Goal: Task Accomplishment & Management: Manage account settings

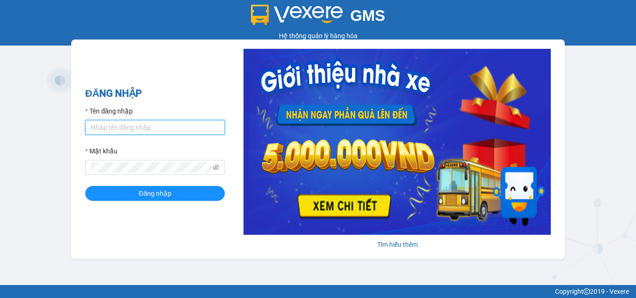
click at [145, 126] on input "Tên đăng nhập" at bounding box center [155, 127] width 140 height 15
type input "trong.minhtam"
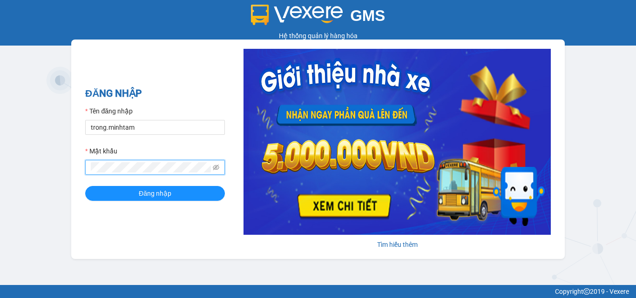
click at [85, 186] on button "Đăng nhập" at bounding box center [155, 193] width 140 height 15
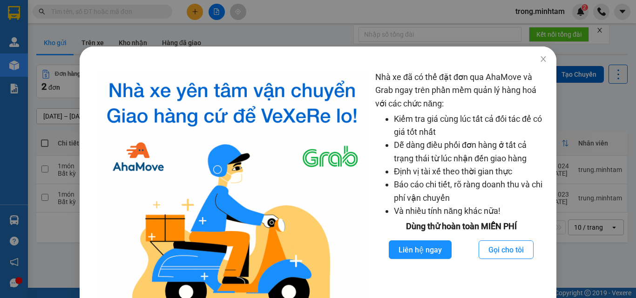
click at [443, 35] on div "Nhà xe đã có thể đặt đơn qua AhaMove và Grab ngay trên phần mềm quản lý hàng ho…" at bounding box center [318, 149] width 636 height 298
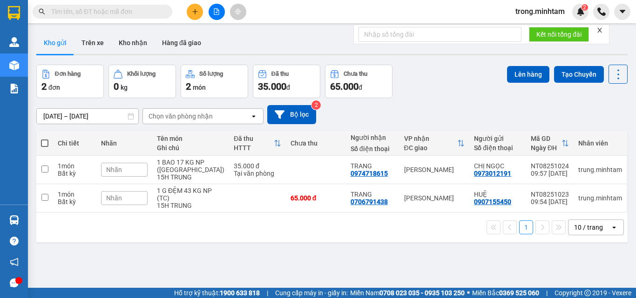
click at [601, 30] on icon "close" at bounding box center [599, 30] width 5 height 5
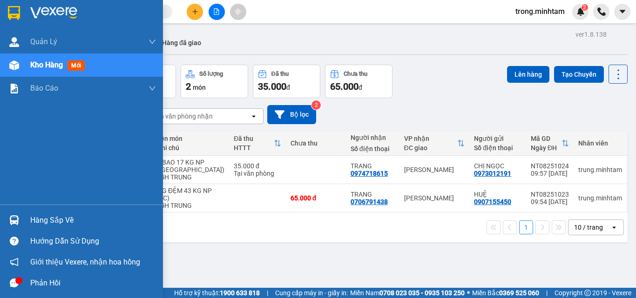
click at [52, 216] on div "Hàng sắp về" at bounding box center [93, 221] width 126 height 14
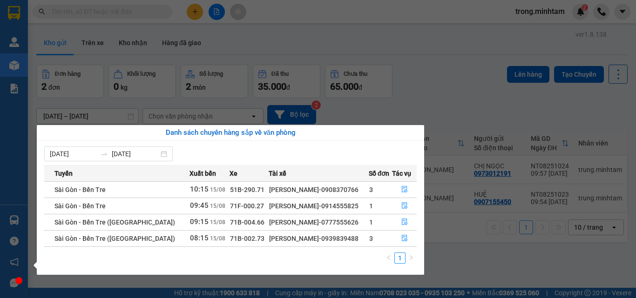
click at [191, 99] on section "Kết quả tìm kiếm ( 0 ) Bộ lọc No Data trong.minhtam 2 Quản Lý Quản lý khách hàn…" at bounding box center [318, 149] width 636 height 298
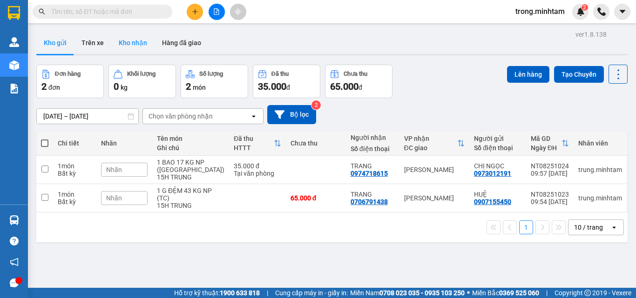
click at [115, 34] on button "Kho nhận" at bounding box center [132, 43] width 43 height 22
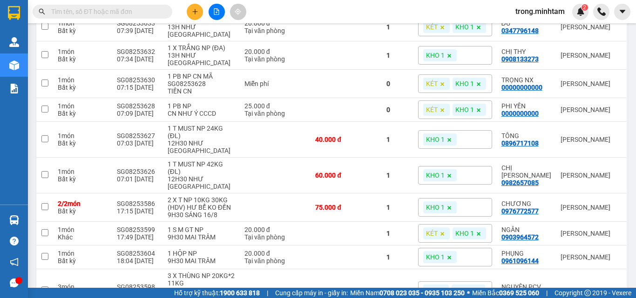
scroll to position [174, 0]
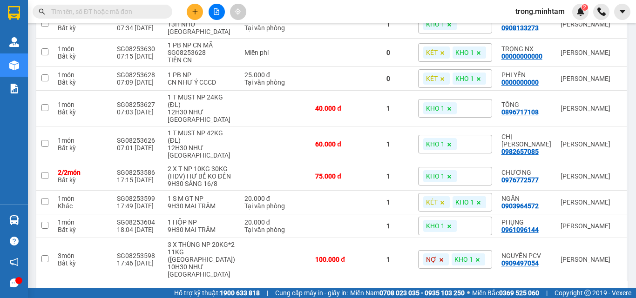
click at [597, 289] on div "10 / trang" at bounding box center [590, 296] width 42 height 15
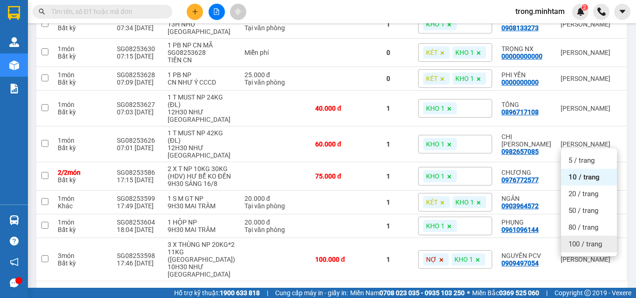
click at [585, 248] on span "100 / trang" at bounding box center [586, 244] width 34 height 9
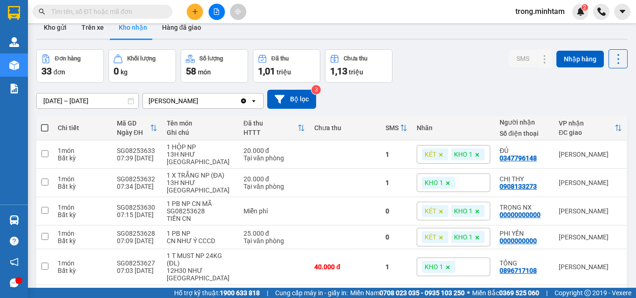
scroll to position [0, 0]
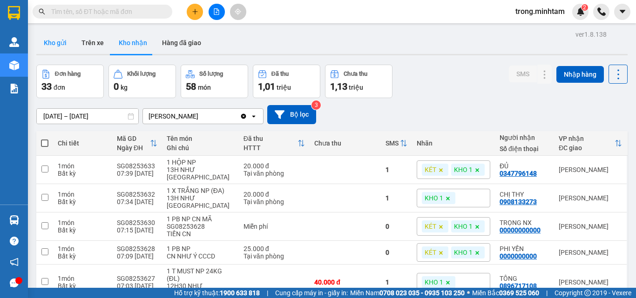
click at [59, 41] on button "Kho gửi" at bounding box center [55, 43] width 38 height 22
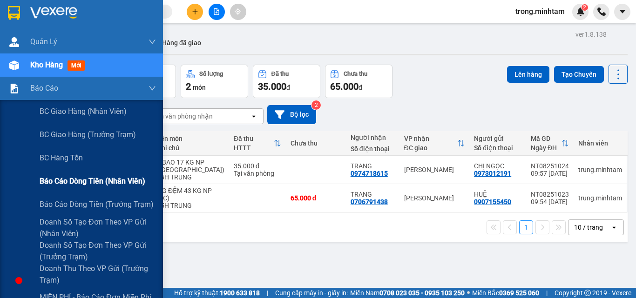
click at [87, 178] on span "Báo cáo dòng tiền (nhân viên)" at bounding box center [93, 182] width 106 height 12
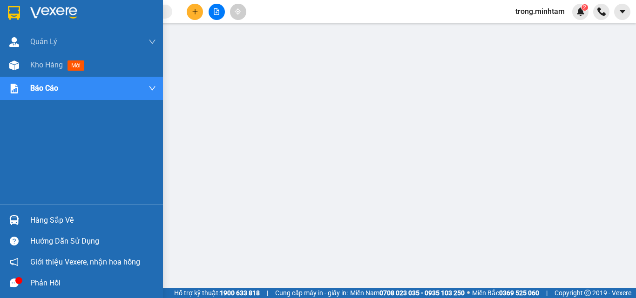
click at [52, 223] on div "Hàng sắp về" at bounding box center [93, 221] width 126 height 14
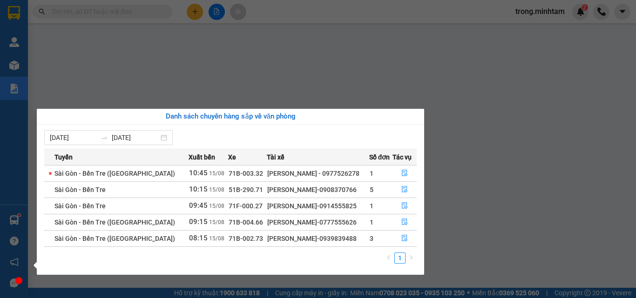
click at [105, 176] on span "Sài Gòn - Bến Tre (CN)" at bounding box center [114, 173] width 121 height 7
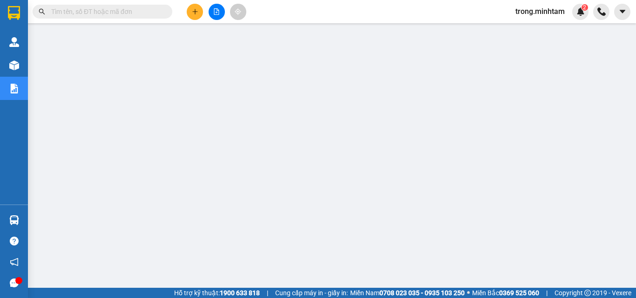
click at [197, 17] on button at bounding box center [195, 12] width 16 height 16
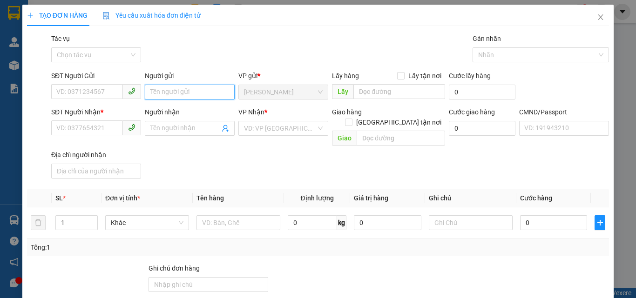
click at [213, 92] on input "Người gửi" at bounding box center [190, 92] width 90 height 15
type input "t"
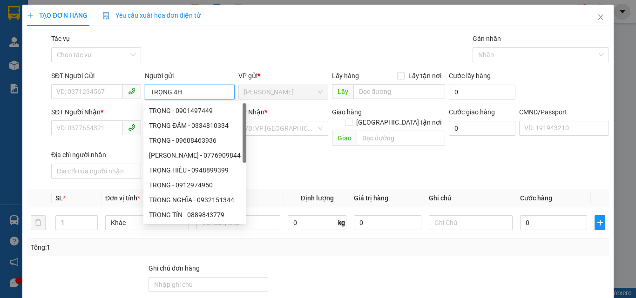
type input "TRỌNG 4H"
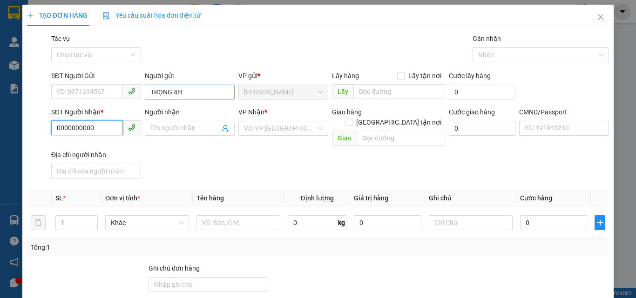
type input "0000000000"
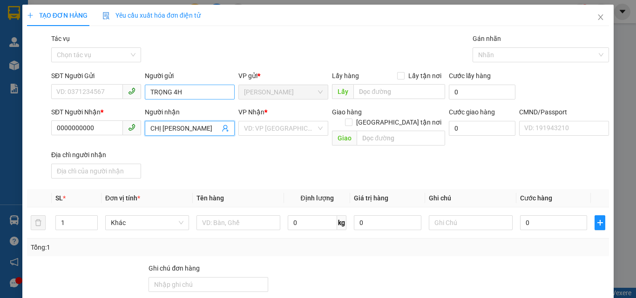
type input "CHỊ [PERSON_NAME]"
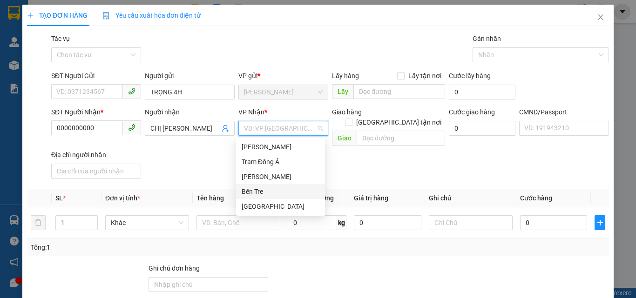
click at [270, 192] on div "Bến Tre" at bounding box center [281, 192] width 78 height 10
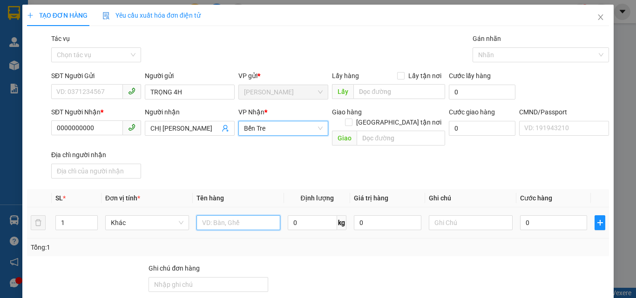
click at [214, 216] on input "text" at bounding box center [238, 223] width 84 height 15
type input "1"
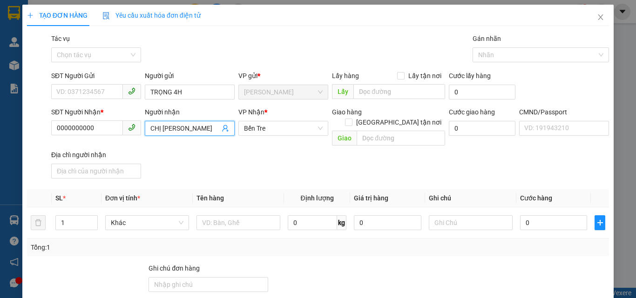
click at [175, 129] on input "CHỊ [PERSON_NAME]" at bounding box center [184, 128] width 69 height 10
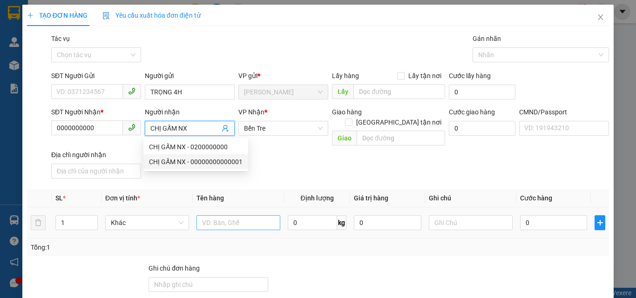
type input "CHỊ GẤM NX"
click at [220, 216] on input "text" at bounding box center [238, 223] width 84 height 15
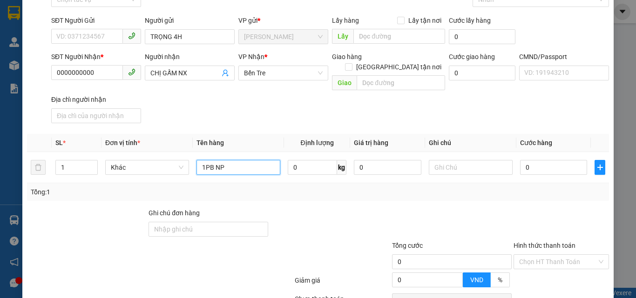
scroll to position [126, 0]
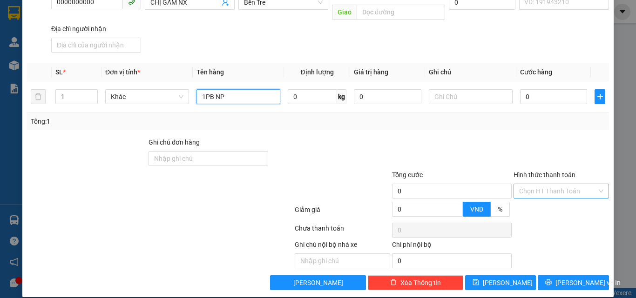
type input "1PB NP"
click at [531, 184] on input "Hình thức thanh toán" at bounding box center [558, 191] width 78 height 14
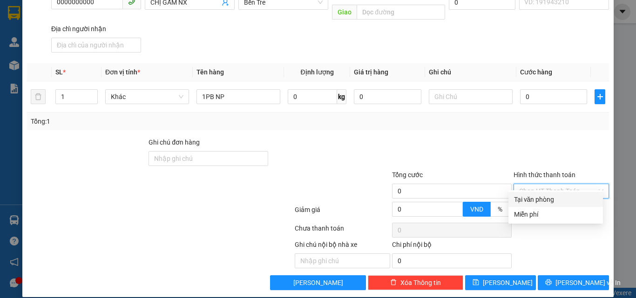
click at [533, 196] on div "Tại văn phòng" at bounding box center [555, 200] width 83 height 10
click at [542, 188] on span "Tại văn phòng" at bounding box center [561, 191] width 84 height 14
drag, startPoint x: 529, startPoint y: 214, endPoint x: 531, endPoint y: 206, distance: 8.6
click at [529, 214] on div "Miễn phí" at bounding box center [555, 215] width 83 height 10
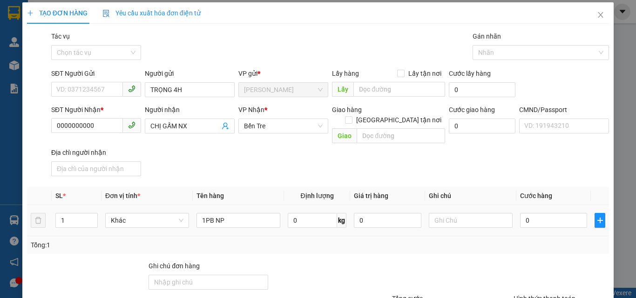
scroll to position [0, 0]
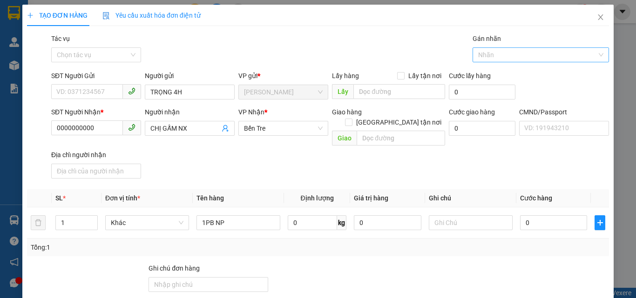
click at [514, 59] on div at bounding box center [536, 54] width 123 height 11
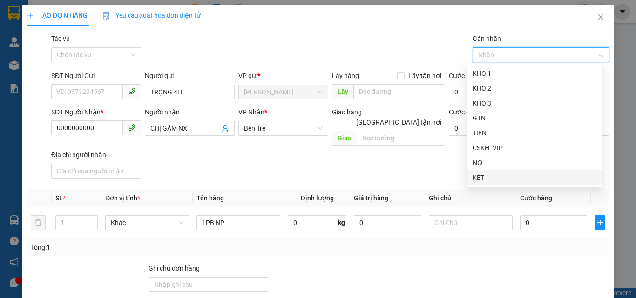
click at [481, 178] on div "KÉT" at bounding box center [535, 178] width 124 height 10
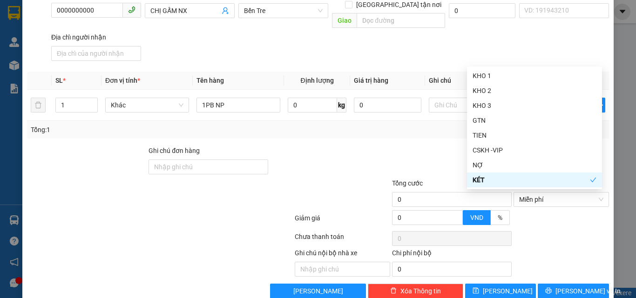
scroll to position [124, 0]
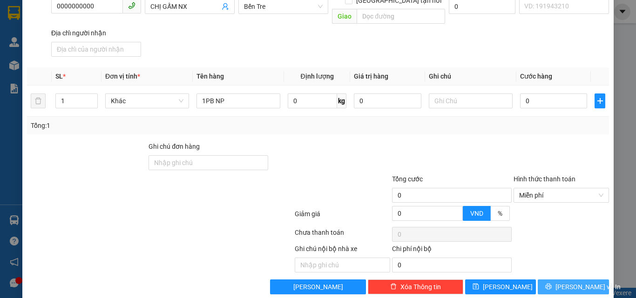
click at [552, 284] on icon "printer" at bounding box center [548, 287] width 7 height 7
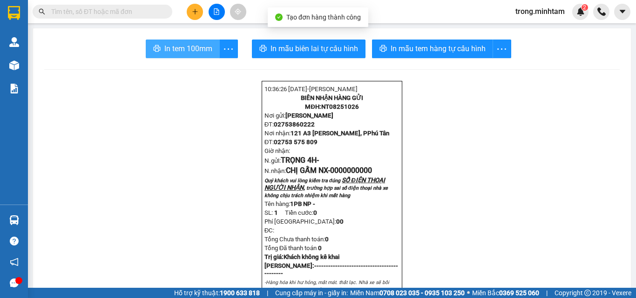
click at [203, 45] on span "In tem 100mm" at bounding box center [188, 49] width 48 height 12
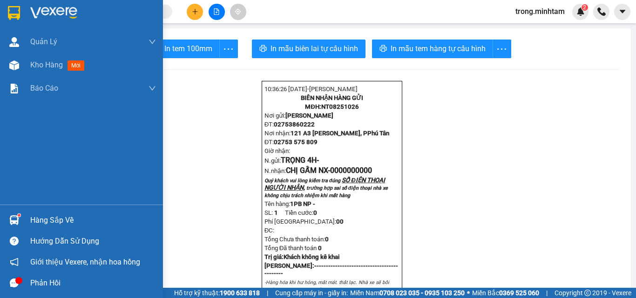
click at [51, 219] on div "Hàng sắp về" at bounding box center [93, 221] width 126 height 14
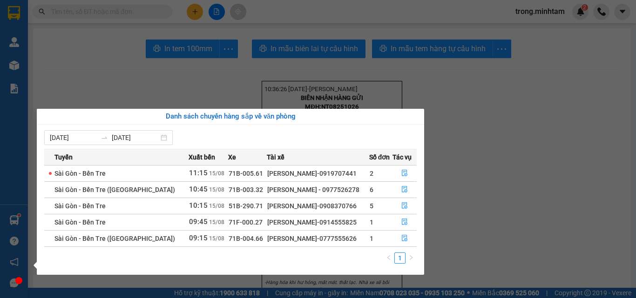
click at [99, 34] on section "Kết quả tìm kiếm ( 0 ) Bộ lọc No Data trong.minhtam 2 Quản Lý Quản lý khách hàn…" at bounding box center [318, 149] width 636 height 298
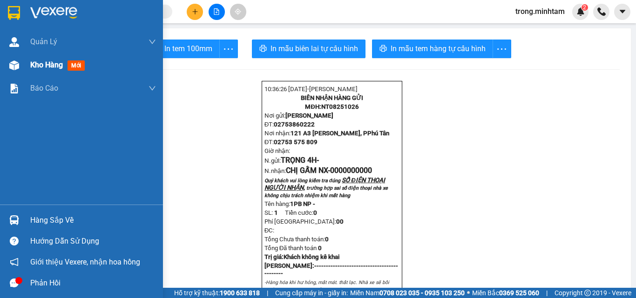
click at [50, 65] on span "Kho hàng" at bounding box center [46, 65] width 33 height 9
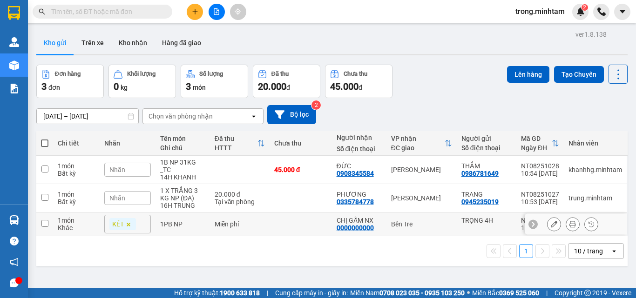
click at [297, 228] on td at bounding box center [301, 225] width 62 height 24
checkbox input "true"
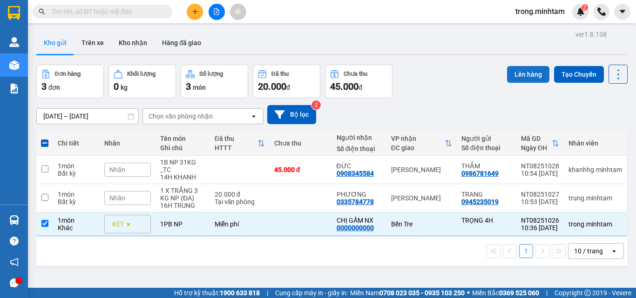
click at [529, 74] on button "Lên hàng" at bounding box center [528, 74] width 42 height 17
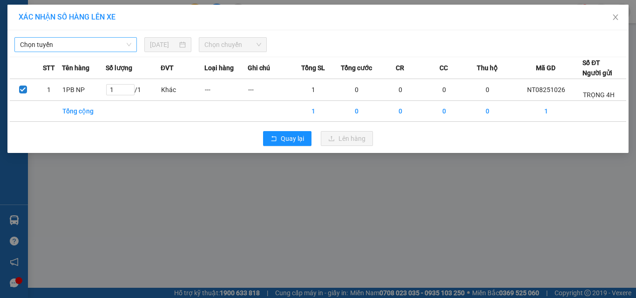
click at [78, 42] on span "Chọn tuyến" at bounding box center [75, 45] width 111 height 14
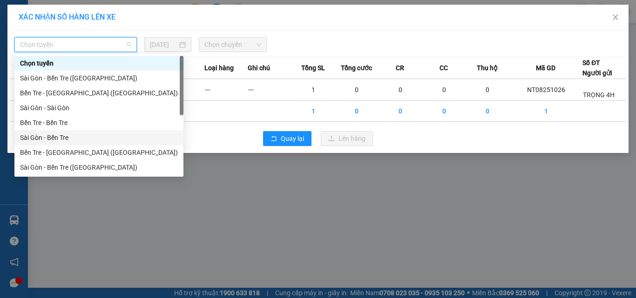
scroll to position [15, 0]
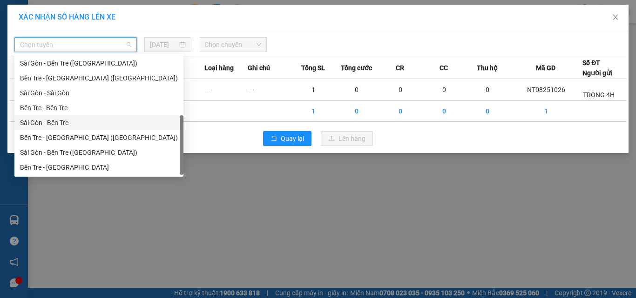
click at [58, 122] on div "Sài Gòn - Bến Tre" at bounding box center [99, 123] width 158 height 10
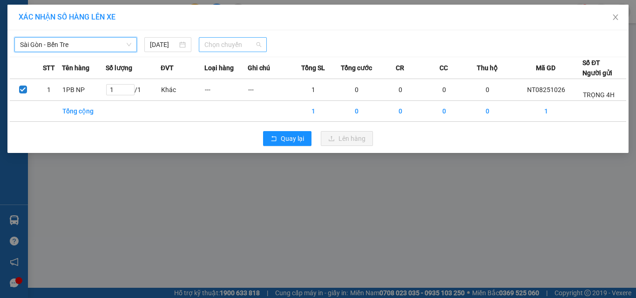
click at [218, 47] on span "Chọn chuyến" at bounding box center [232, 45] width 57 height 14
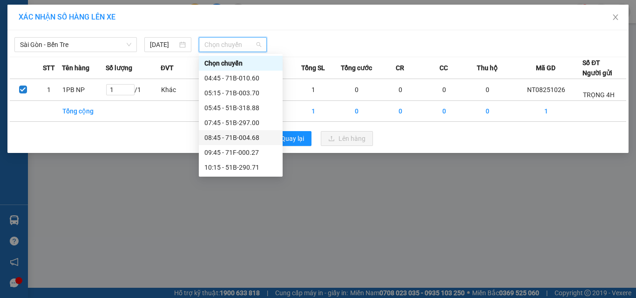
click at [250, 136] on div "08:45 - 71B-004.68" at bounding box center [240, 138] width 73 height 10
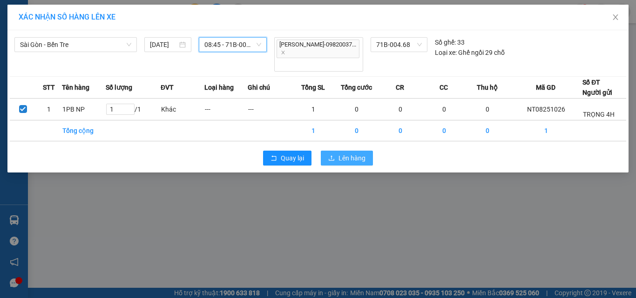
click at [335, 151] on button "Lên hàng" at bounding box center [347, 158] width 52 height 15
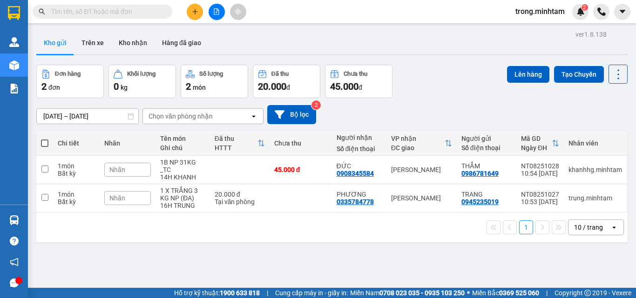
click at [90, 10] on input "text" at bounding box center [106, 12] width 110 height 10
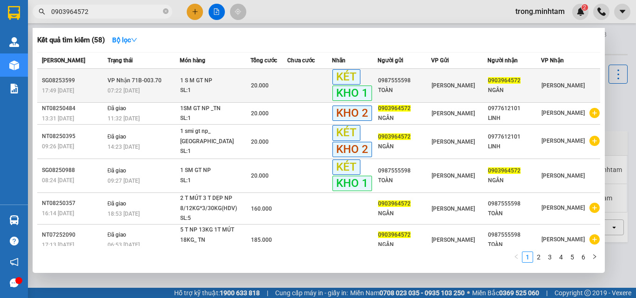
type input "0903964572"
click at [205, 82] on div "1 S M GT NP" at bounding box center [215, 81] width 70 height 10
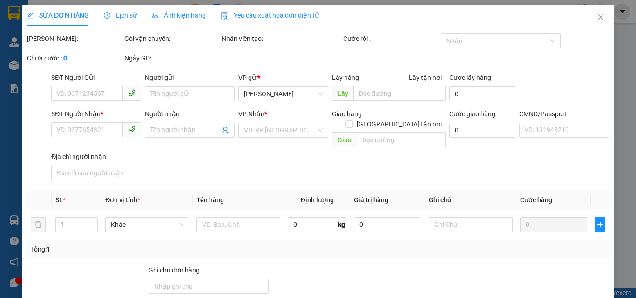
type input "0987555598"
type input "TOÀN"
type input "0903964572"
type input "NGÂN"
type input "KNM"
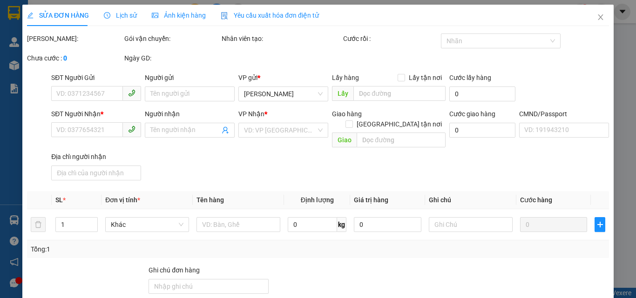
type input "20.000"
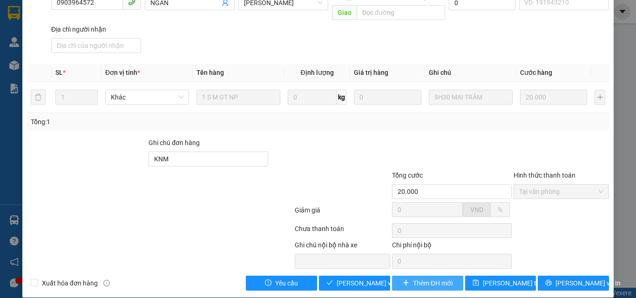
scroll to position [129, 0]
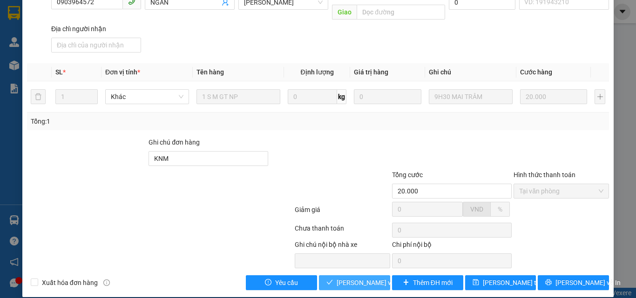
click at [375, 278] on span "[PERSON_NAME] và Giao hàng" at bounding box center [381, 283] width 89 height 10
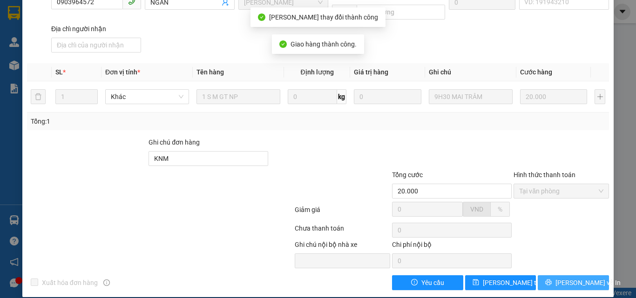
click at [559, 276] on button "[PERSON_NAME] và In" at bounding box center [573, 283] width 71 height 15
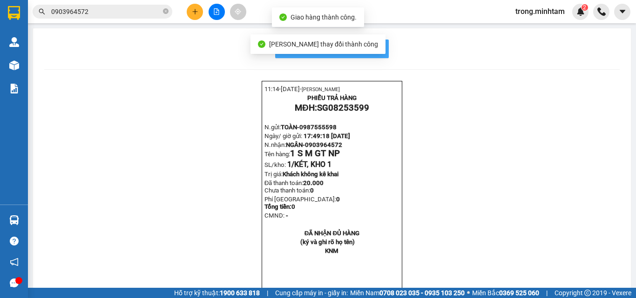
click at [373, 48] on span "In mẫu biên lai tự cấu hình" at bounding box center [338, 49] width 88 height 12
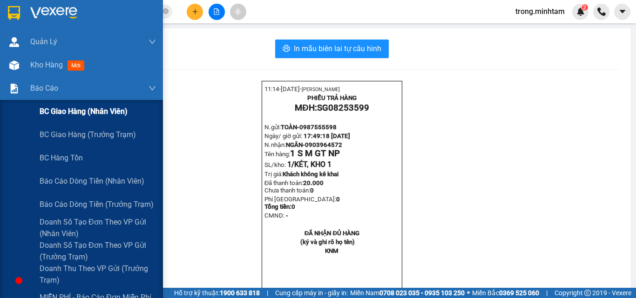
click at [73, 115] on span "BC giao hàng (nhân viên)" at bounding box center [84, 112] width 88 height 12
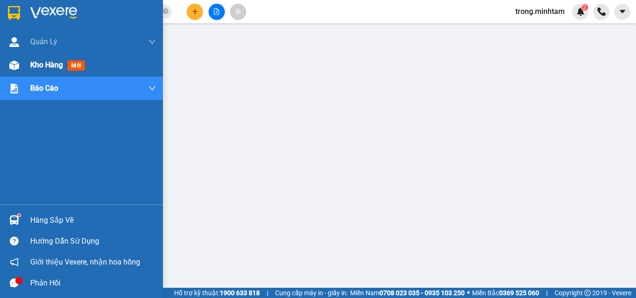
click at [45, 68] on span "Kho hàng" at bounding box center [46, 65] width 33 height 9
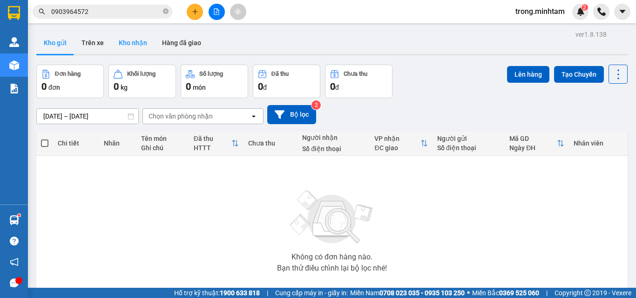
click at [129, 48] on button "Kho nhận" at bounding box center [132, 43] width 43 height 22
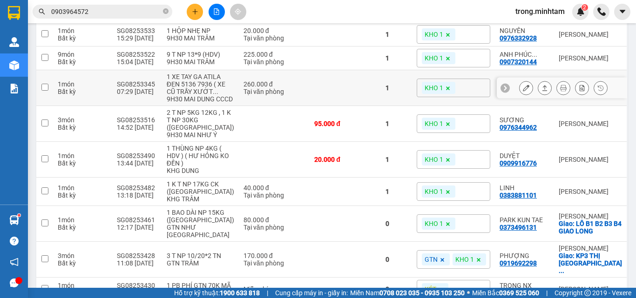
scroll to position [559, 0]
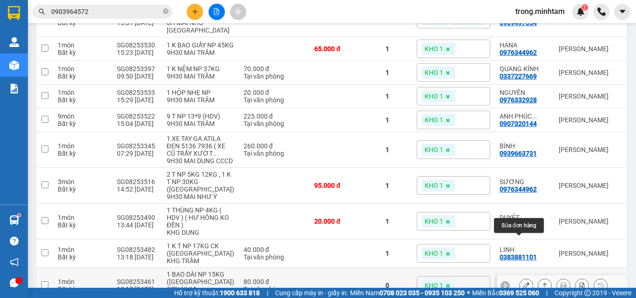
click at [523, 283] on icon at bounding box center [526, 286] width 7 height 7
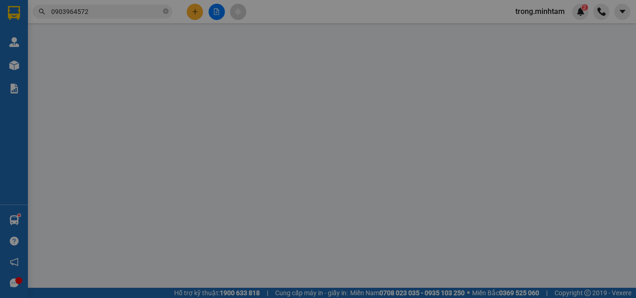
type input "0707461167"
type input "CTY CK"
type input "0373496131"
type input "PARK KUN TAE"
checkbox input "true"
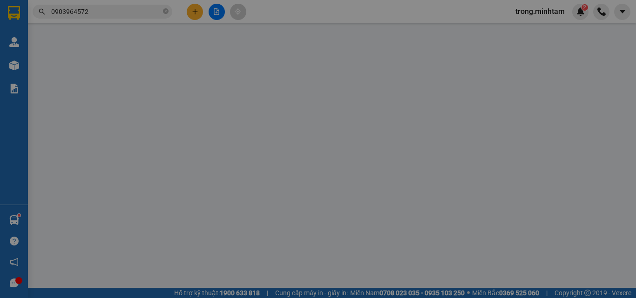
type input "LÔ B1 B2 B3 B4 GIAO LONG"
type input "KBM"
type input "80.000"
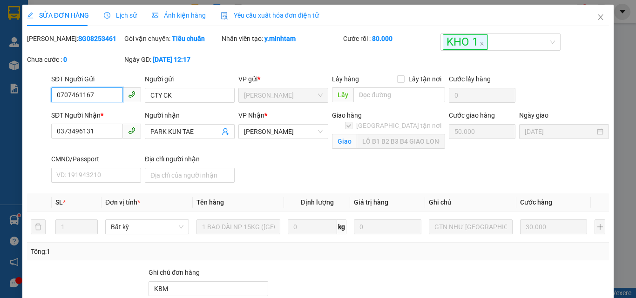
scroll to position [62, 0]
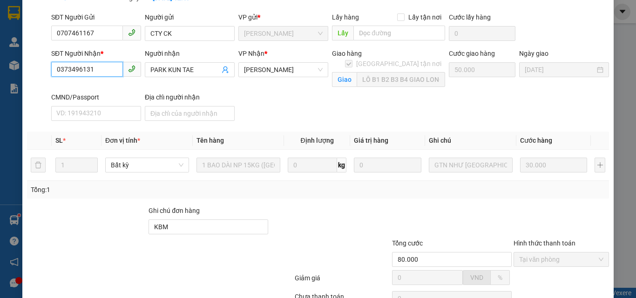
click at [99, 70] on input "0373496131" at bounding box center [87, 69] width 72 height 15
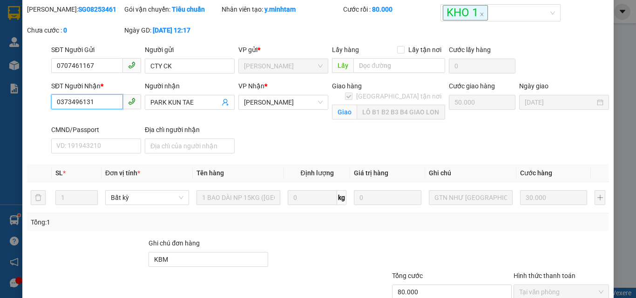
scroll to position [0, 0]
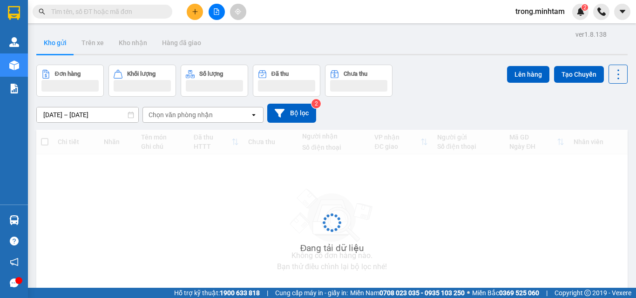
click at [94, 11] on input "text" at bounding box center [106, 12] width 110 height 10
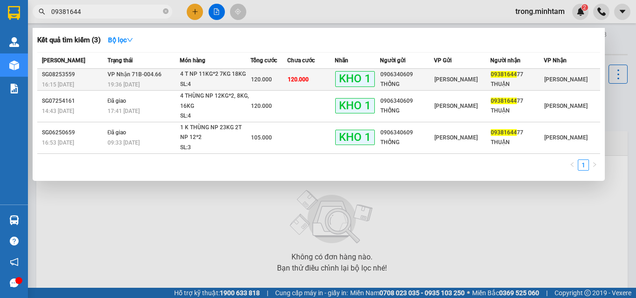
type input "09381644"
click at [190, 83] on div "SL: 4" at bounding box center [215, 85] width 70 height 10
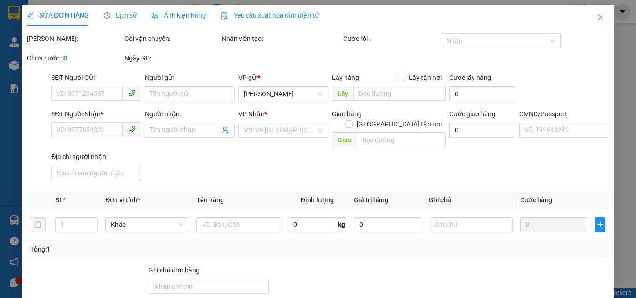
type input "0906340609"
type input "THỐNG"
type input "0938164477"
type input "THUẬN"
type input "KNM"
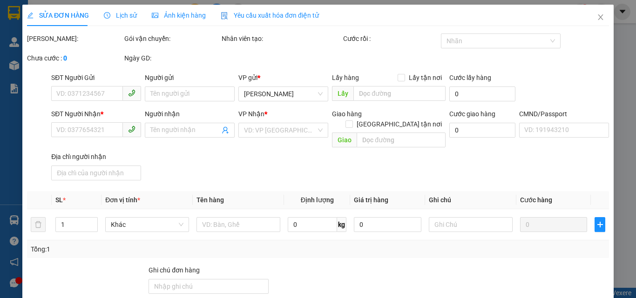
type input "120.000"
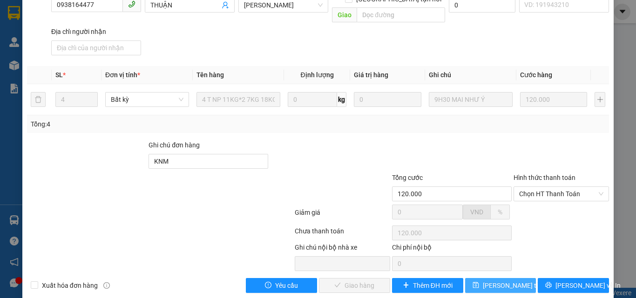
scroll to position [129, 0]
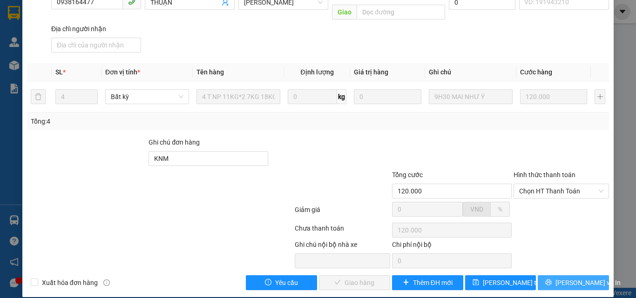
click at [540, 276] on button "[PERSON_NAME] và In" at bounding box center [573, 283] width 71 height 15
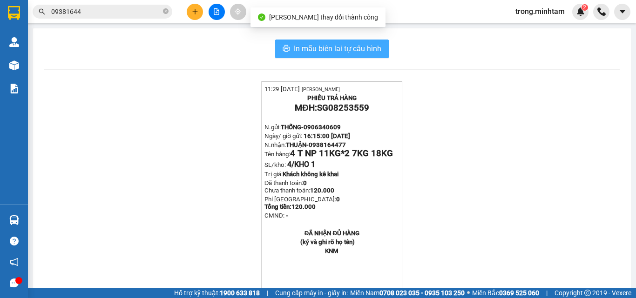
click at [309, 54] on span "In mẫu biên lai tự cấu hình" at bounding box center [338, 49] width 88 height 12
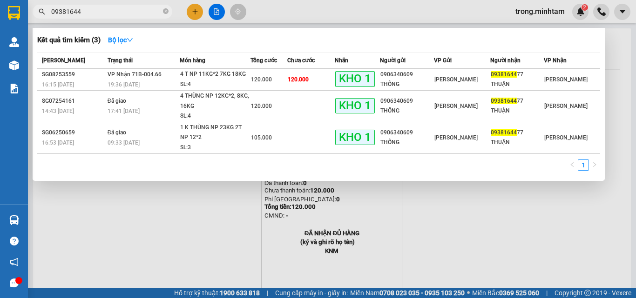
click at [146, 11] on input "09381644" at bounding box center [106, 12] width 110 height 10
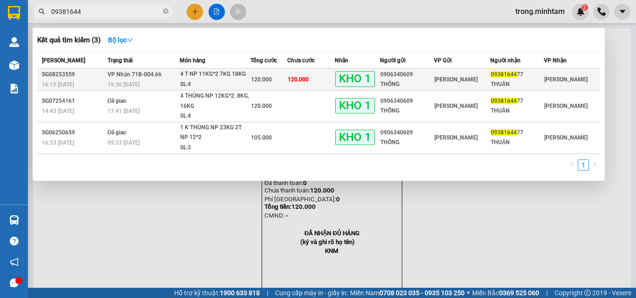
click at [233, 84] on div "SL: 4" at bounding box center [215, 85] width 70 height 10
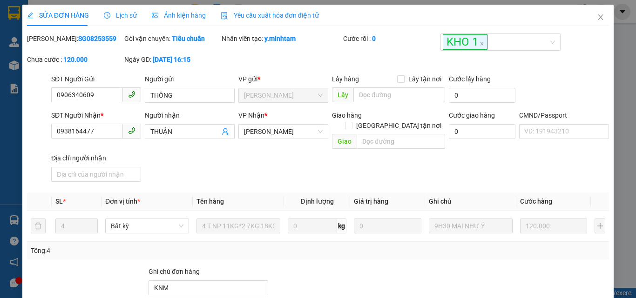
type input "0906340609"
type input "THỐNG"
type input "0938164477"
type input "THUẬN"
type input "KNM"
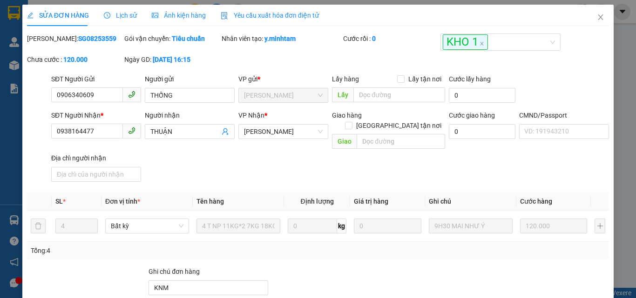
type input "120.000"
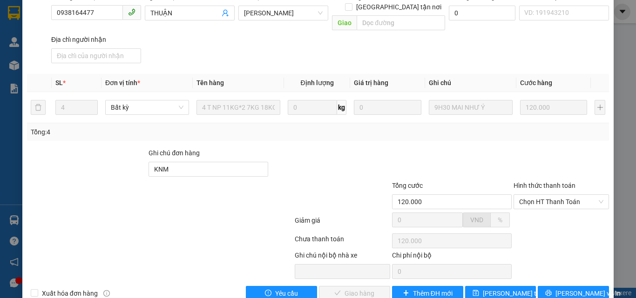
scroll to position [128, 0]
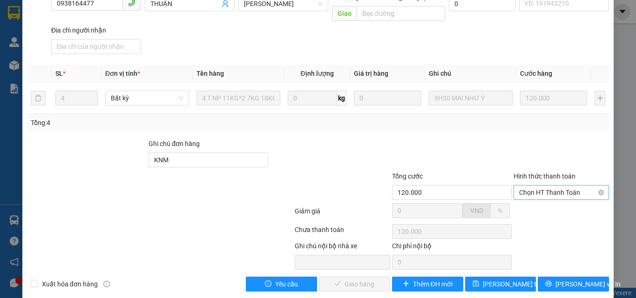
click at [528, 186] on span "Chọn HT Thanh Toán" at bounding box center [561, 193] width 84 height 14
click at [527, 198] on div "Tại văn phòng" at bounding box center [555, 201] width 83 height 10
type input "0"
click at [356, 279] on span "[PERSON_NAME] và Giao hàng" at bounding box center [381, 284] width 89 height 10
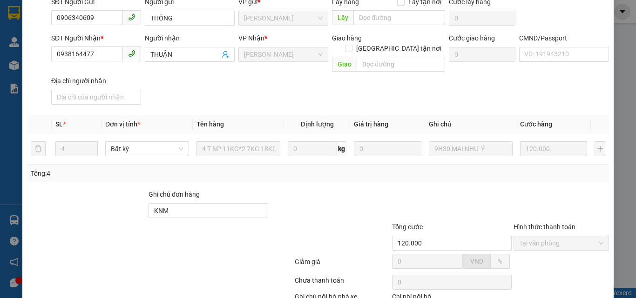
scroll to position [0, 0]
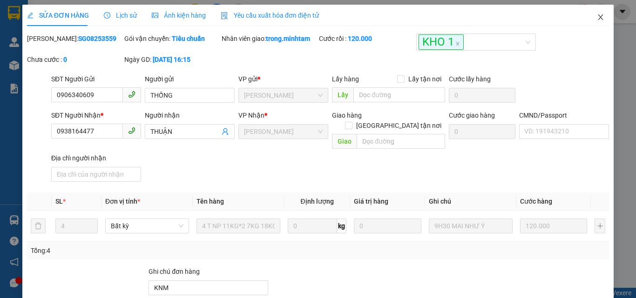
click at [597, 19] on icon "close" at bounding box center [600, 17] width 7 height 7
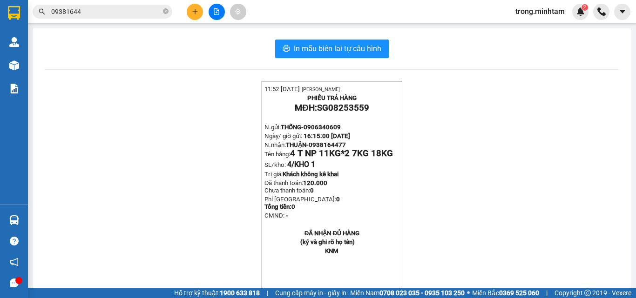
click at [555, 14] on span "trong.minhtam" at bounding box center [540, 12] width 64 height 12
click at [540, 27] on span "Đăng xuất" at bounding box center [543, 29] width 45 height 10
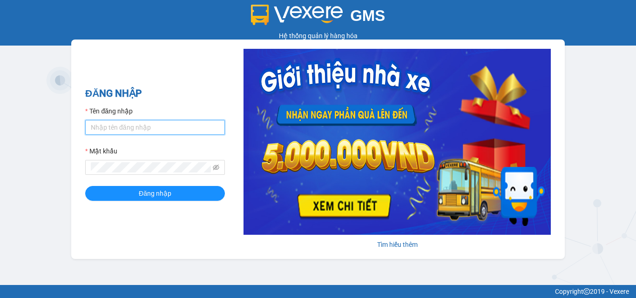
click at [158, 133] on input "Tên đăng nhập" at bounding box center [155, 127] width 140 height 15
type input "gtnnth.minhtam"
click at [85, 186] on button "Đăng nhập" at bounding box center [155, 193] width 140 height 15
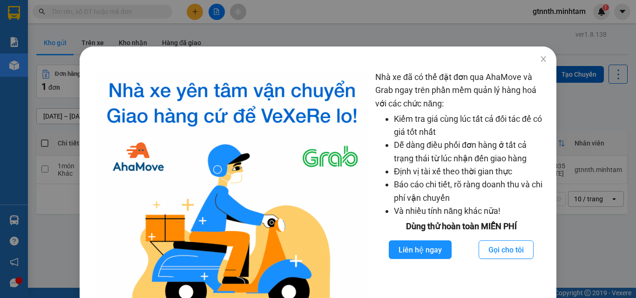
click at [155, 29] on div "Nhà xe đã có thể đặt đơn qua AhaMove và Grab ngay trên phần mềm quản lý hàng ho…" at bounding box center [318, 149] width 636 height 298
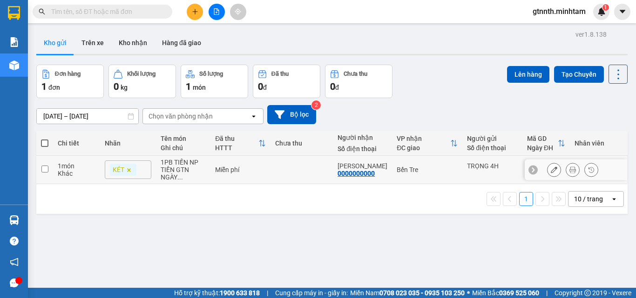
click at [569, 169] on icon at bounding box center [572, 170] width 7 height 7
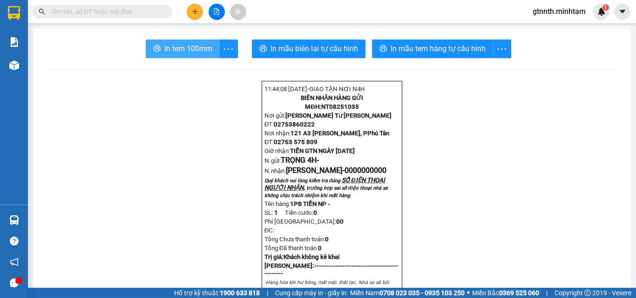
click at [183, 52] on span "In tem 100mm" at bounding box center [188, 49] width 48 height 12
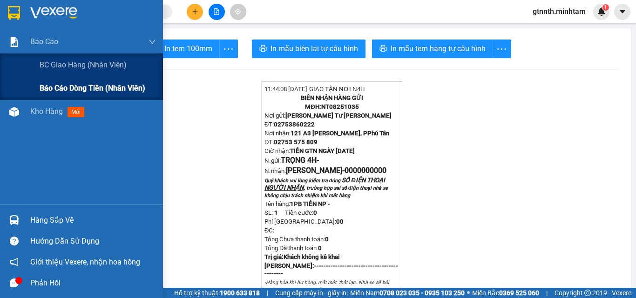
click at [71, 88] on span "Báo cáo dòng tiền (nhân viên)" at bounding box center [93, 88] width 106 height 12
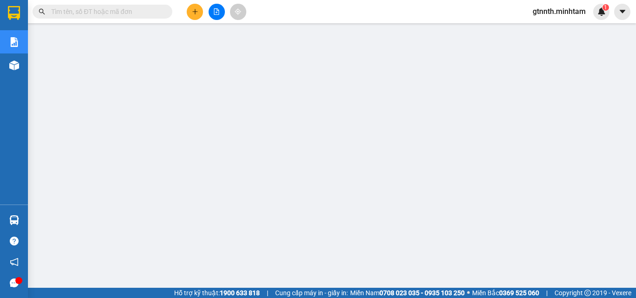
click at [572, 15] on span "gtnnth.minhtam" at bounding box center [559, 12] width 68 height 12
click at [563, 25] on span "Đăng xuất" at bounding box center [562, 29] width 49 height 10
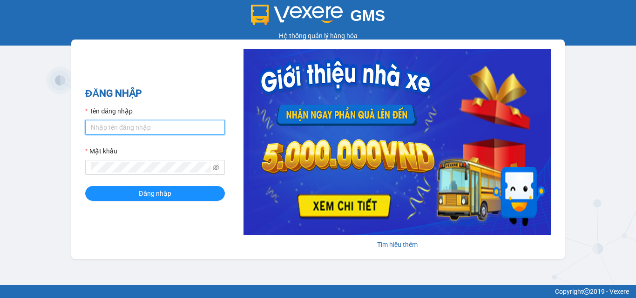
click at [158, 130] on input "Tên đăng nhập" at bounding box center [155, 127] width 140 height 15
type input "trong.minhtam"
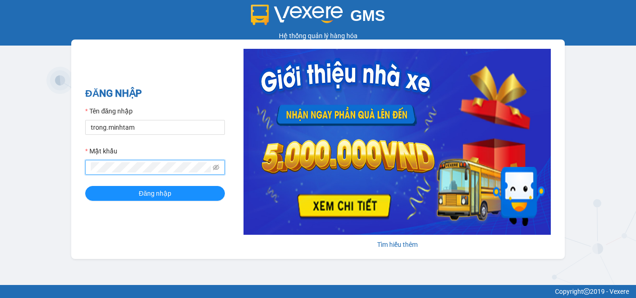
click at [85, 186] on button "Đăng nhập" at bounding box center [155, 193] width 140 height 15
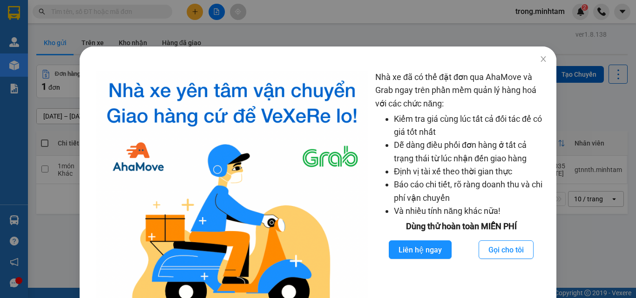
click at [122, 13] on div "Nhà xe đã có thể đặt đơn qua AhaMove và Grab ngay trên phần mềm quản lý hàng ho…" at bounding box center [318, 149] width 636 height 298
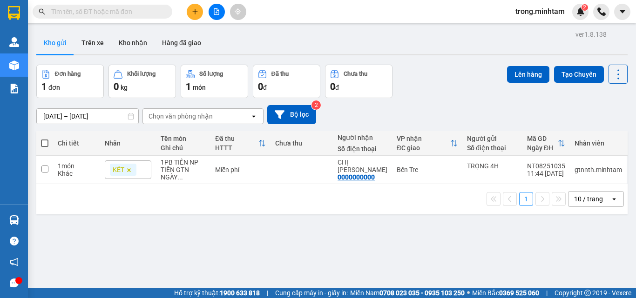
click at [122, 12] on body "Kết quả tìm kiếm ( 0 ) Bộ lọc No Data trong.minhtam 2 Quản [PERSON_NAME] lý khá…" at bounding box center [318, 149] width 636 height 298
click at [122, 12] on input "text" at bounding box center [106, 12] width 110 height 10
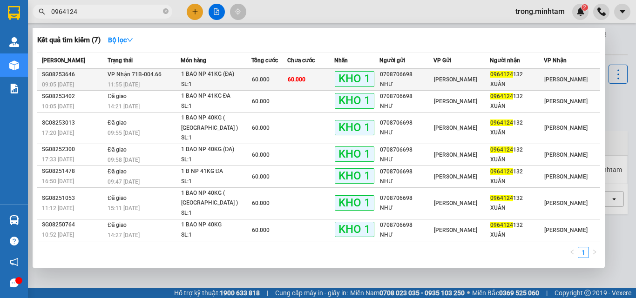
type input "0964124"
click at [301, 79] on span "60.000" at bounding box center [297, 79] width 18 height 7
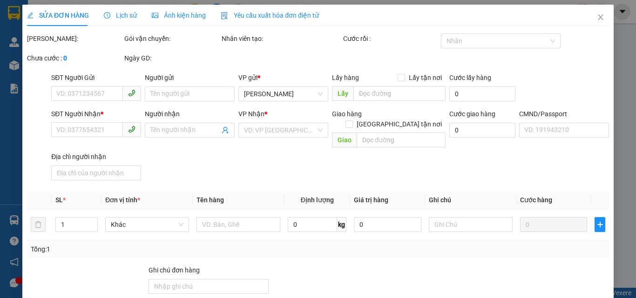
type input "0708706698"
type input "NHƯ"
type input "0964124132"
type input "XUÂN"
type input "BM"
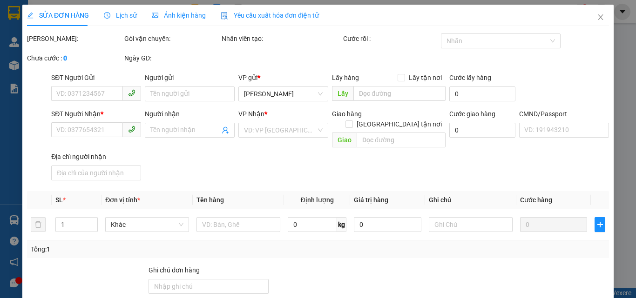
type input "60.000"
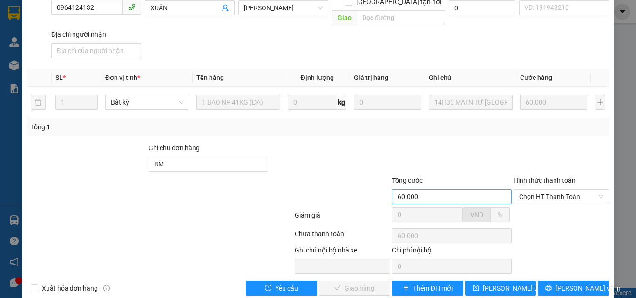
scroll to position [117, 0]
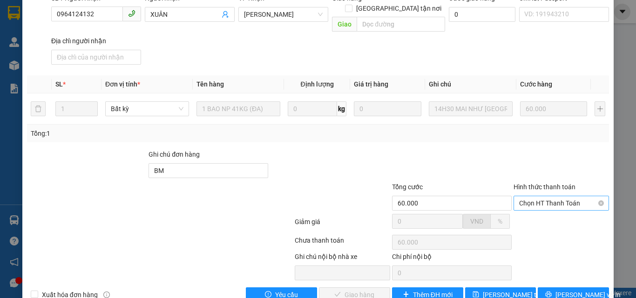
click at [560, 196] on span "Chọn HT Thanh Toán" at bounding box center [561, 203] width 84 height 14
click at [552, 209] on div "Tại văn phòng" at bounding box center [555, 212] width 83 height 10
type input "0"
click at [379, 290] on span "[PERSON_NAME] và Giao hàng" at bounding box center [381, 295] width 89 height 10
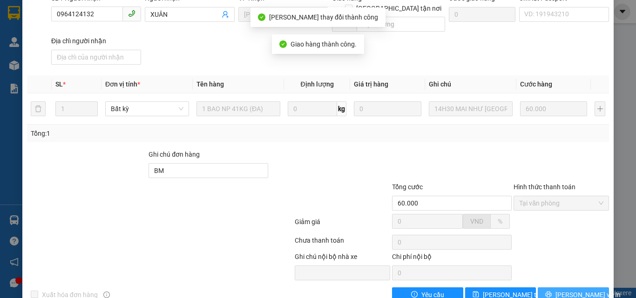
click at [562, 290] on span "[PERSON_NAME] và In" at bounding box center [587, 295] width 65 height 10
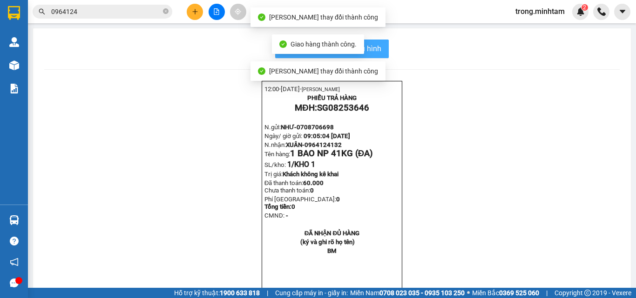
click at [377, 50] on span "In mẫu biên lai tự cấu hình" at bounding box center [338, 49] width 88 height 12
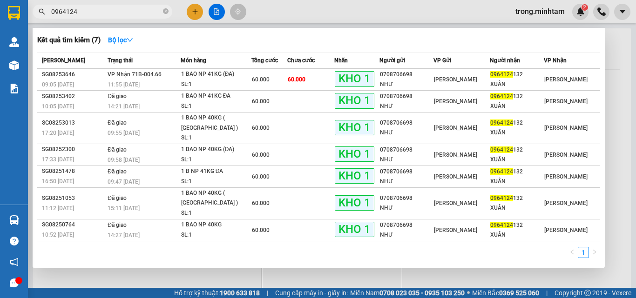
click at [102, 13] on input "0964124" at bounding box center [106, 12] width 110 height 10
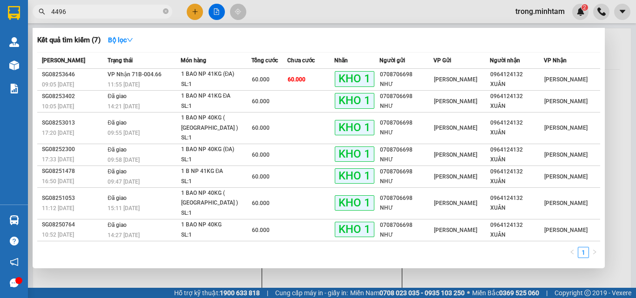
type input "44962"
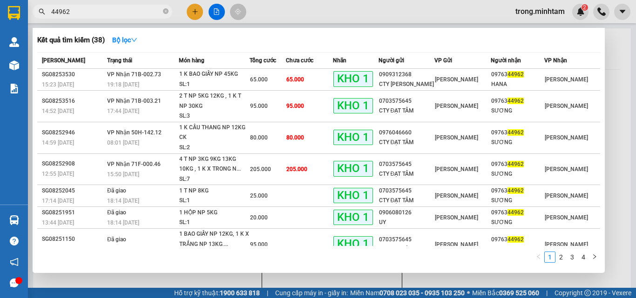
click at [145, 10] on input "44962" at bounding box center [106, 12] width 110 height 10
click at [166, 9] on span at bounding box center [166, 11] width 6 height 9
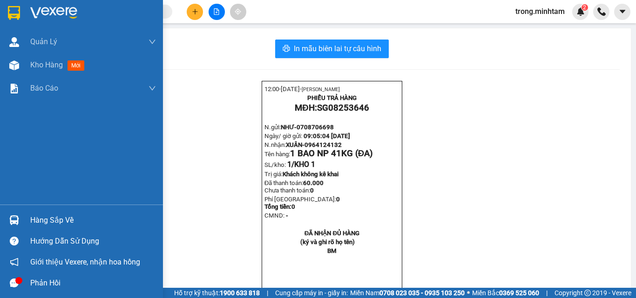
click at [57, 216] on div "Hàng sắp về" at bounding box center [93, 221] width 126 height 14
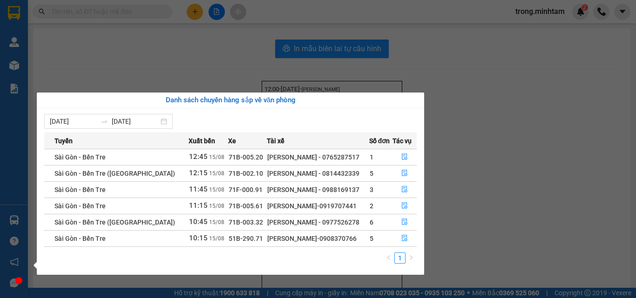
click at [137, 55] on section "Kết quả tìm kiếm ( 38 ) Bộ lọc Mã ĐH Trạng thái Món hàng Tổng cước Chưa cước Nh…" at bounding box center [318, 149] width 636 height 298
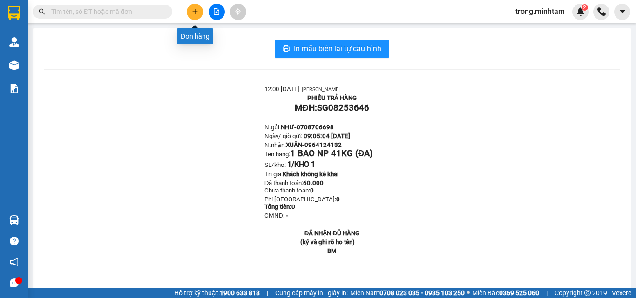
click at [199, 12] on button at bounding box center [195, 12] width 16 height 16
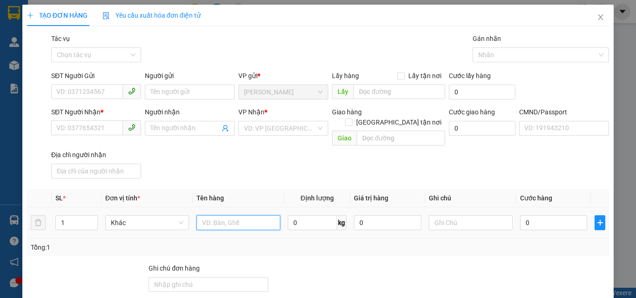
click at [207, 216] on input "text" at bounding box center [238, 223] width 84 height 15
type input "1gb np_hdv"
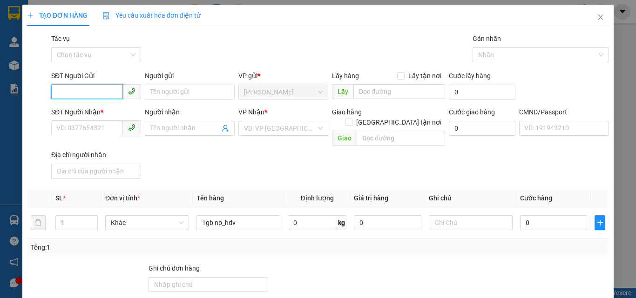
click at [76, 87] on input "SĐT Người Gửi" at bounding box center [87, 91] width 72 height 15
click at [80, 109] on div "0353969561 - THANH" at bounding box center [102, 111] width 92 height 10
type input "0353969561"
type input "THANH"
type input "0981322728"
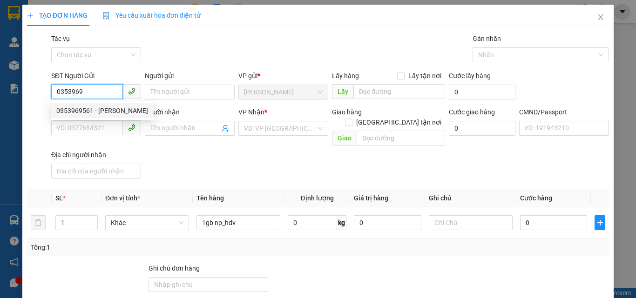
type input "HÀ"
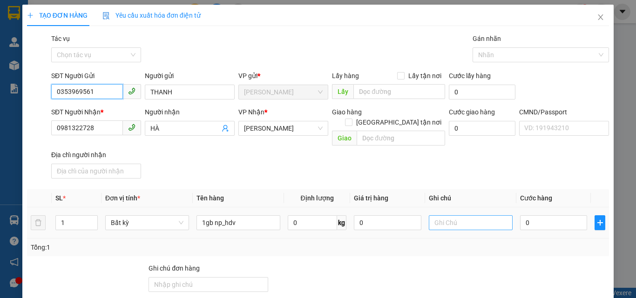
type input "0353969561"
click at [443, 216] on input "text" at bounding box center [471, 223] width 84 height 15
type input "17h khanh"
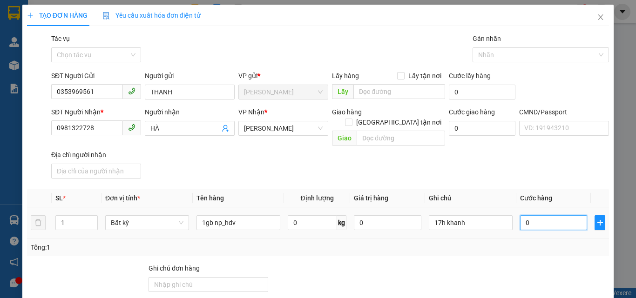
click at [526, 216] on input "0" at bounding box center [553, 223] width 67 height 15
type input "2"
type input "20"
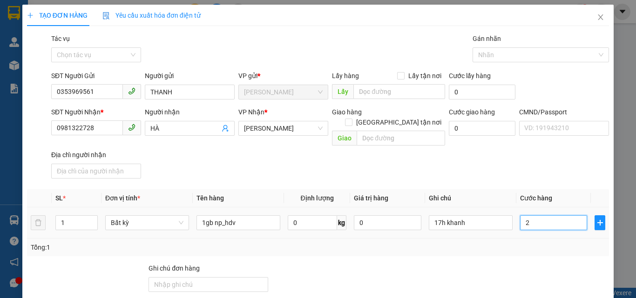
type input "20"
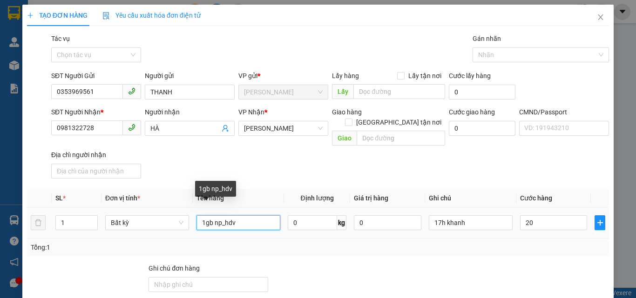
type input "20.000"
click at [219, 216] on input "1gb np_hdv" at bounding box center [238, 223] width 84 height 15
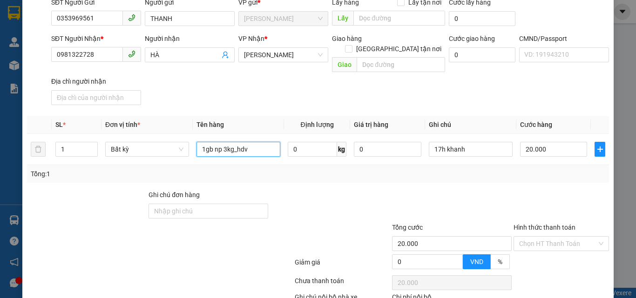
scroll to position [124, 0]
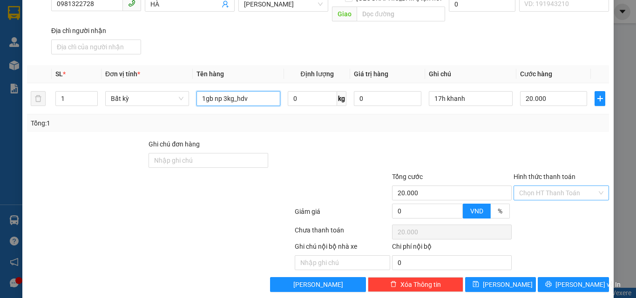
type input "1gb np 3kg_hdv"
click at [537, 186] on input "Hình thức thanh toán" at bounding box center [558, 193] width 78 height 14
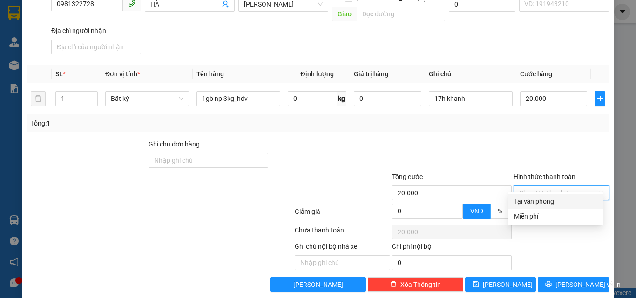
click at [520, 200] on div "Tại văn phòng" at bounding box center [555, 201] width 83 height 10
type input "0"
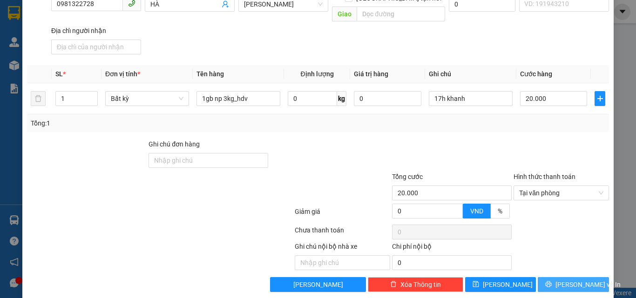
click at [548, 278] on button "[PERSON_NAME] và In" at bounding box center [573, 285] width 71 height 15
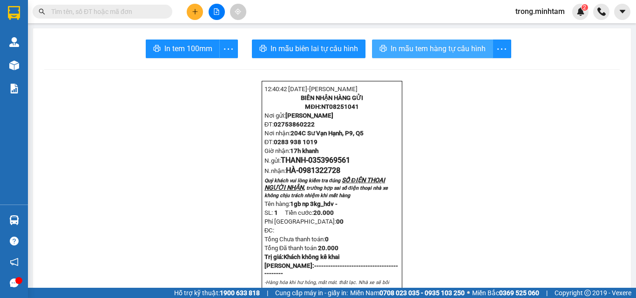
click at [399, 41] on button "In mẫu tem hàng tự cấu hình" at bounding box center [432, 49] width 121 height 19
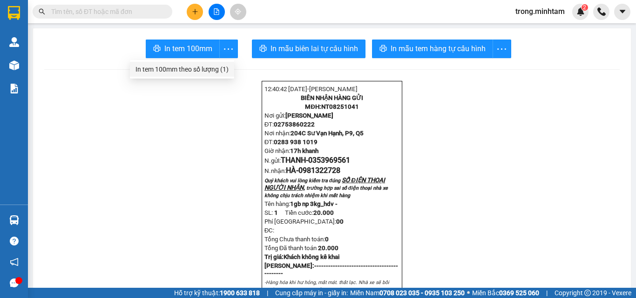
click at [217, 66] on div "In tem 100mm theo số lượng (1)" at bounding box center [181, 69] width 93 height 10
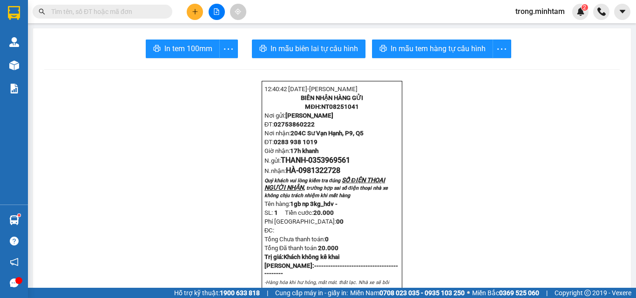
click at [149, 8] on input "text" at bounding box center [106, 12] width 110 height 10
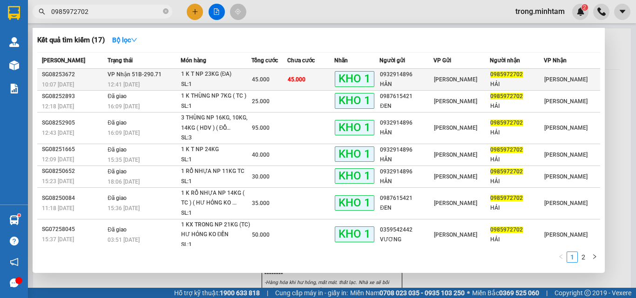
type input "0985972702"
click at [493, 80] on div "HẢI" at bounding box center [516, 85] width 53 height 10
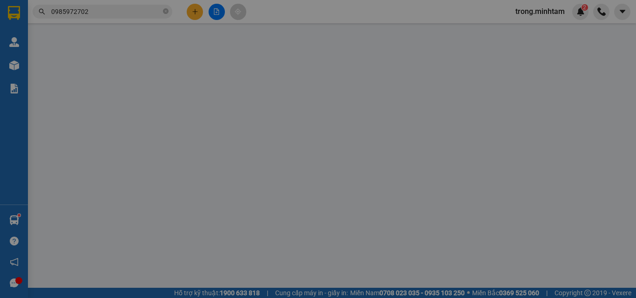
type input "0932914896"
type input "HÂN"
type input "0985972702"
type input "HẢI"
type input "HCK BM"
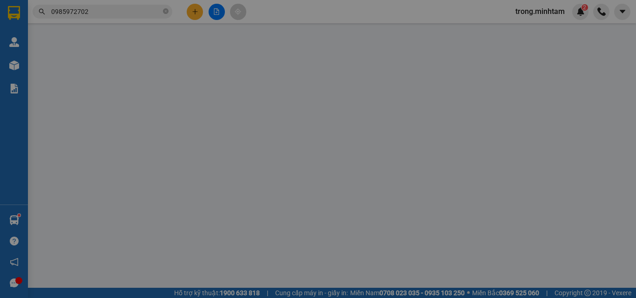
type input "45.000"
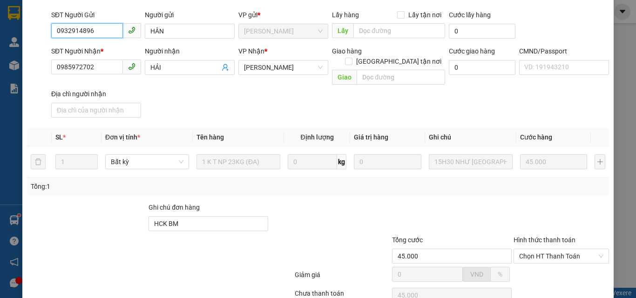
scroll to position [129, 0]
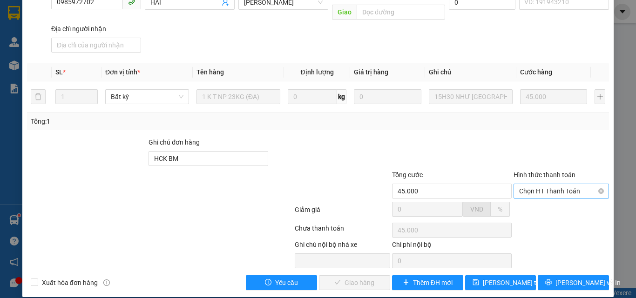
click at [553, 184] on span "Chọn HT Thanh Toán" at bounding box center [561, 191] width 84 height 14
click at [535, 201] on div "Tại văn phòng" at bounding box center [555, 200] width 83 height 10
type input "0"
click at [352, 278] on span "[PERSON_NAME] và Giao hàng" at bounding box center [381, 283] width 89 height 10
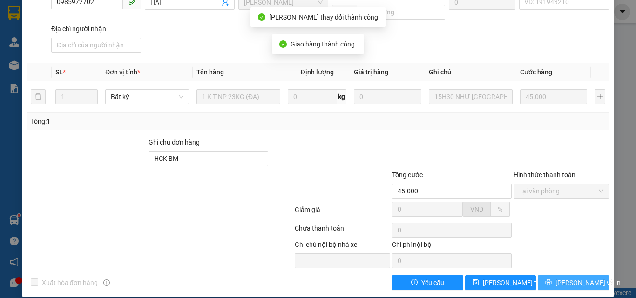
click at [574, 278] on span "[PERSON_NAME] và In" at bounding box center [587, 283] width 65 height 10
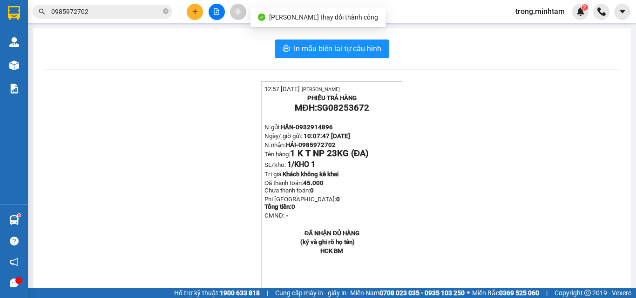
click at [362, 48] on body "Kết quả tìm kiếm ( 17 ) Bộ lọc Mã ĐH Trạng thái Món hàng Tổng cước Chưa cước Nh…" at bounding box center [318, 149] width 636 height 298
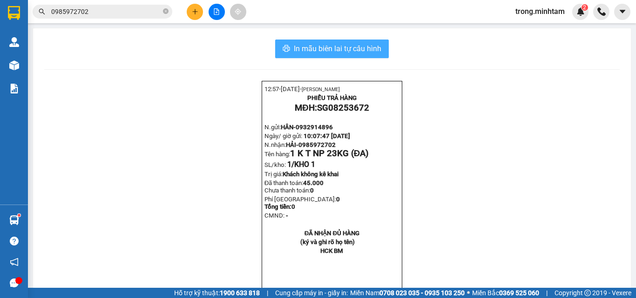
click at [355, 45] on span "In mẫu biên lai tự cấu hình" at bounding box center [338, 49] width 88 height 12
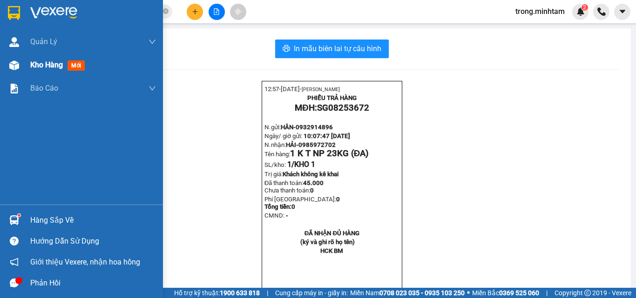
click at [48, 68] on span "Kho hàng" at bounding box center [46, 65] width 33 height 9
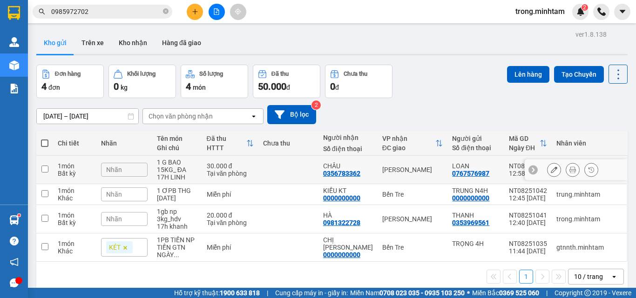
click at [42, 169] on input "checkbox" at bounding box center [44, 169] width 7 height 7
checkbox input "true"
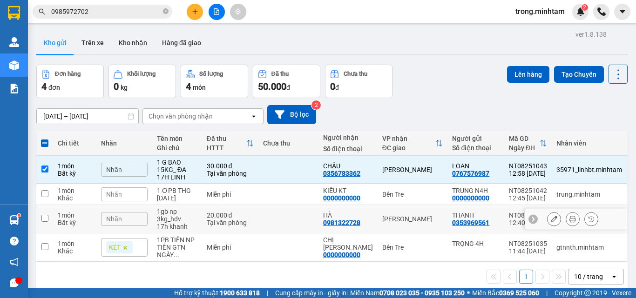
click at [43, 216] on input "checkbox" at bounding box center [44, 218] width 7 height 7
checkbox input "true"
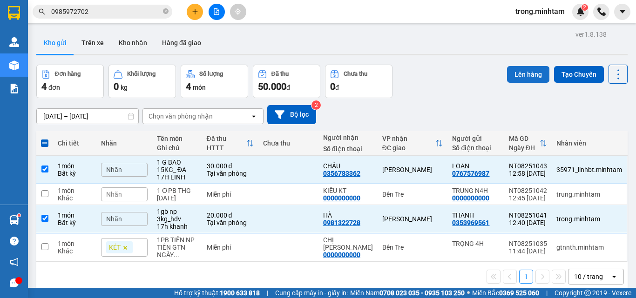
click at [520, 72] on button "Lên hàng" at bounding box center [528, 74] width 42 height 17
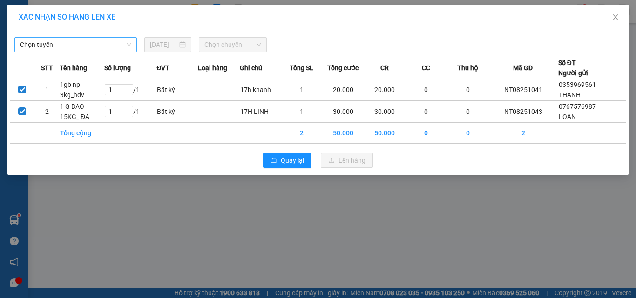
click at [122, 44] on span "Chọn tuyến" at bounding box center [75, 45] width 111 height 14
click at [127, 46] on span "Chọn tuyến" at bounding box center [75, 45] width 111 height 14
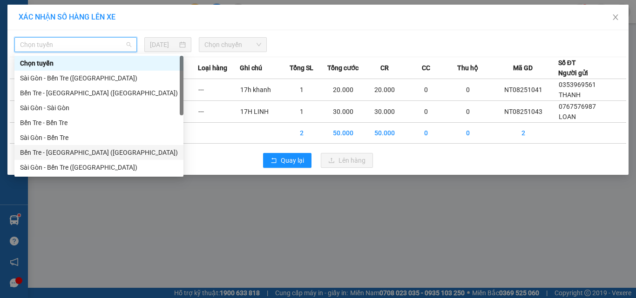
scroll to position [15, 0]
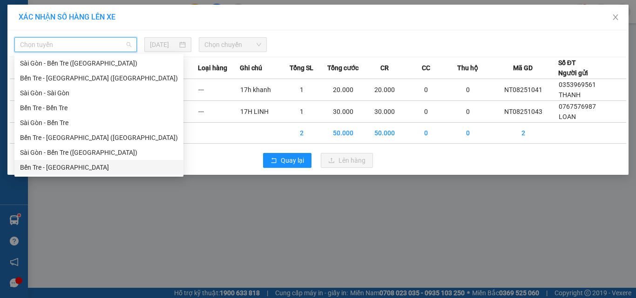
click at [55, 165] on div "Bến Tre - Sài Gòn" at bounding box center [99, 168] width 158 height 10
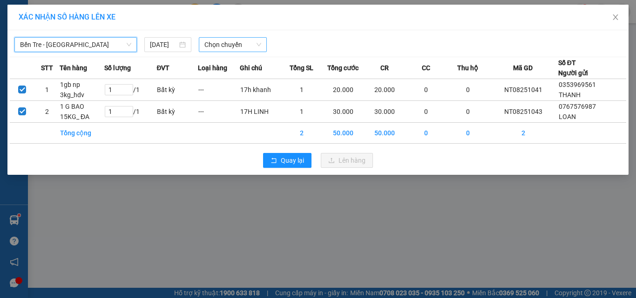
click at [209, 46] on span "Chọn chuyến" at bounding box center [232, 45] width 57 height 14
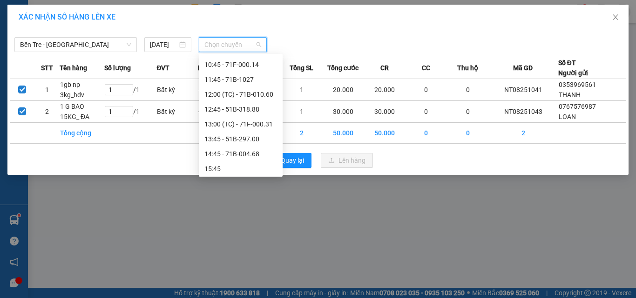
scroll to position [124, 0]
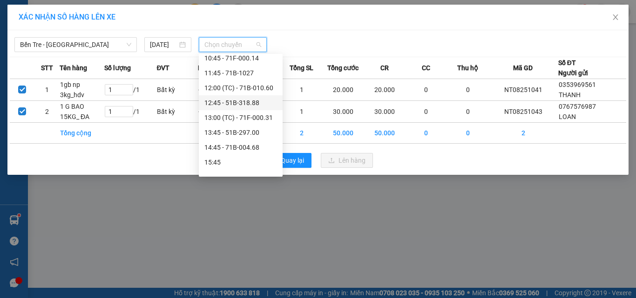
click at [236, 102] on div "12:45 - 51B-318.88" at bounding box center [240, 103] width 73 height 10
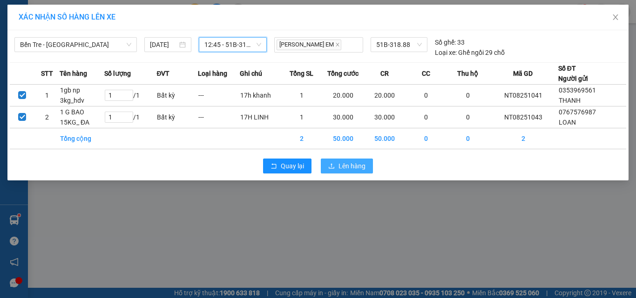
click at [329, 166] on icon "upload" at bounding box center [331, 166] width 7 height 7
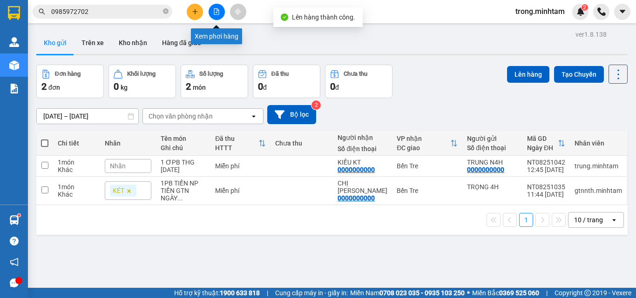
click at [219, 13] on icon "file-add" at bounding box center [216, 11] width 7 height 7
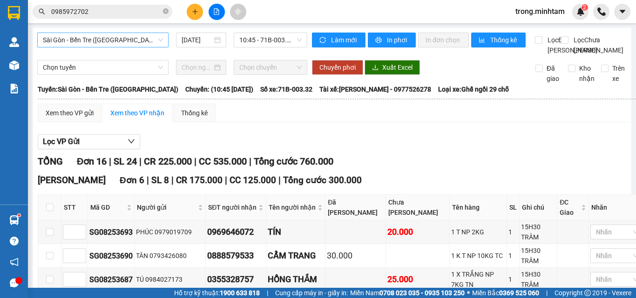
click at [114, 41] on span "Sài Gòn - Bến Tre (CN)" at bounding box center [103, 40] width 120 height 14
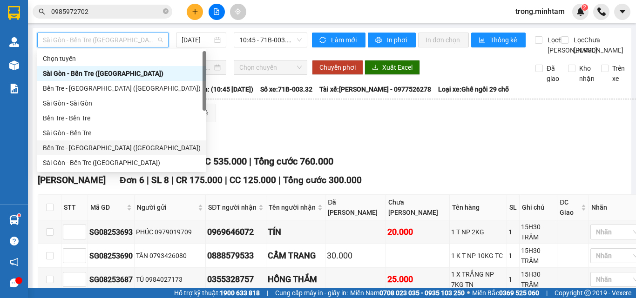
scroll to position [15, 0]
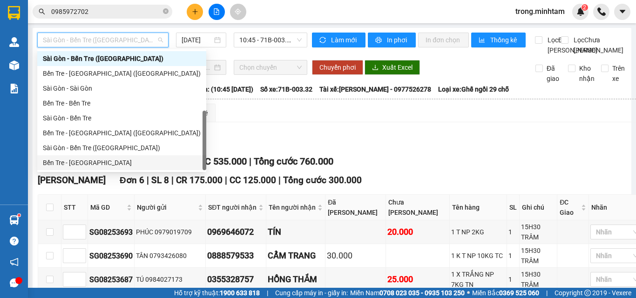
click at [71, 163] on div "Bến Tre - Sài Gòn" at bounding box center [122, 163] width 158 height 10
type input "15/08/2025"
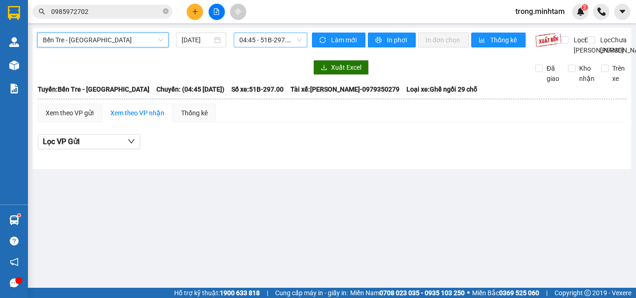
click at [254, 41] on span "04:45 - 51B-297.00" at bounding box center [270, 40] width 62 height 14
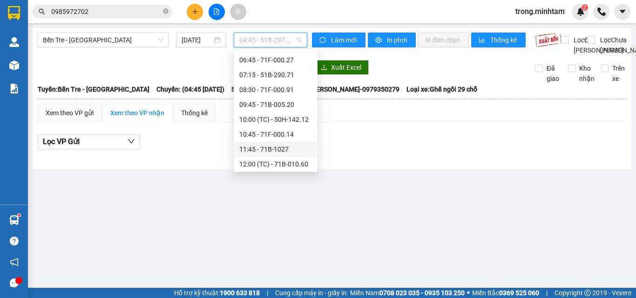
scroll to position [62, 0]
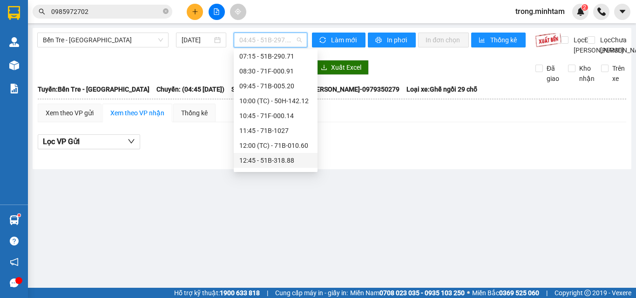
click at [272, 159] on div "12:45 - 51B-318.88" at bounding box center [275, 161] width 73 height 10
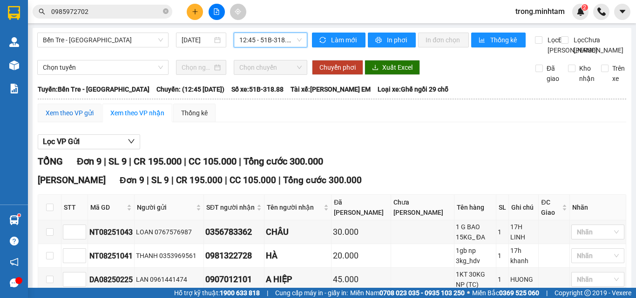
click at [93, 118] on div "Xem theo VP gửi" at bounding box center [70, 113] width 48 height 10
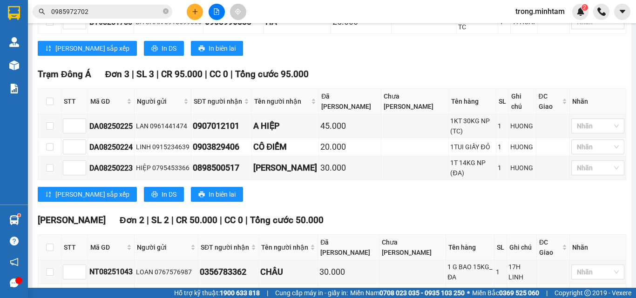
scroll to position [295, 0]
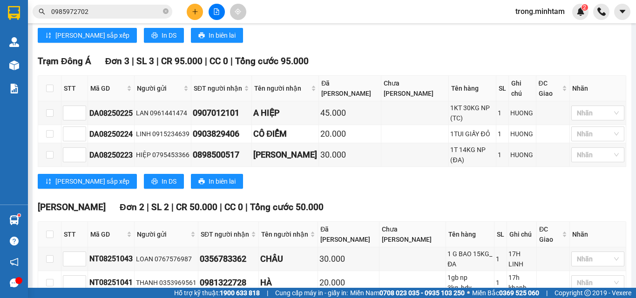
click at [56, 222] on th at bounding box center [49, 235] width 23 height 26
click at [51, 231] on input "checkbox" at bounding box center [49, 234] width 7 height 7
checkbox input "true"
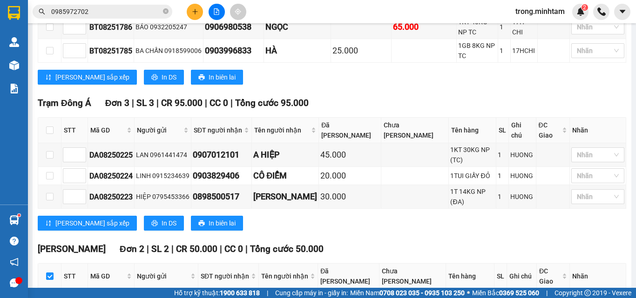
scroll to position [170, 0]
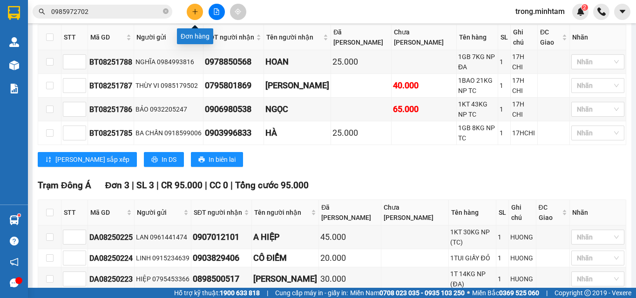
click at [195, 10] on icon "plus" at bounding box center [195, 11] width 7 height 7
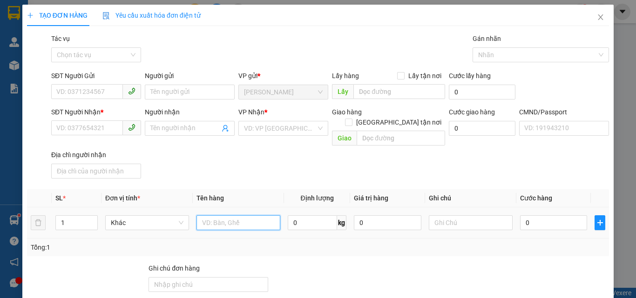
click at [205, 216] on input "text" at bounding box center [238, 223] width 84 height 15
type input "1t np 11kg_"
click at [446, 216] on input "text" at bounding box center [471, 223] width 84 height 15
type input "17h khanh"
click at [244, 216] on input "1t np 11kg_" at bounding box center [238, 223] width 84 height 15
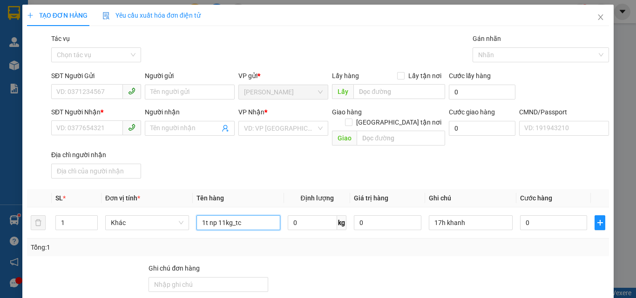
type input "1t np 11kg_tc"
click at [76, 83] on div "SĐT Người Gửi" at bounding box center [96, 78] width 90 height 14
click at [77, 86] on input "SĐT Người Gửi" at bounding box center [87, 91] width 72 height 15
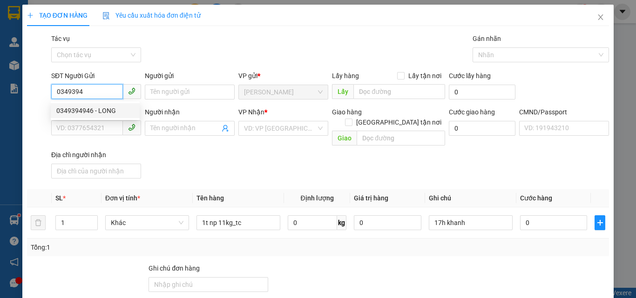
click at [108, 111] on div "0349394946 - LONG" at bounding box center [95, 111] width 78 height 10
type input "0349394946"
type input "LONG"
type input "0842439356"
type input "HOÀNG"
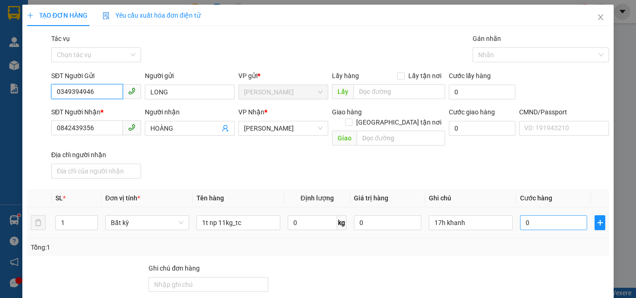
type input "0349394946"
click at [531, 216] on input "0" at bounding box center [553, 223] width 67 height 15
type input "3"
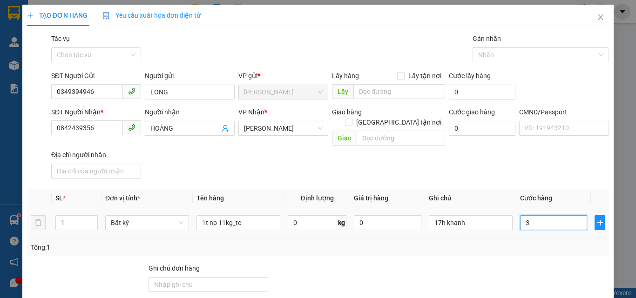
type input "30"
type input "30.000"
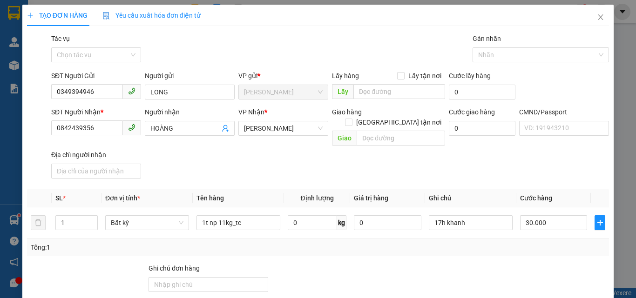
click at [400, 164] on div "SĐT Người Nhận * 0842439356 Người nhận HOÀNG VP Nhận * Hồ Chí Minh Giao hàng Gi…" at bounding box center [330, 144] width 562 height 75
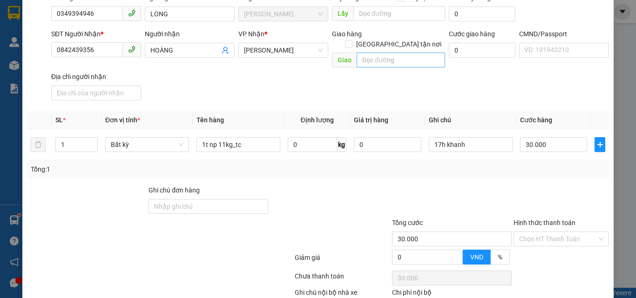
scroll to position [124, 0]
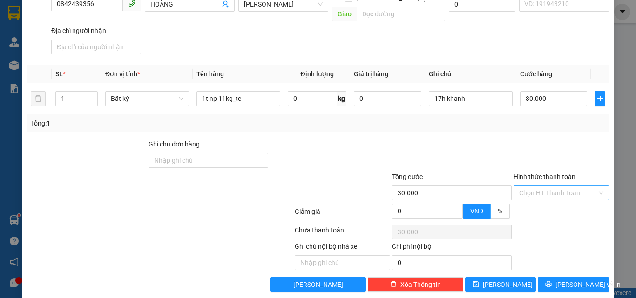
click at [536, 186] on input "Hình thức thanh toán" at bounding box center [558, 193] width 78 height 14
click at [529, 199] on div "Tại văn phòng" at bounding box center [555, 201] width 83 height 10
type input "0"
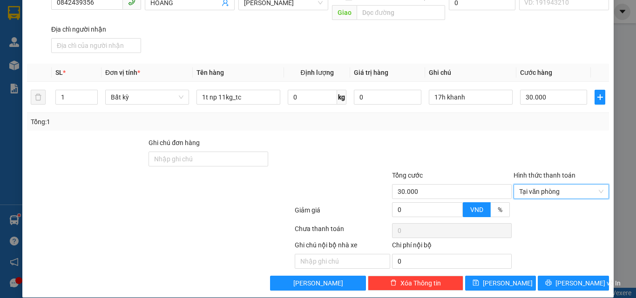
scroll to position [126, 0]
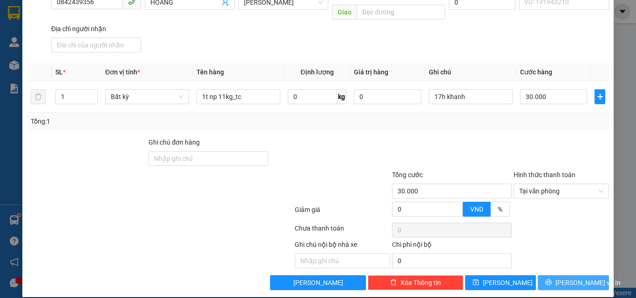
click at [552, 279] on icon "printer" at bounding box center [548, 282] width 7 height 7
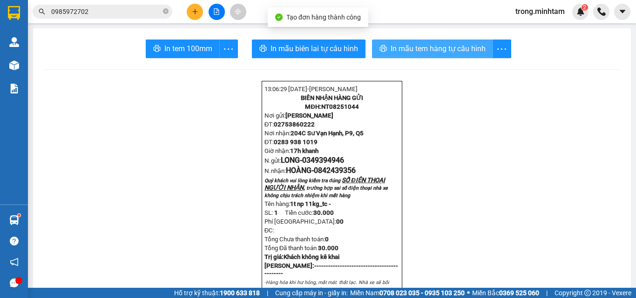
click at [425, 48] on span "In mẫu tem hàng tự cấu hình" at bounding box center [438, 49] width 95 height 12
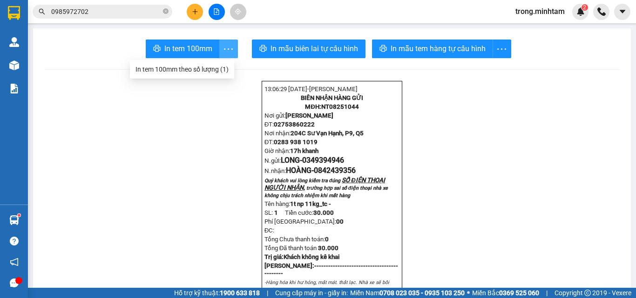
click at [230, 42] on button "button" at bounding box center [228, 49] width 19 height 19
click at [215, 65] on div "In tem 100mm theo số lượng (1)" at bounding box center [181, 69] width 93 height 10
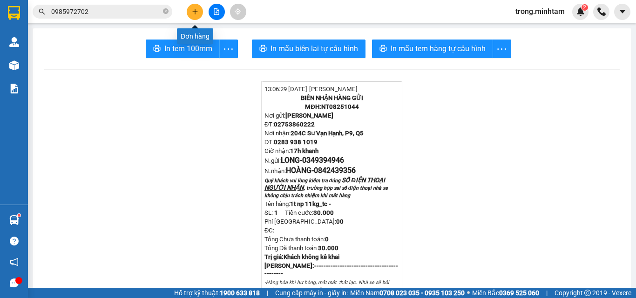
click at [192, 14] on icon "plus" at bounding box center [195, 11] width 7 height 7
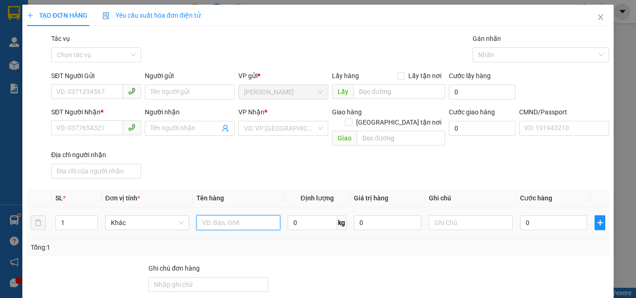
click at [229, 216] on input "text" at bounding box center [238, 223] width 84 height 15
click at [231, 216] on input "1t must np _tc" at bounding box center [238, 223] width 84 height 15
type input "1t must np 11kg _tc"
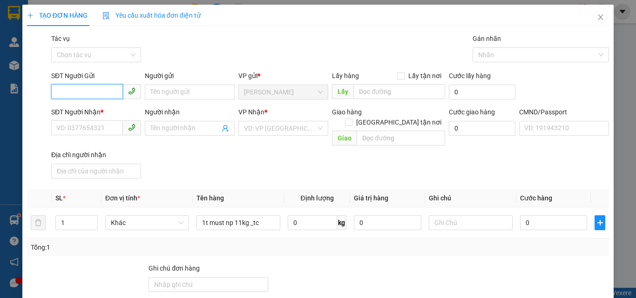
click at [100, 89] on input "SĐT Người Gửi" at bounding box center [87, 91] width 72 height 15
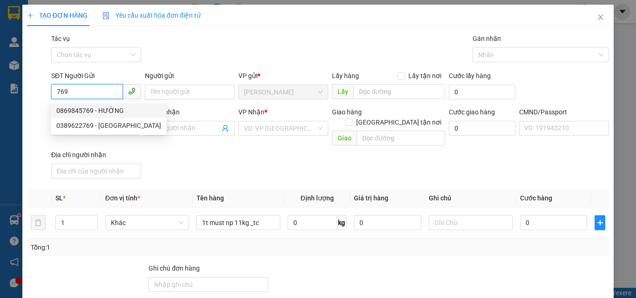
click at [97, 106] on div "0869845769 - HƯỜNG" at bounding box center [108, 111] width 105 height 10
type input "0869845769"
type input "HƯỜNG"
type input "0378743069"
type input "HUYỀN TRÂN"
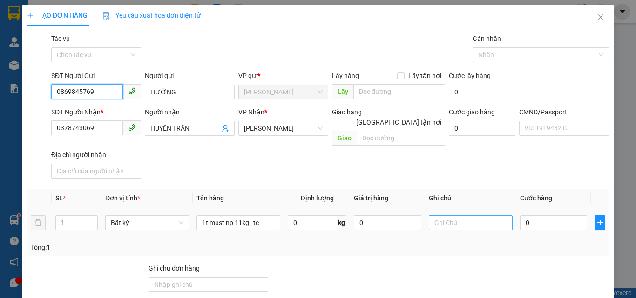
type input "0869845769"
click at [433, 216] on input "text" at bounding box center [471, 223] width 84 height 15
type input "17h khanh"
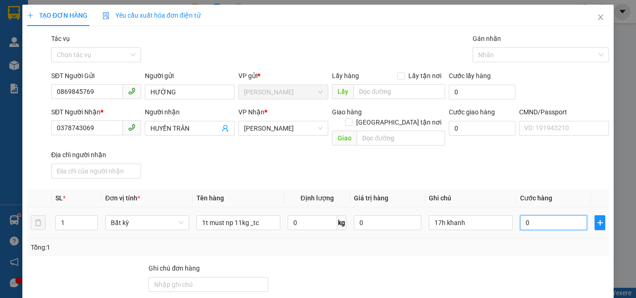
click at [528, 216] on input "0" at bounding box center [553, 223] width 67 height 15
type input "3"
type input "30"
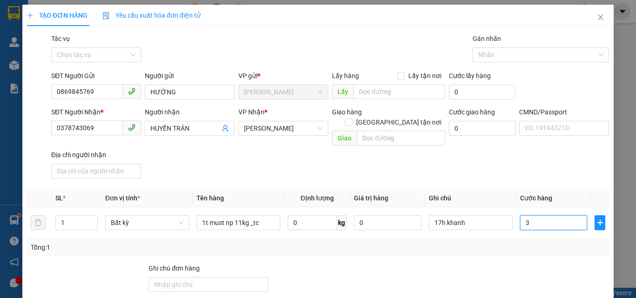
type input "30"
type input "30.000"
click at [423, 264] on div at bounding box center [452, 280] width 122 height 33
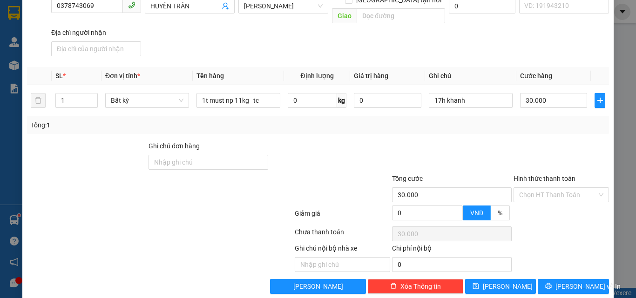
scroll to position [126, 0]
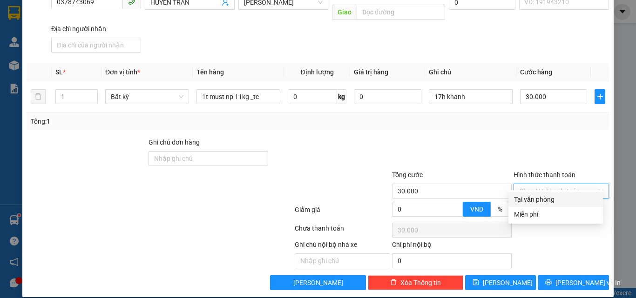
click at [547, 184] on input "Hình thức thanh toán" at bounding box center [558, 191] width 78 height 14
click at [518, 197] on div "Tại văn phòng" at bounding box center [555, 200] width 83 height 10
type input "0"
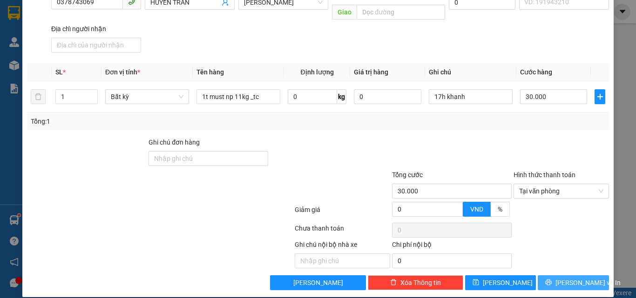
click at [552, 279] on span "printer" at bounding box center [548, 282] width 7 height 7
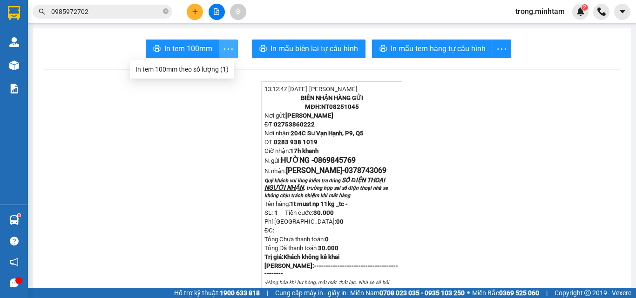
click at [223, 40] on button "button" at bounding box center [228, 49] width 19 height 19
click at [216, 64] on div "In tem 100mm theo số lượng (1)" at bounding box center [181, 69] width 93 height 10
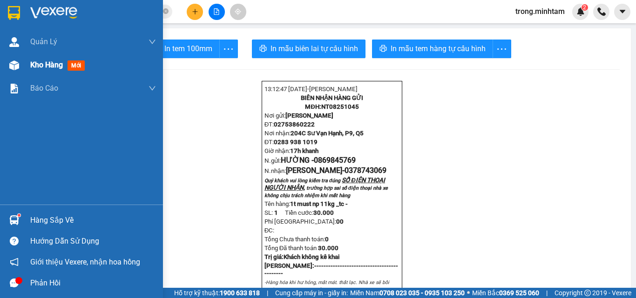
click at [52, 69] on span "Kho hàng" at bounding box center [46, 65] width 33 height 9
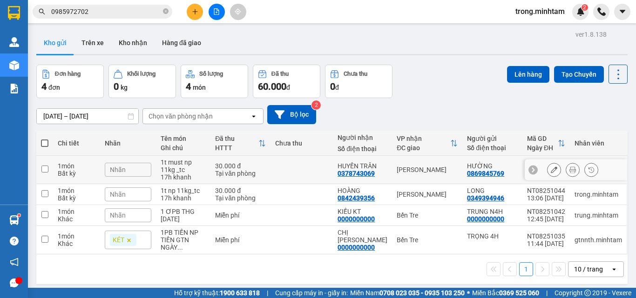
click at [43, 170] on input "checkbox" at bounding box center [44, 169] width 7 height 7
checkbox input "true"
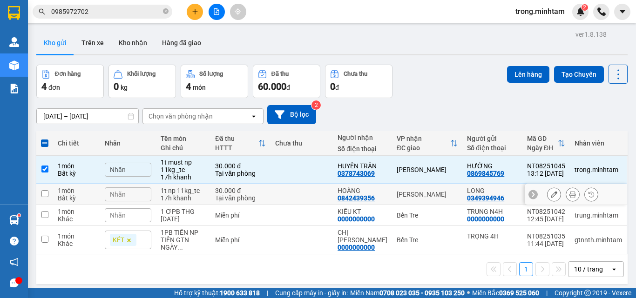
click at [49, 193] on td at bounding box center [44, 194] width 17 height 21
checkbox input "true"
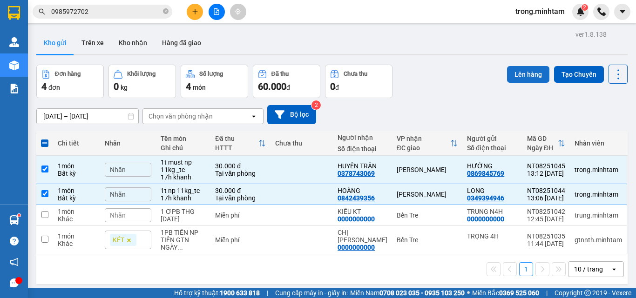
click at [522, 77] on button "Lên hàng" at bounding box center [528, 74] width 42 height 17
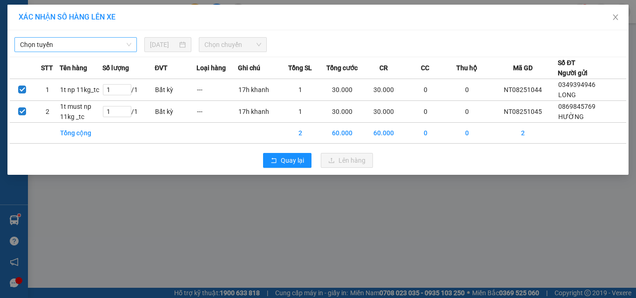
click at [112, 46] on span "Chọn tuyến" at bounding box center [75, 45] width 111 height 14
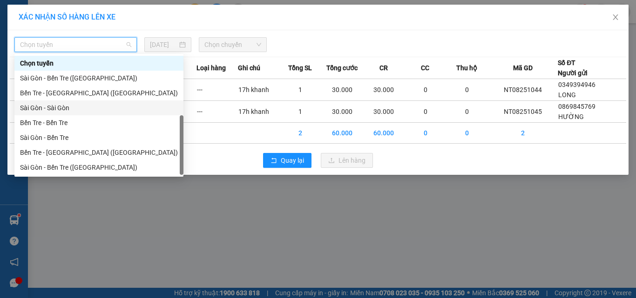
scroll to position [15, 0]
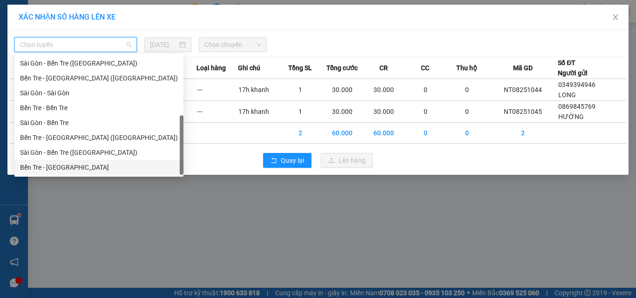
click at [49, 169] on div "Bến Tre - Sài Gòn" at bounding box center [99, 168] width 158 height 10
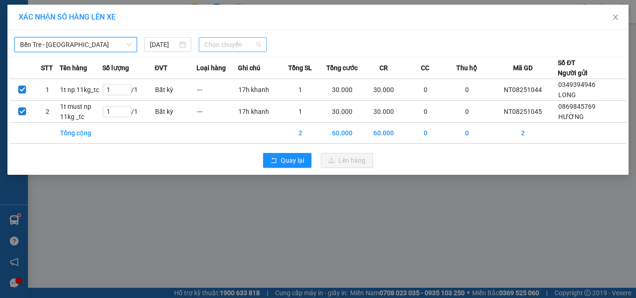
click at [234, 46] on span "Chọn chuyến" at bounding box center [232, 45] width 57 height 14
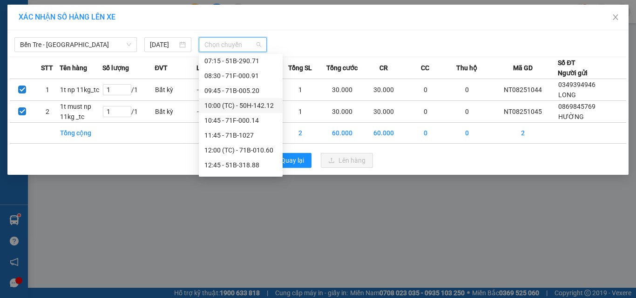
scroll to position [124, 0]
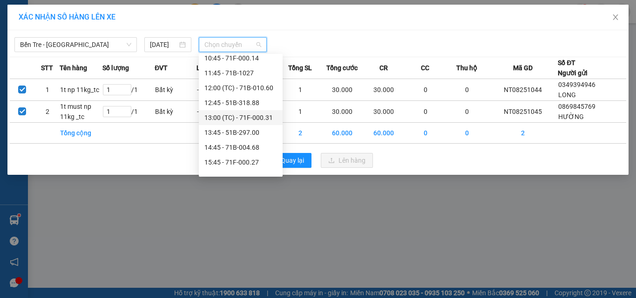
click at [244, 118] on div "13:00 (TC) - 71F-000.31" at bounding box center [240, 118] width 73 height 10
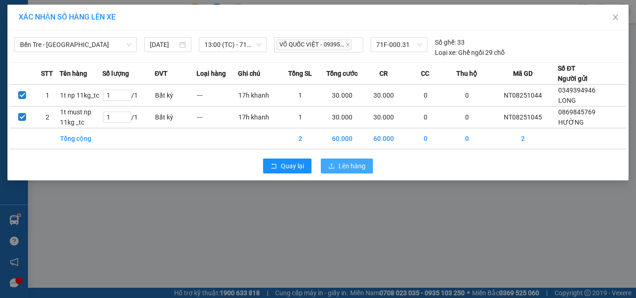
click at [351, 165] on span "Lên hàng" at bounding box center [352, 166] width 27 height 10
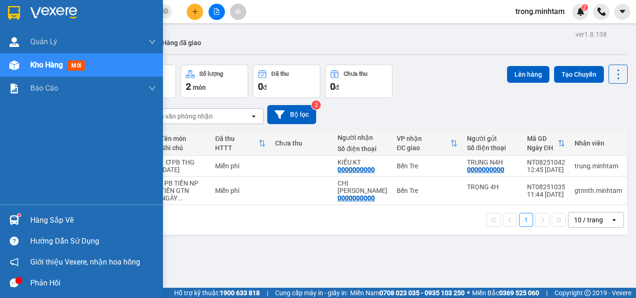
click at [37, 68] on span "Kho hàng" at bounding box center [46, 65] width 33 height 9
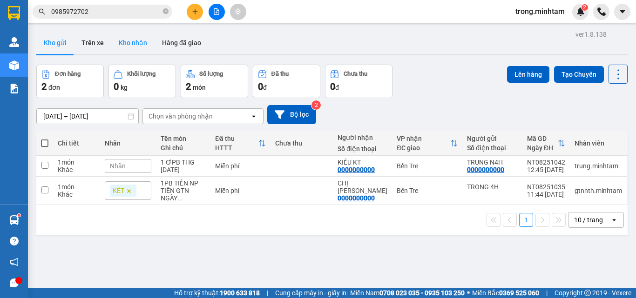
click at [133, 47] on button "Kho nhận" at bounding box center [132, 43] width 43 height 22
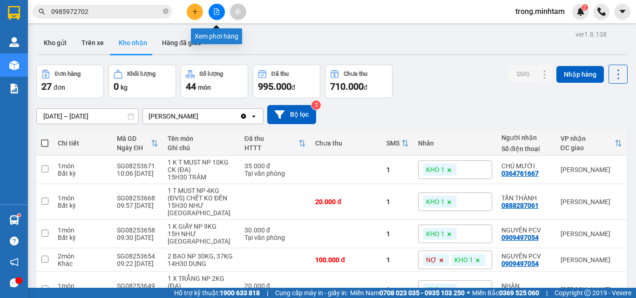
click at [219, 9] on icon "file-add" at bounding box center [216, 11] width 7 height 7
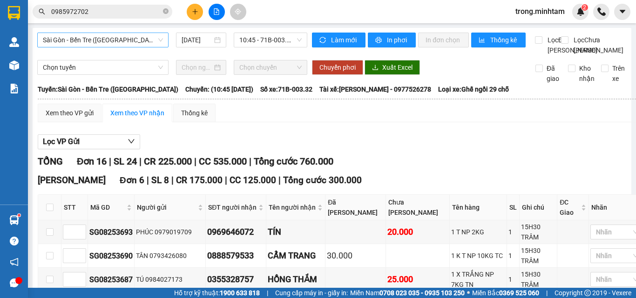
drag, startPoint x: 74, startPoint y: 36, endPoint x: 76, endPoint y: 47, distance: 11.1
click at [74, 36] on span "Sài Gòn - Bến Tre (CN)" at bounding box center [103, 40] width 120 height 14
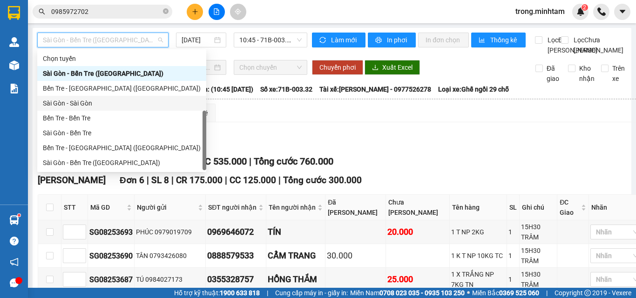
scroll to position [15, 0]
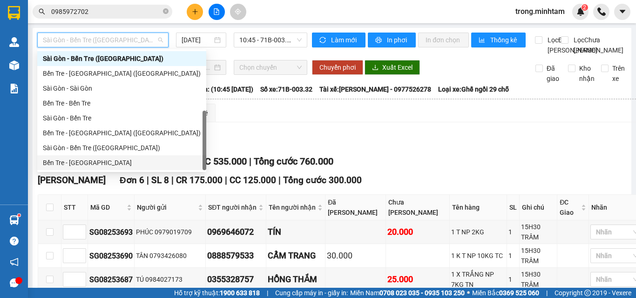
click at [81, 163] on div "Bến Tre - Sài Gòn" at bounding box center [122, 163] width 158 height 10
type input "15/08/2025"
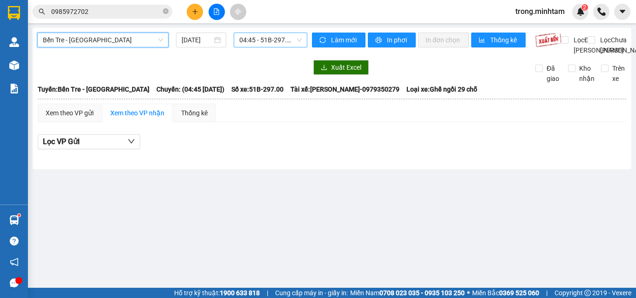
click at [248, 41] on span "04:45 - 51B-297.00" at bounding box center [270, 40] width 62 height 14
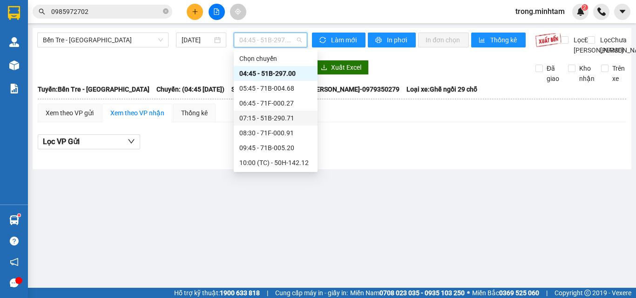
scroll to position [62, 0]
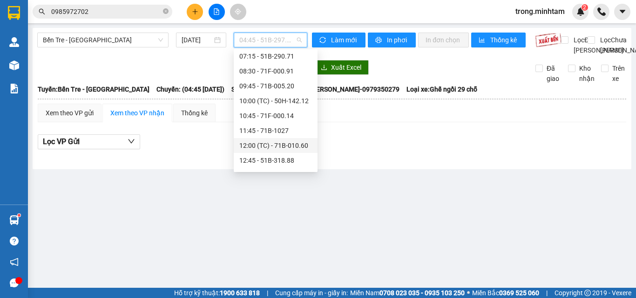
click at [264, 142] on div "12:00 (TC) - 71B-010.60" at bounding box center [275, 146] width 73 height 10
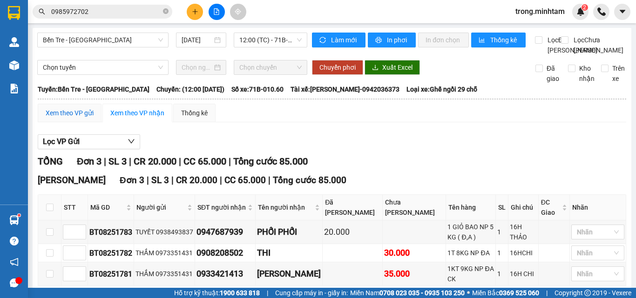
click at [64, 118] on div "Xem theo VP gửi" at bounding box center [70, 113] width 48 height 10
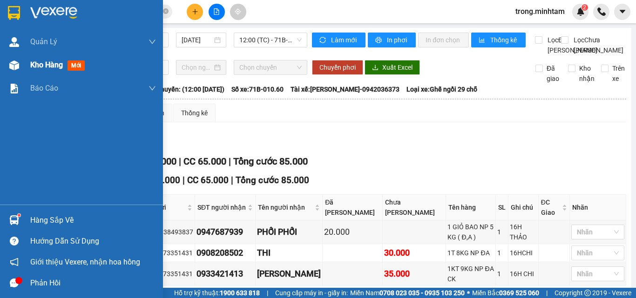
click at [51, 67] on span "Kho hàng" at bounding box center [46, 65] width 33 height 9
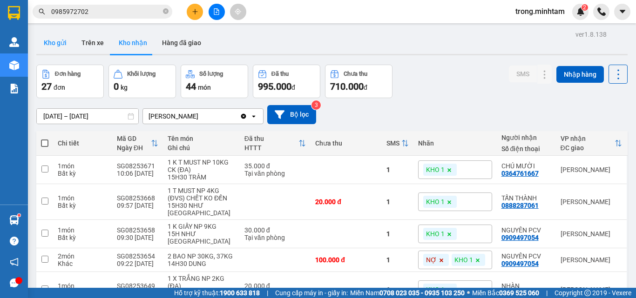
click at [49, 42] on button "Kho gửi" at bounding box center [55, 43] width 38 height 22
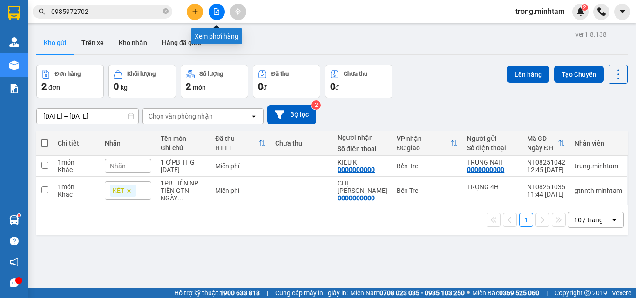
click at [218, 10] on icon "file-add" at bounding box center [216, 11] width 7 height 7
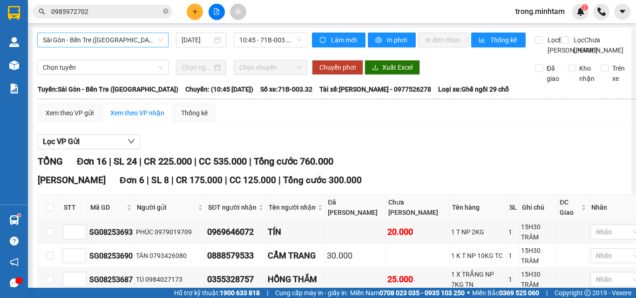
click at [86, 37] on span "Sài Gòn - Bến Tre (CN)" at bounding box center [103, 40] width 120 height 14
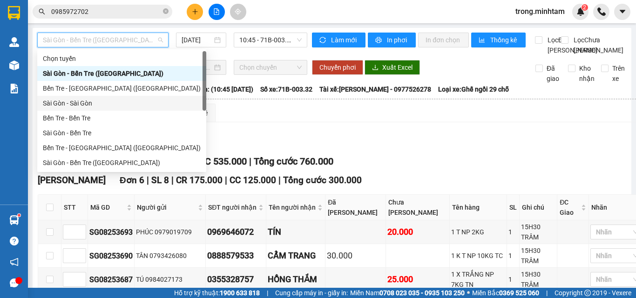
scroll to position [15, 0]
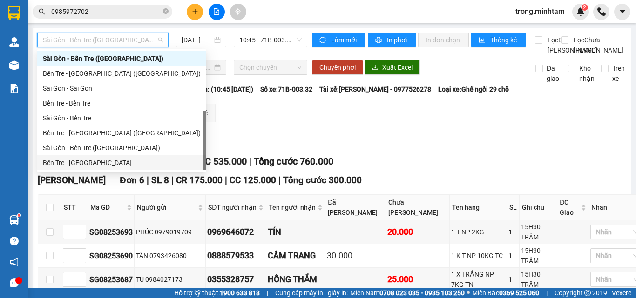
click at [72, 162] on div "Bến Tre - Sài Gòn" at bounding box center [122, 163] width 158 height 10
type input "15/08/2025"
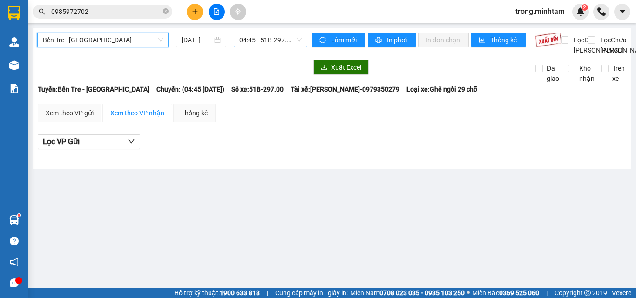
click at [252, 37] on span "04:45 - 51B-297.00" at bounding box center [270, 40] width 62 height 14
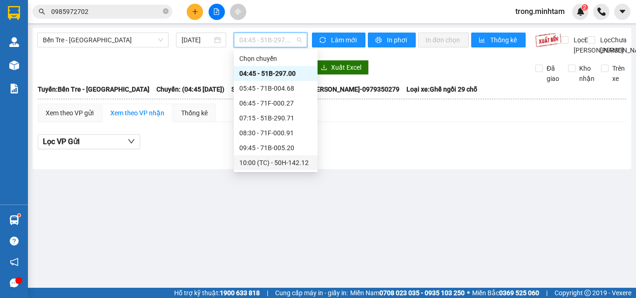
click at [258, 159] on div "10:00 (TC) - 50H-142.12" at bounding box center [275, 163] width 73 height 10
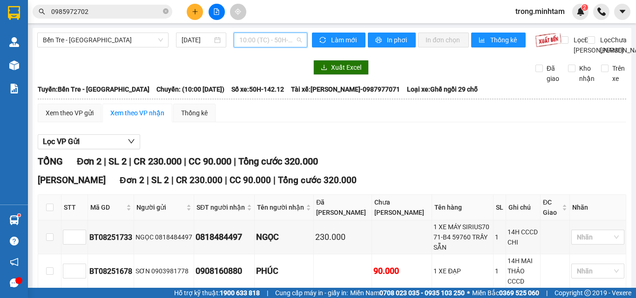
click at [255, 44] on span "10:00 (TC) - 50H-142.12" at bounding box center [270, 40] width 62 height 14
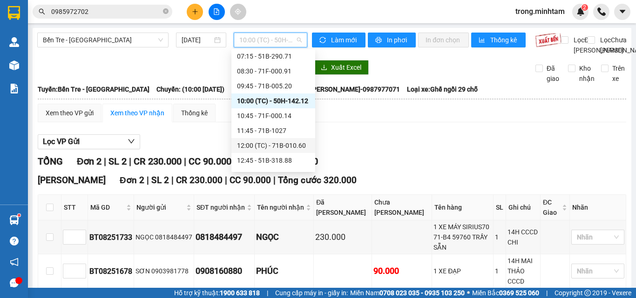
scroll to position [124, 0]
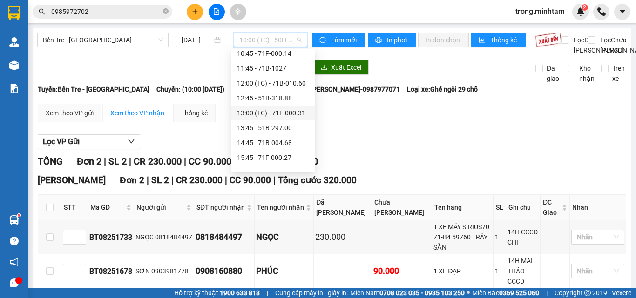
click at [268, 115] on div "13:00 (TC) - 71F-000.31" at bounding box center [273, 113] width 73 height 10
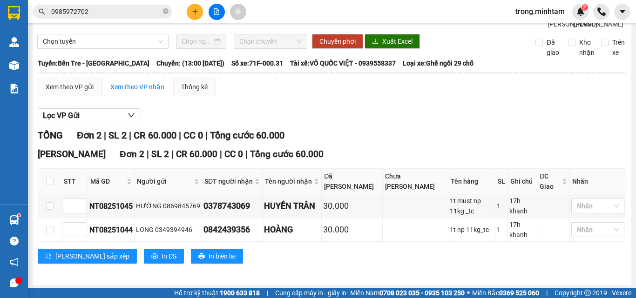
scroll to position [48, 0]
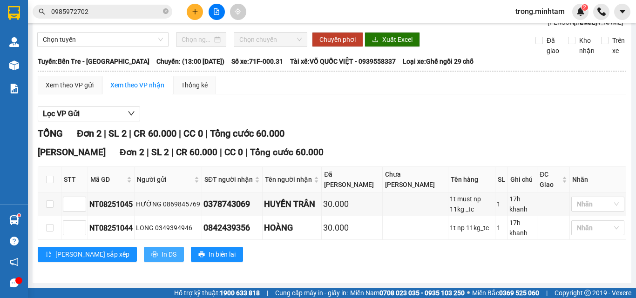
click at [162, 254] on span "In DS" at bounding box center [169, 255] width 15 height 10
click at [81, 80] on div "Xem theo VP gửi" at bounding box center [70, 85] width 48 height 10
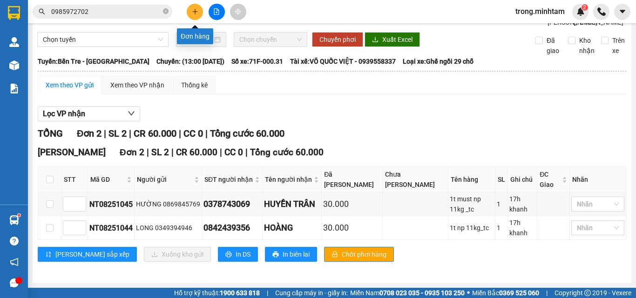
click at [195, 8] on icon "plus" at bounding box center [195, 11] width 7 height 7
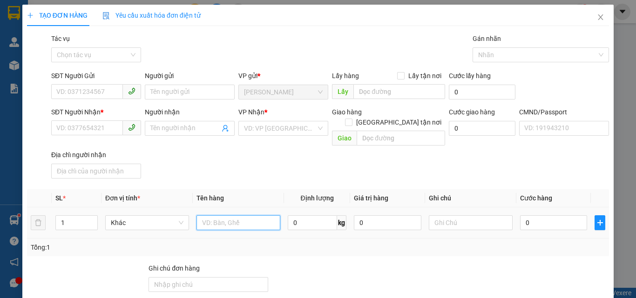
click at [211, 216] on input "text" at bounding box center [238, 223] width 84 height 15
type input "1kt 34kg np_đa"
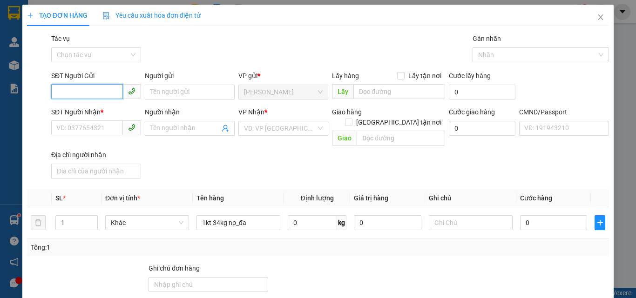
click at [94, 98] on input "SĐT Người Gửi" at bounding box center [87, 91] width 72 height 15
click at [433, 216] on input "text" at bounding box center [471, 223] width 84 height 15
type input "17h30 khanh"
click at [94, 89] on input "SĐT Người Gửi" at bounding box center [87, 91] width 72 height 15
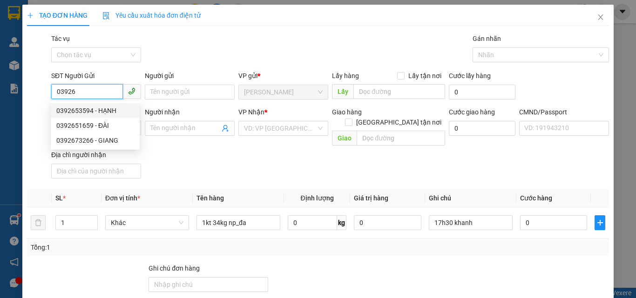
click at [95, 113] on div "0392653594 - HẠNH" at bounding box center [95, 111] width 78 height 10
type input "0392653594"
type input "HẠNH"
type input "0933568953"
type input "HẰNG"
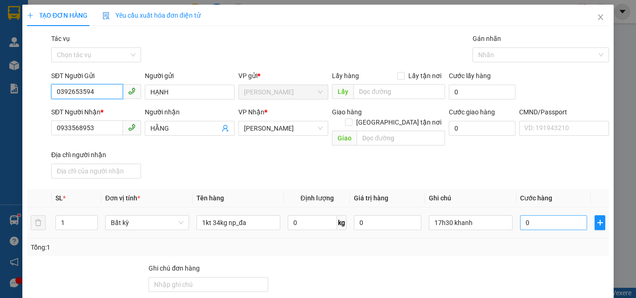
type input "0392653594"
click at [559, 216] on input "0" at bounding box center [553, 223] width 67 height 15
type input "5"
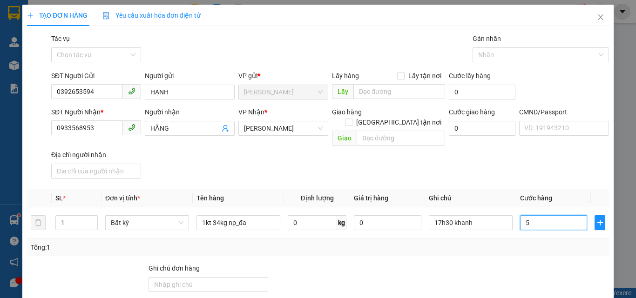
type input "50"
type input "50.000"
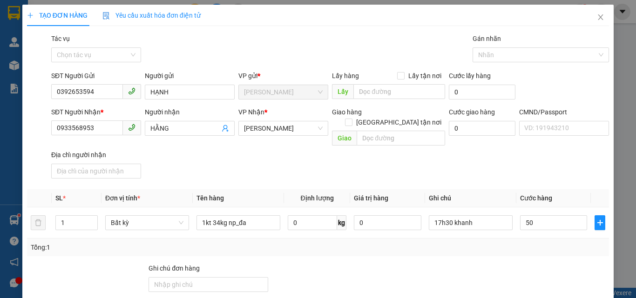
type input "50.000"
click at [452, 144] on div "SĐT Người Nhận * 0933568953 Người nhận HẰNG VP Nhận * Hồ Chí Minh Giao hàng Gia…" at bounding box center [330, 144] width 562 height 75
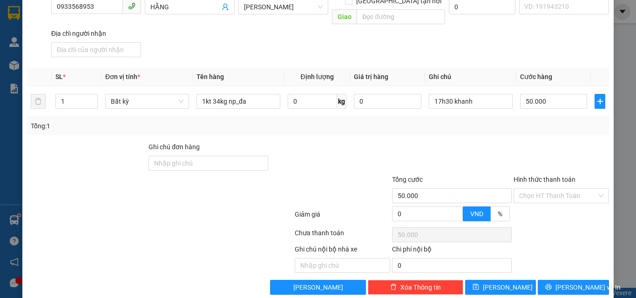
scroll to position [126, 0]
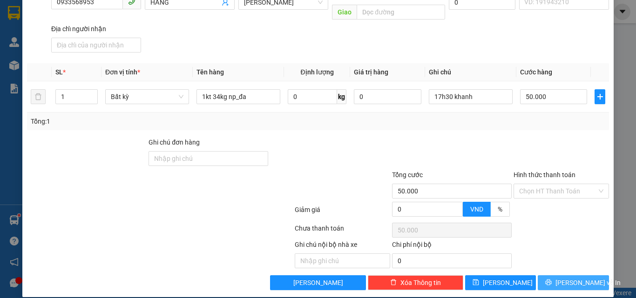
click at [544, 276] on button "[PERSON_NAME] và In" at bounding box center [573, 283] width 71 height 15
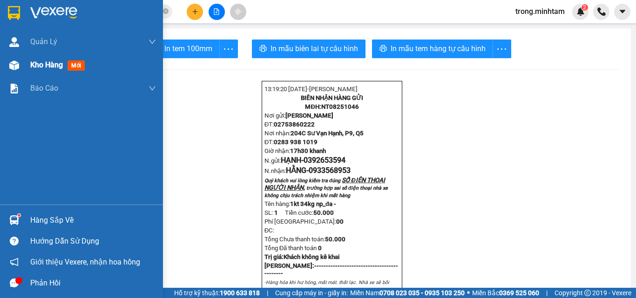
click at [76, 68] on span "mới" at bounding box center [76, 66] width 17 height 10
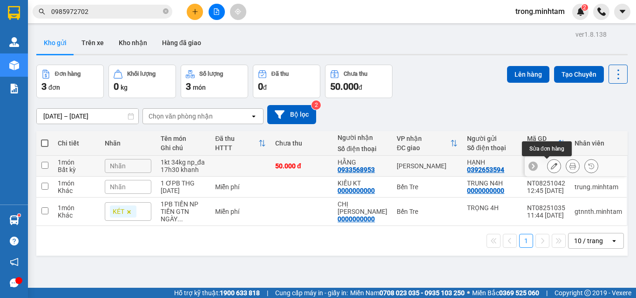
click at [551, 165] on icon at bounding box center [554, 166] width 7 height 7
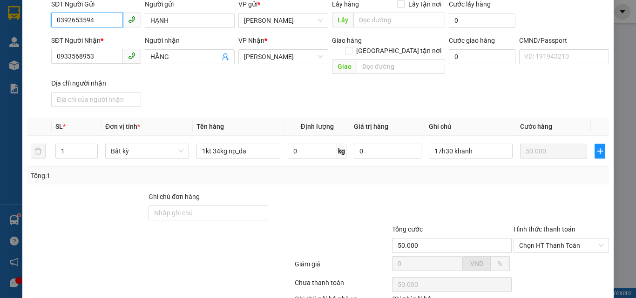
scroll to position [124, 0]
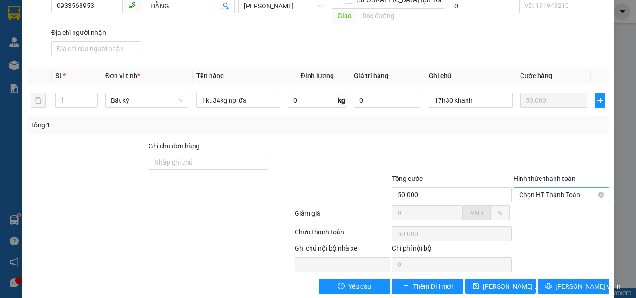
click at [541, 188] on span "Chọn HT Thanh Toán" at bounding box center [561, 195] width 84 height 14
click at [526, 204] on div "Tại văn phòng" at bounding box center [555, 203] width 83 height 10
type input "0"
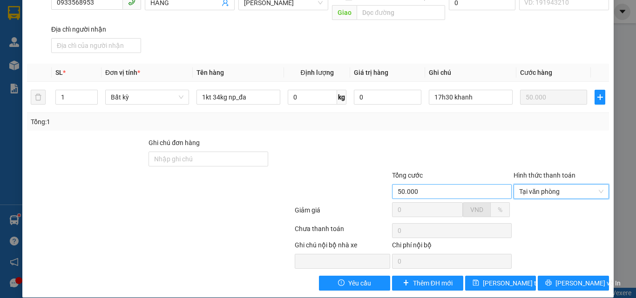
scroll to position [128, 0]
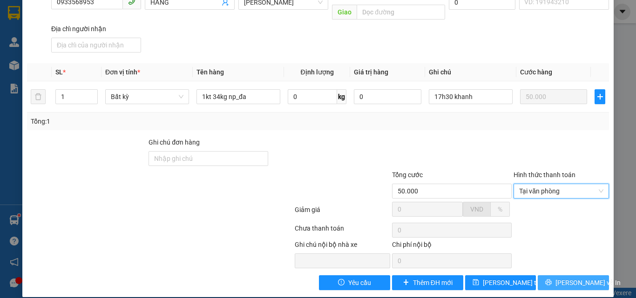
click at [544, 276] on button "[PERSON_NAME] và In" at bounding box center [573, 283] width 71 height 15
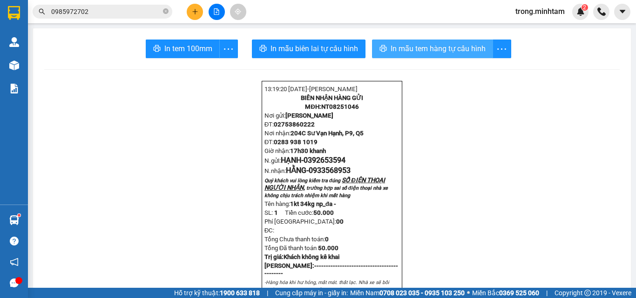
click at [391, 50] on span "In mẫu tem hàng tự cấu hình" at bounding box center [438, 49] width 95 height 12
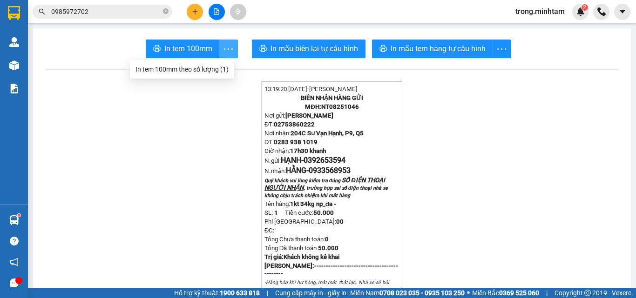
click at [223, 46] on icon "more" at bounding box center [229, 49] width 12 height 12
click at [221, 66] on div "In tem 100mm theo số lượng (1)" at bounding box center [181, 69] width 93 height 10
click at [167, 12] on icon "close-circle" at bounding box center [166, 11] width 6 height 6
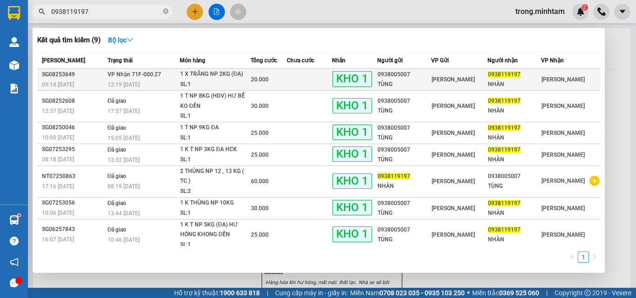
type input "0938119197"
click at [448, 84] on div "[PERSON_NAME]" at bounding box center [459, 79] width 55 height 10
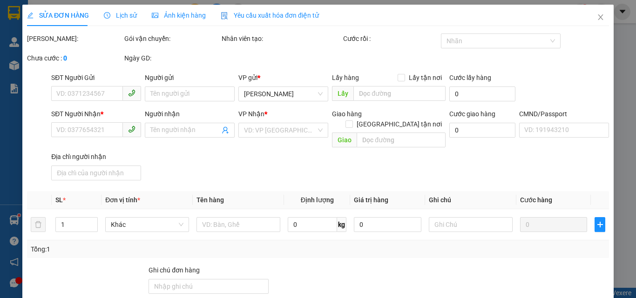
type input "0938005007"
type input "TÙNG"
type input "0938119197"
type input "NHÀN"
type input "KNM"
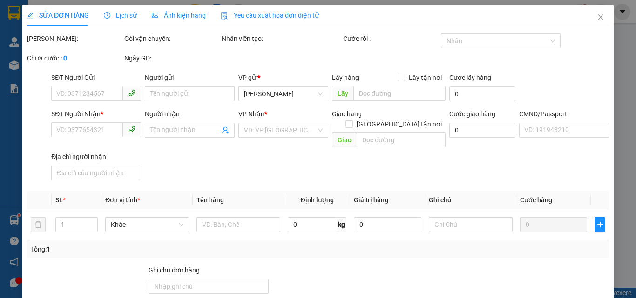
type input "20.000"
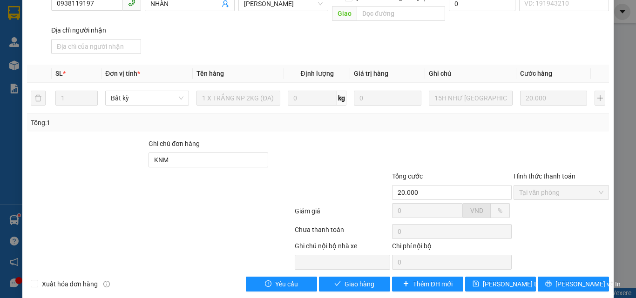
scroll to position [129, 0]
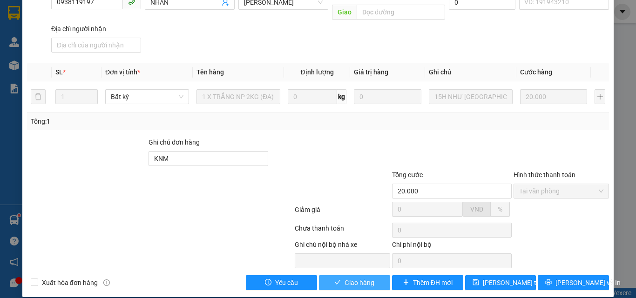
click at [353, 278] on span "Giao hàng" at bounding box center [360, 283] width 30 height 10
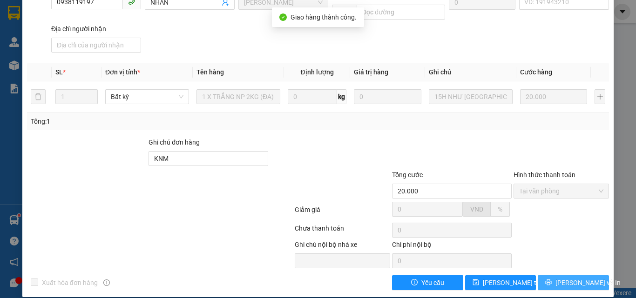
click at [567, 278] on span "[PERSON_NAME] và In" at bounding box center [587, 283] width 65 height 10
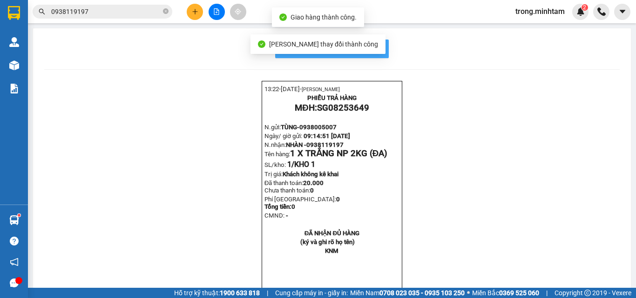
click at [368, 53] on span "In mẫu biên lai tự cấu hình" at bounding box center [338, 49] width 88 height 12
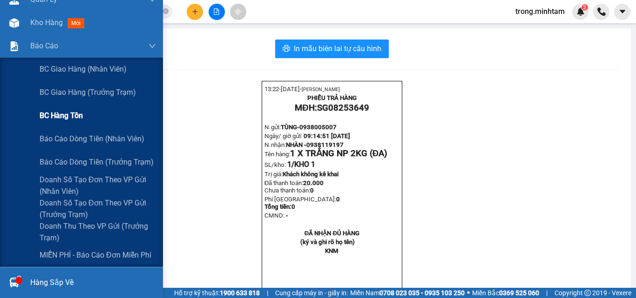
scroll to position [62, 0]
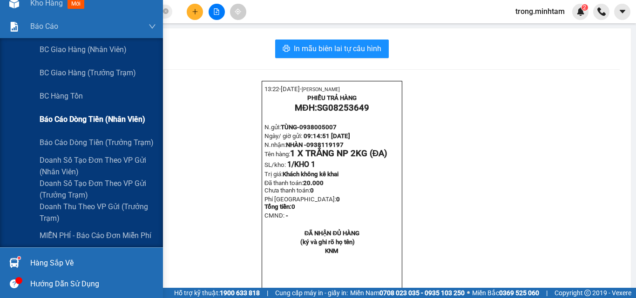
click at [91, 120] on span "Báo cáo dòng tiền (nhân viên)" at bounding box center [93, 120] width 106 height 12
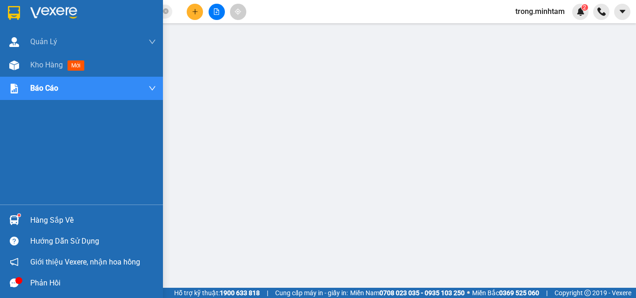
click at [29, 223] on div "Hàng sắp về" at bounding box center [81, 220] width 163 height 21
click at [41, 67] on span "Kho hàng" at bounding box center [46, 65] width 33 height 9
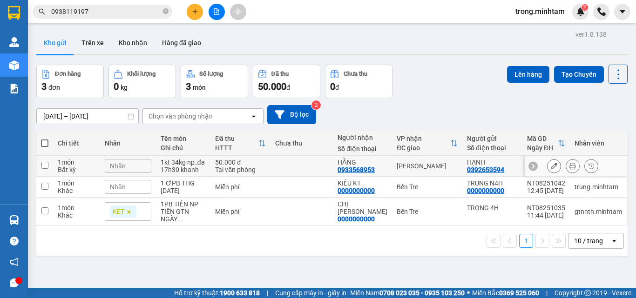
click at [217, 168] on div "Tại văn phòng" at bounding box center [240, 169] width 51 height 7
checkbox input "true"
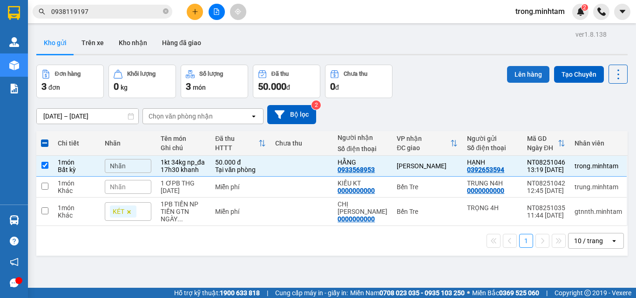
click at [509, 79] on button "Lên hàng" at bounding box center [528, 74] width 42 height 17
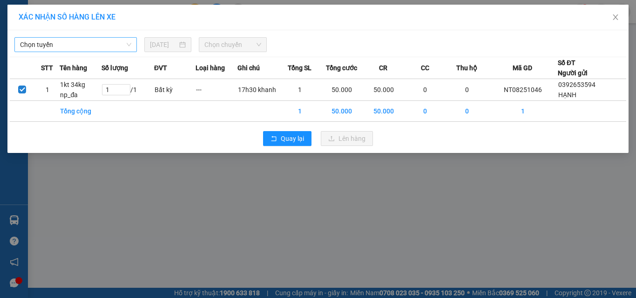
click at [100, 47] on span "Chọn tuyến" at bounding box center [75, 45] width 111 height 14
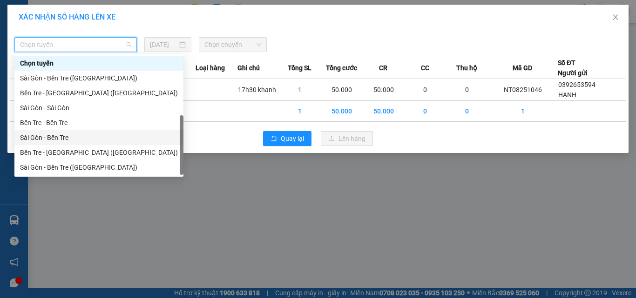
scroll to position [15, 0]
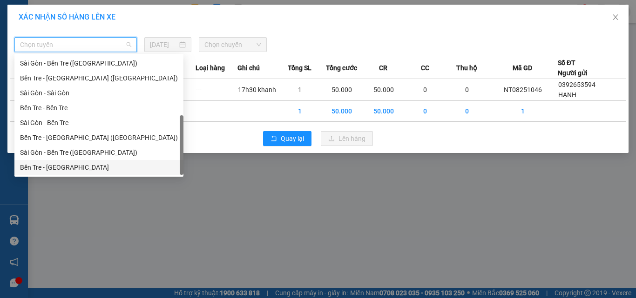
click at [69, 165] on div "Bến Tre - Sài Gòn" at bounding box center [99, 168] width 158 height 10
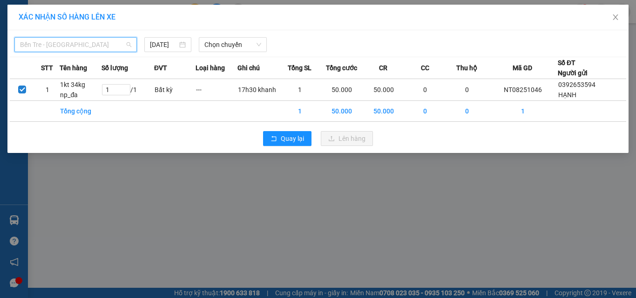
click at [82, 46] on span "Bến Tre - Sài Gòn" at bounding box center [75, 45] width 111 height 14
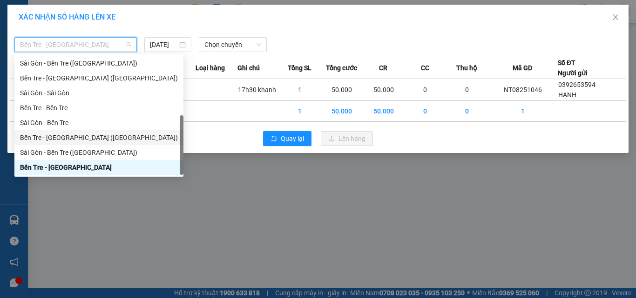
click at [66, 135] on div "Bến Tre - Sài Gòn (CT)" at bounding box center [99, 138] width 158 height 10
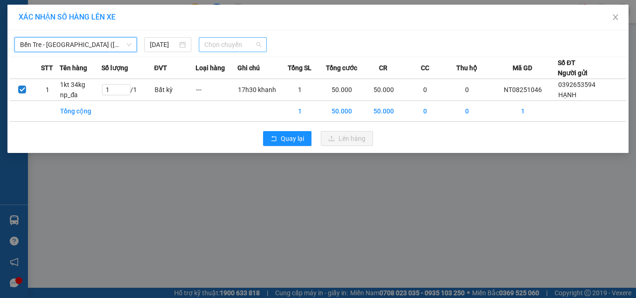
click at [221, 50] on span "Chọn chuyến" at bounding box center [232, 45] width 57 height 14
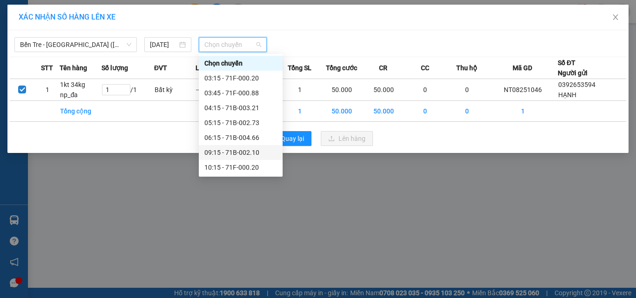
scroll to position [62, 0]
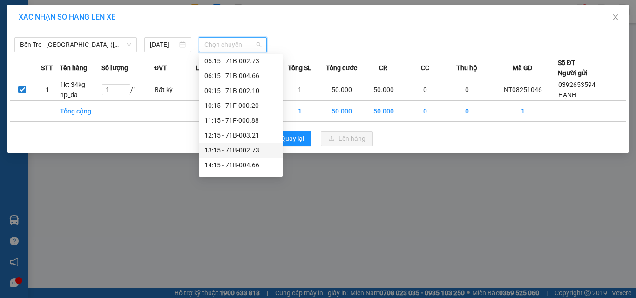
click at [249, 152] on div "13:15 - 71B-002.73" at bounding box center [240, 150] width 73 height 10
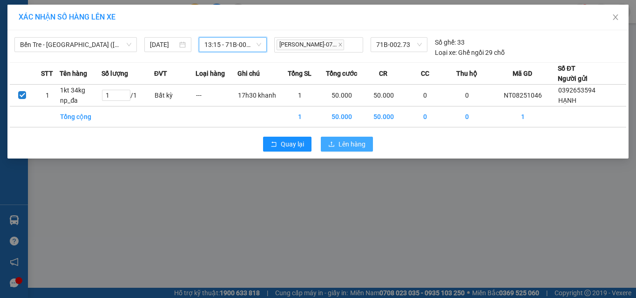
click at [335, 149] on button "Lên hàng" at bounding box center [347, 144] width 52 height 15
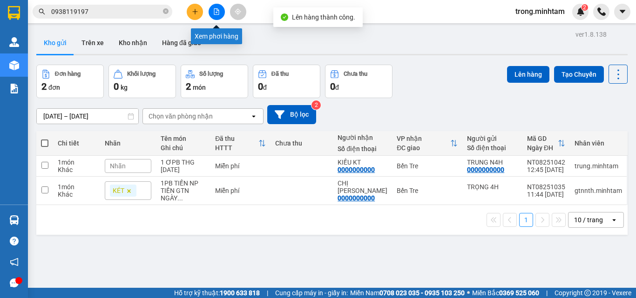
click at [217, 15] on button at bounding box center [217, 12] width 16 height 16
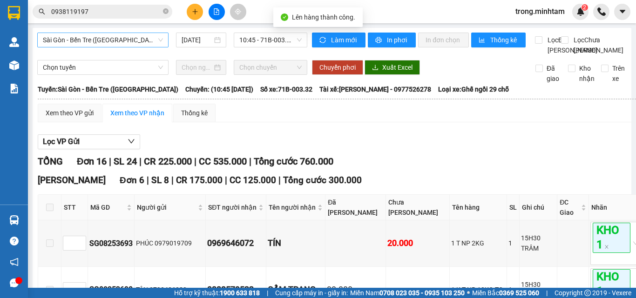
click at [92, 37] on span "Sài Gòn - Bến Tre (CN)" at bounding box center [103, 40] width 120 height 14
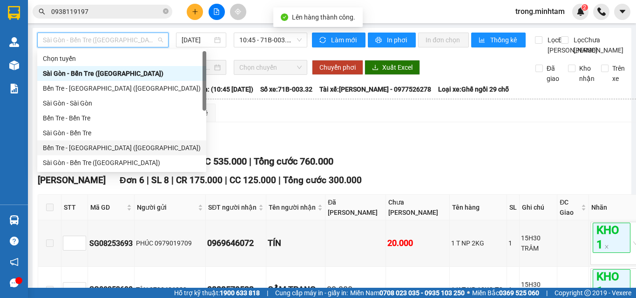
click at [72, 147] on div "Bến Tre - Sài Gòn (CT)" at bounding box center [122, 148] width 158 height 10
type input "15/08/2025"
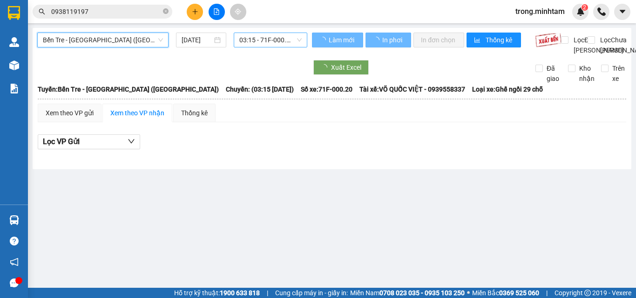
click at [256, 45] on span "03:15 - 71F-000.20" at bounding box center [270, 40] width 62 height 14
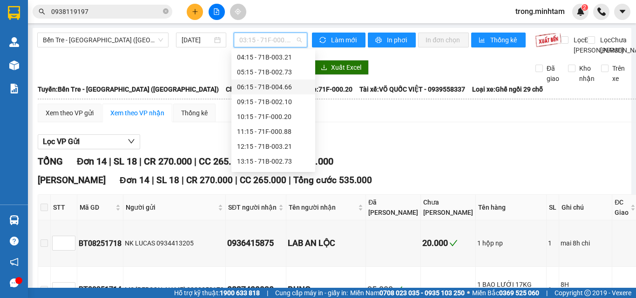
scroll to position [62, 0]
click at [277, 142] on div "13:15 - 71B-002.73" at bounding box center [273, 146] width 73 height 10
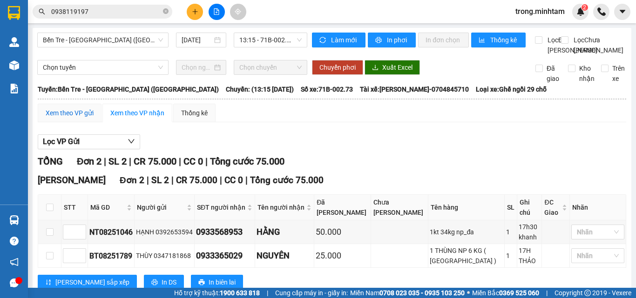
click at [78, 118] on div "Xem theo VP gửi" at bounding box center [70, 113] width 48 height 10
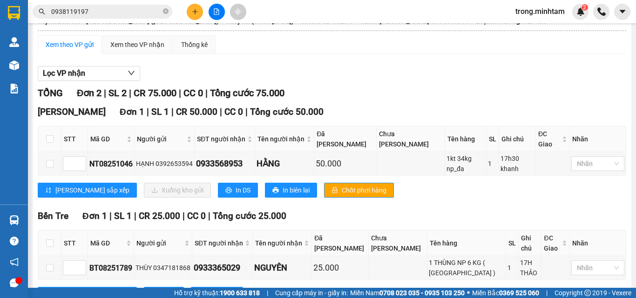
scroll to position [113, 0]
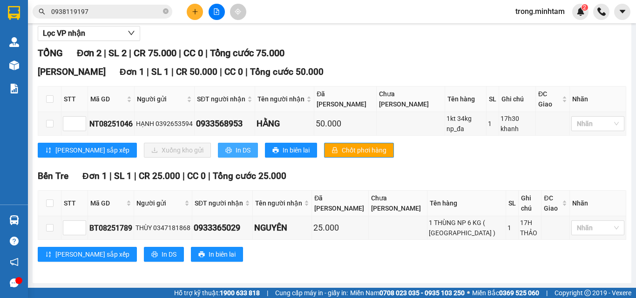
click at [218, 153] on button "In DS" at bounding box center [238, 150] width 40 height 15
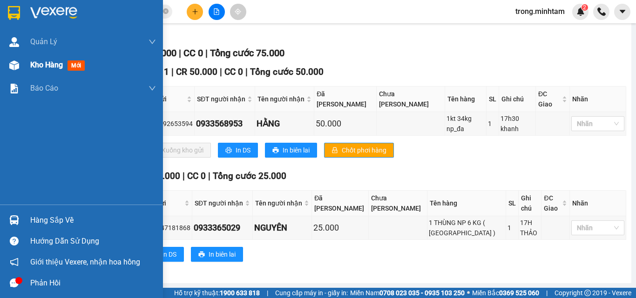
click at [47, 66] on span "Kho hàng" at bounding box center [46, 65] width 33 height 9
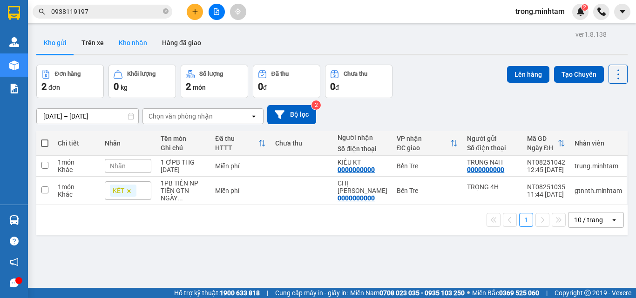
click at [128, 44] on button "Kho nhận" at bounding box center [132, 43] width 43 height 22
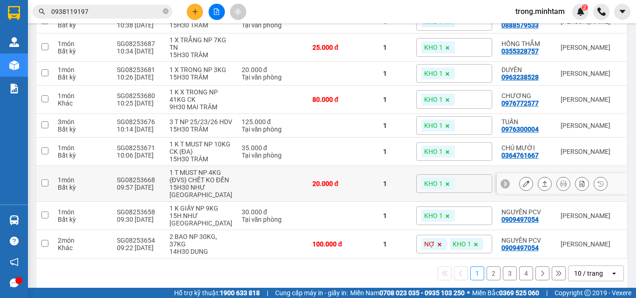
scroll to position [171, 0]
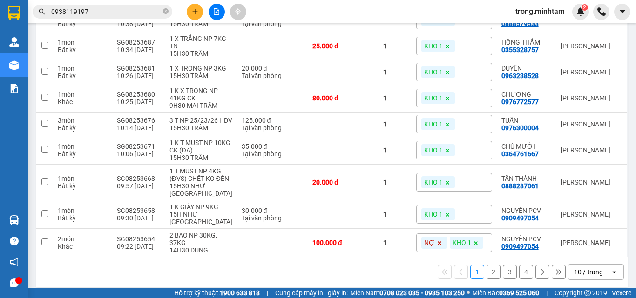
click at [598, 265] on div "10 / trang" at bounding box center [590, 272] width 42 height 15
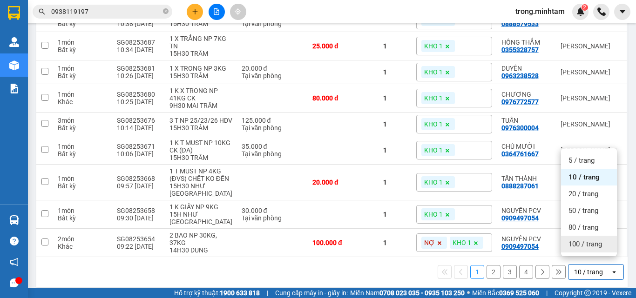
click at [588, 243] on span "100 / trang" at bounding box center [586, 244] width 34 height 9
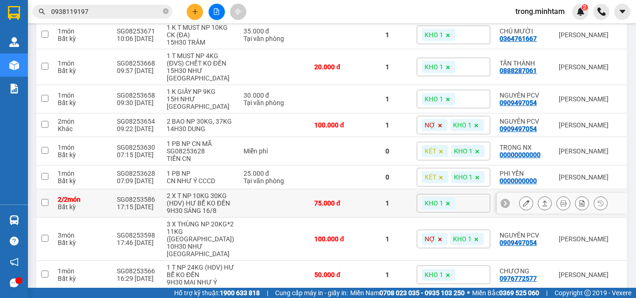
scroll to position [296, 0]
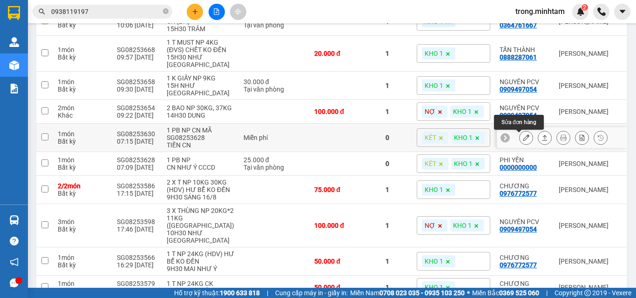
click at [523, 140] on icon at bounding box center [526, 138] width 7 height 7
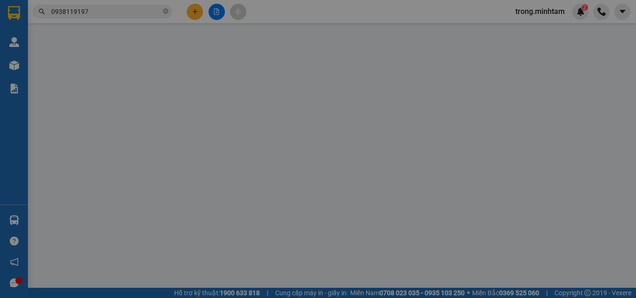
type input "SẾP THỦY"
type input "00000000000"
type input "TRỌNG NX"
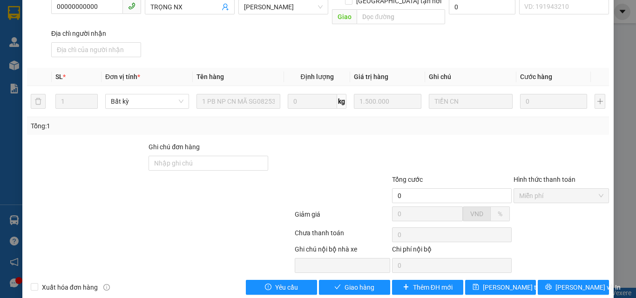
scroll to position [129, 0]
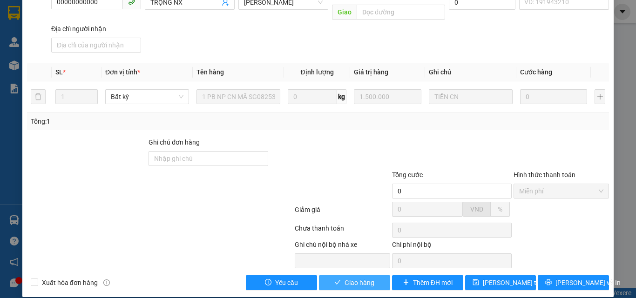
click at [345, 278] on span "Giao hàng" at bounding box center [360, 283] width 30 height 10
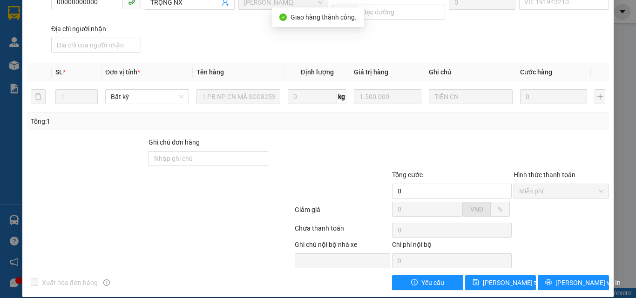
scroll to position [0, 0]
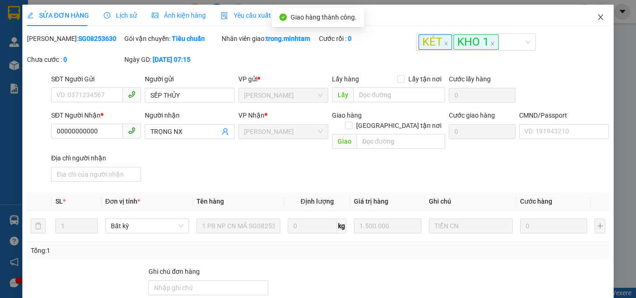
click at [597, 19] on icon "close" at bounding box center [600, 17] width 7 height 7
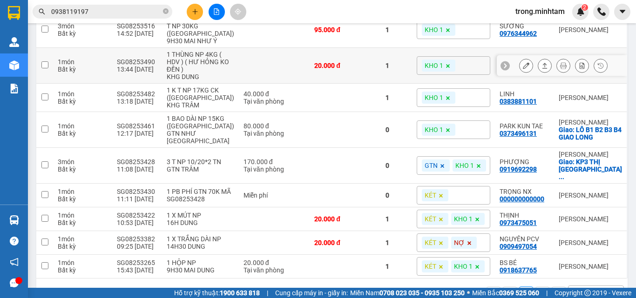
scroll to position [746, 0]
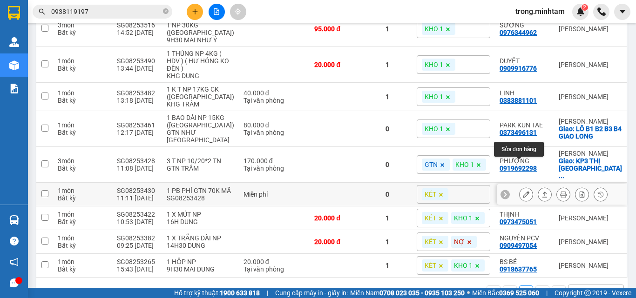
click at [523, 191] on icon at bounding box center [526, 194] width 7 height 7
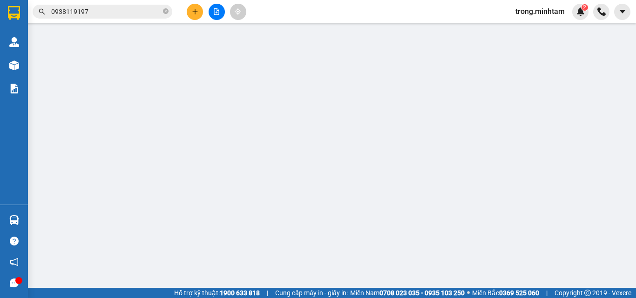
type input "TRÂM NX"
type input "000000000000"
type input "TRỌNG NX"
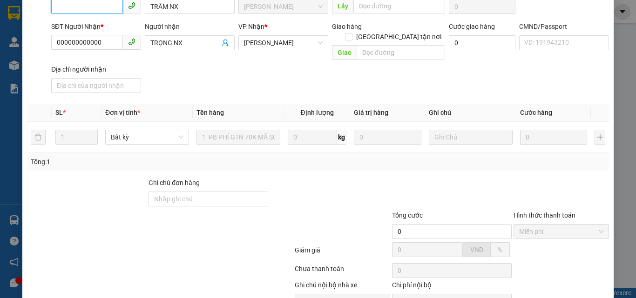
scroll to position [129, 0]
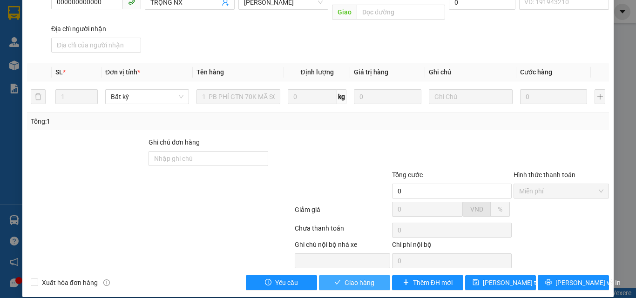
click at [360, 278] on button "Giao hàng" at bounding box center [354, 283] width 71 height 15
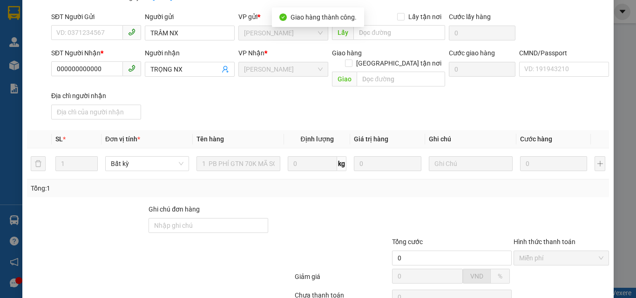
scroll to position [0, 0]
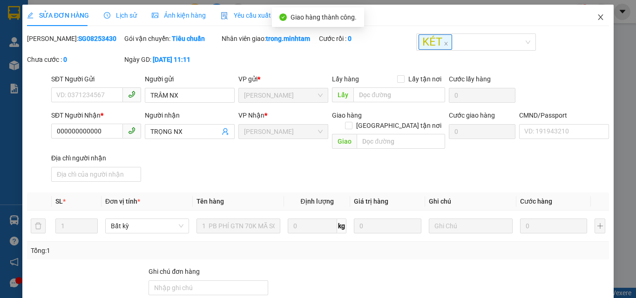
click at [597, 20] on icon "close" at bounding box center [600, 17] width 7 height 7
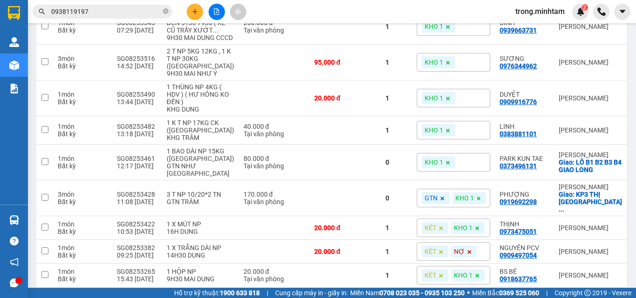
scroll to position [723, 0]
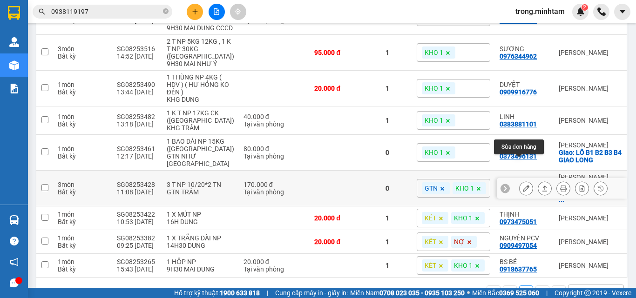
click at [523, 185] on icon at bounding box center [526, 188] width 7 height 7
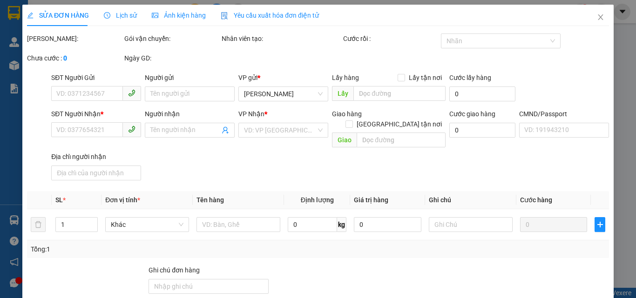
type input "0976317417"
type input "CTY LỰC THIÊN"
type input "0919692298"
type input "PHƯỢNG"
checkbox input "true"
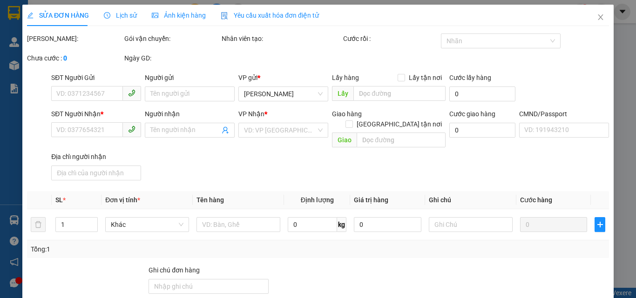
type input "KP3 THỊ TRẤN CHÂU THÀNH, CHÂU THÀNH"
type input "GIẤY IN"
type input "170.000"
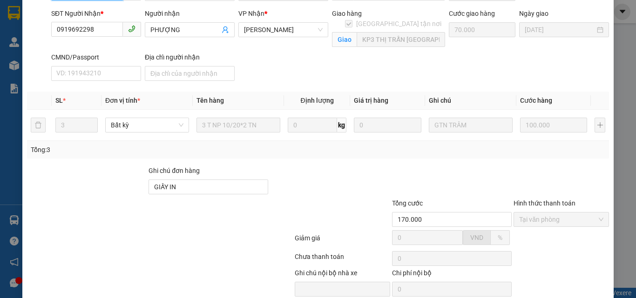
scroll to position [141, 0]
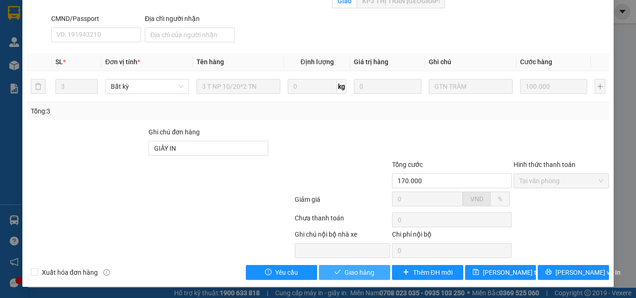
click at [363, 270] on span "Giao hàng" at bounding box center [360, 273] width 30 height 10
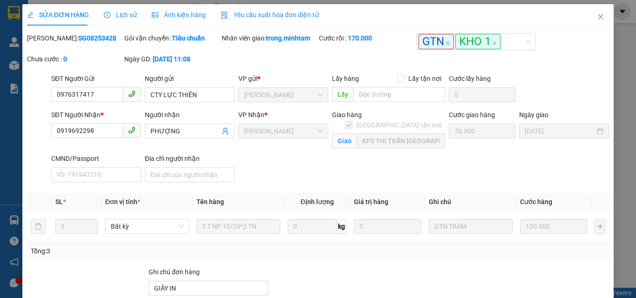
scroll to position [0, 0]
click at [597, 20] on icon "close" at bounding box center [600, 17] width 7 height 7
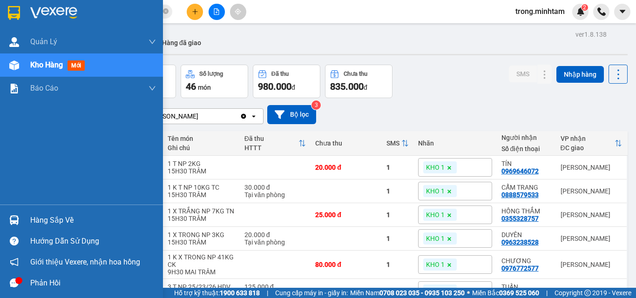
click at [57, 222] on div "Hàng sắp về" at bounding box center [93, 221] width 126 height 14
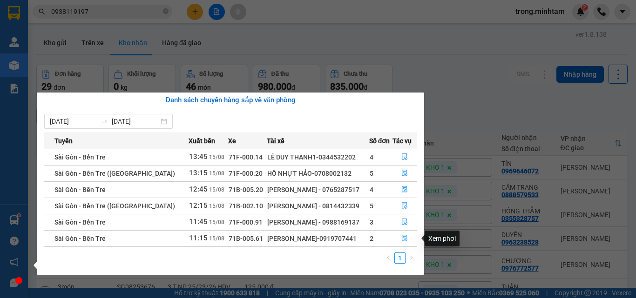
click at [404, 240] on icon "file-done" at bounding box center [405, 239] width 6 height 7
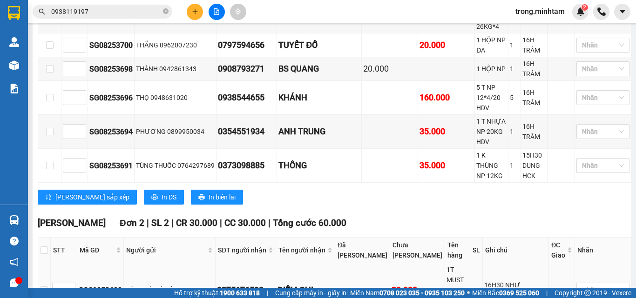
scroll to position [281, 0]
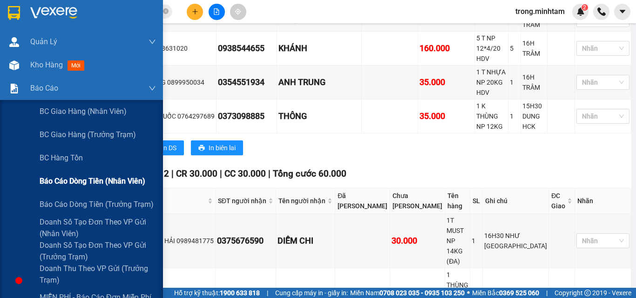
click at [85, 186] on span "Báo cáo dòng tiền (nhân viên)" at bounding box center [93, 182] width 106 height 12
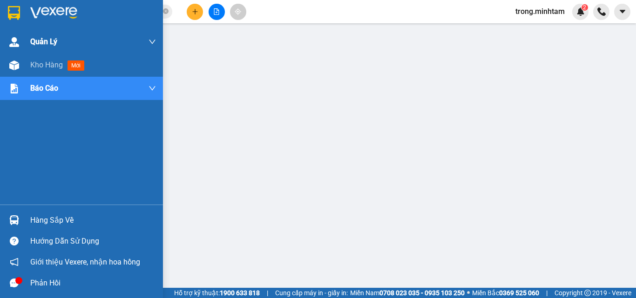
scroll to position [163, 0]
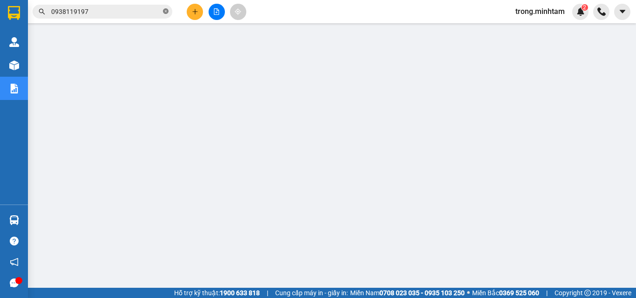
click at [167, 12] on icon "close-circle" at bounding box center [166, 11] width 6 height 6
click at [196, 17] on button at bounding box center [195, 12] width 16 height 16
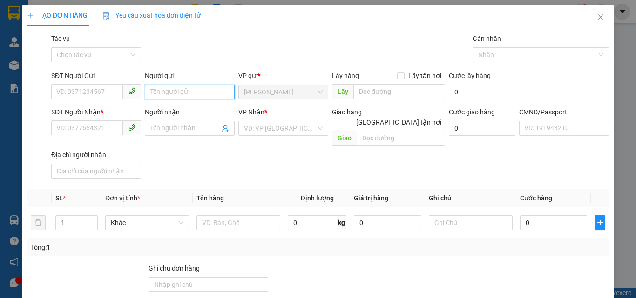
click at [194, 94] on input "Người gửi" at bounding box center [190, 92] width 90 height 15
type input "R"
type input "TRỌNG 4H"
type input "0000000000"
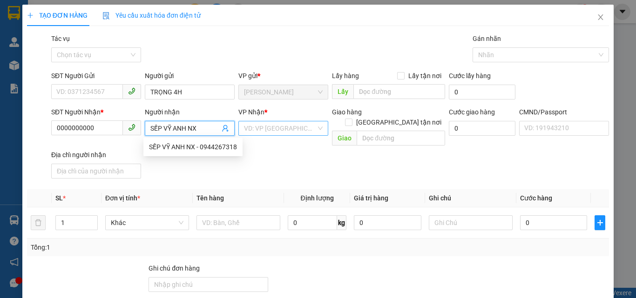
type input "SẾP VỸ ANH NX"
click at [282, 129] on input "search" at bounding box center [280, 129] width 72 height 14
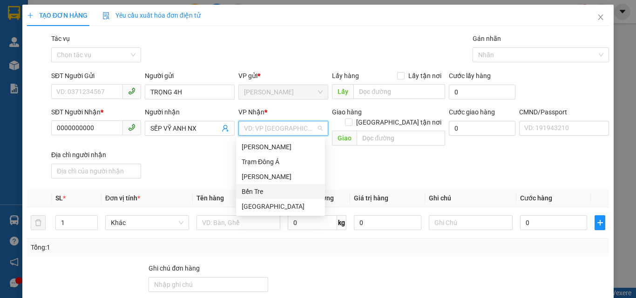
click at [254, 191] on div "Bến Tre" at bounding box center [281, 192] width 78 height 10
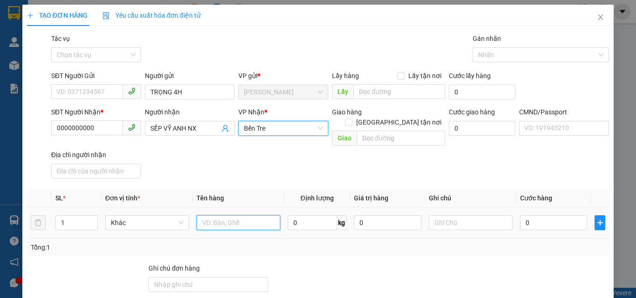
click at [224, 216] on input "text" at bounding box center [238, 223] width 84 height 15
type input "1PB NP LỊCH LÀM VIỆC"
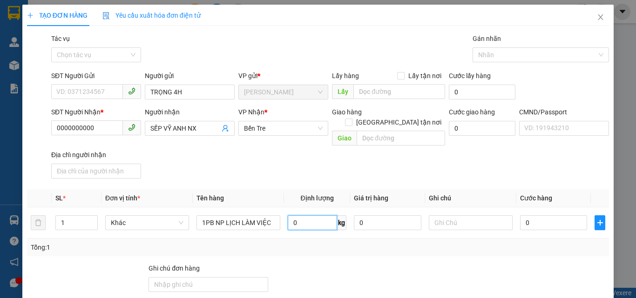
scroll to position [124, 0]
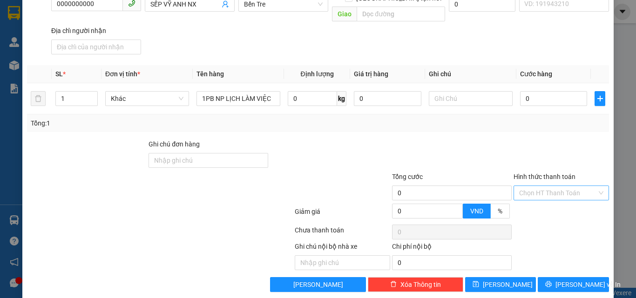
click at [527, 186] on input "Hình thức thanh toán" at bounding box center [558, 193] width 78 height 14
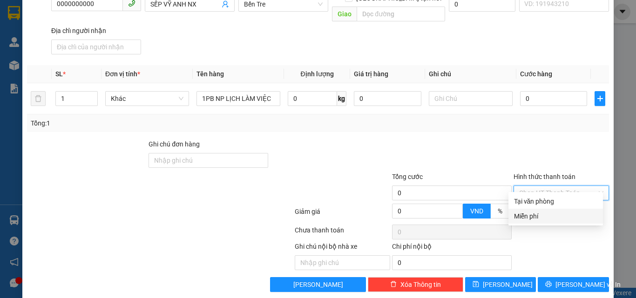
click at [529, 218] on div "Miễn phí" at bounding box center [555, 216] width 83 height 10
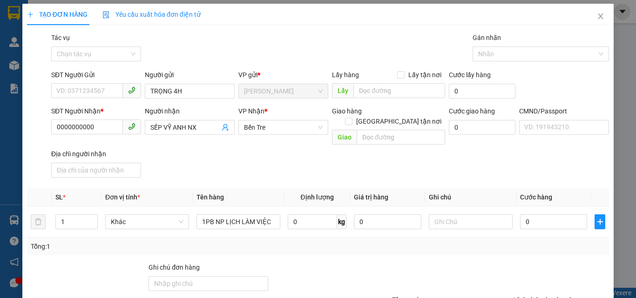
scroll to position [0, 0]
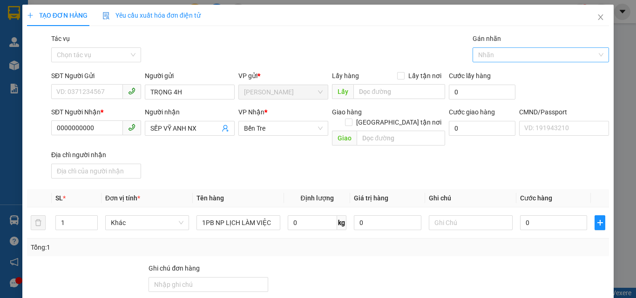
click at [510, 54] on div at bounding box center [536, 54] width 123 height 11
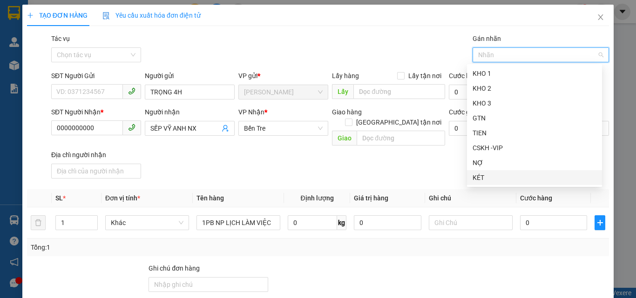
click at [490, 177] on div "KÉT" at bounding box center [535, 178] width 124 height 10
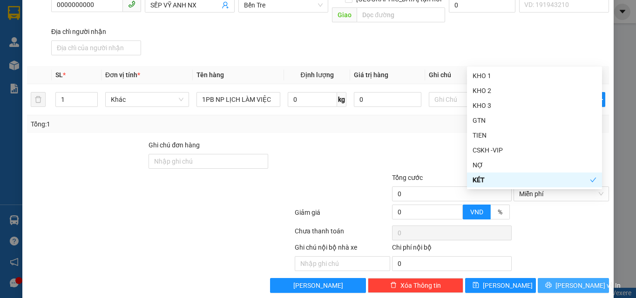
scroll to position [129, 0]
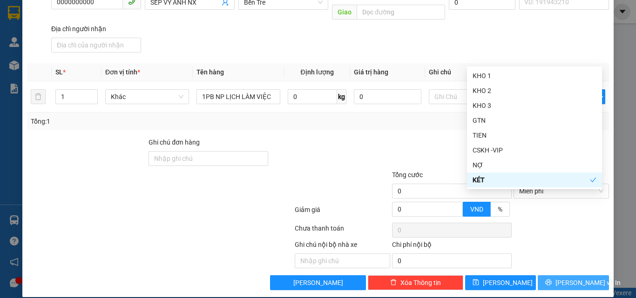
click at [541, 276] on button "[PERSON_NAME] và In" at bounding box center [573, 283] width 71 height 15
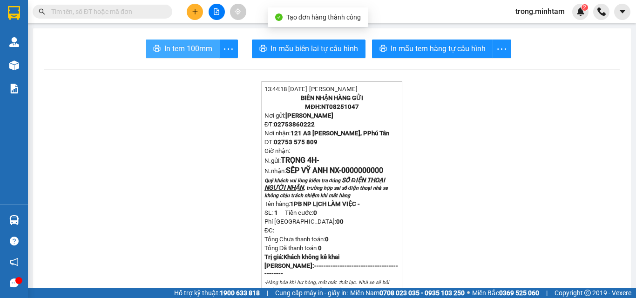
click at [200, 51] on span "In tem 100mm" at bounding box center [188, 49] width 48 height 12
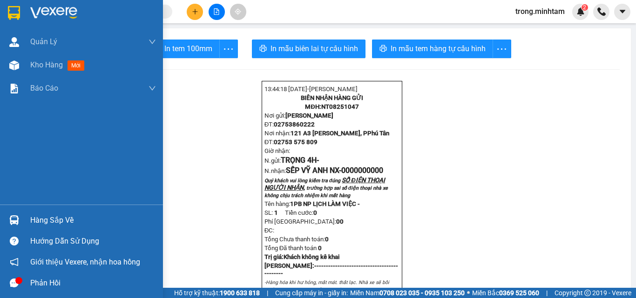
click at [65, 219] on div "Hàng sắp về" at bounding box center [93, 221] width 126 height 14
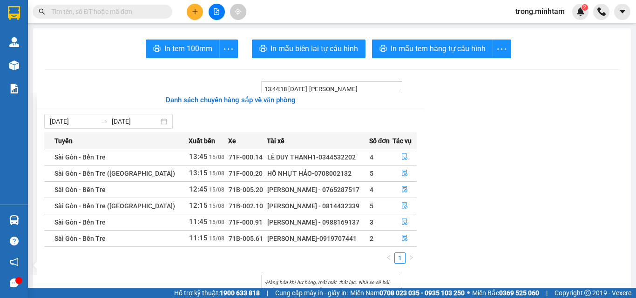
click at [83, 61] on section "Kết quả tìm kiếm ( 9 ) Bộ lọc Mã ĐH Trạng thái Món hàng Tổng cước Chưa cước Nhã…" at bounding box center [318, 149] width 636 height 298
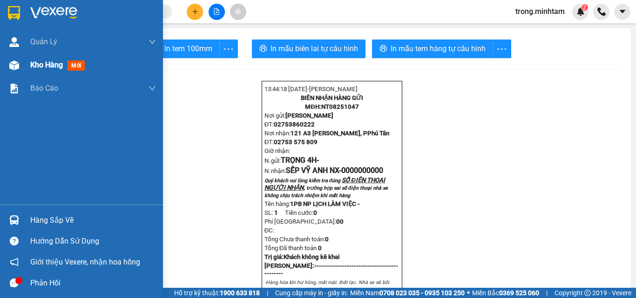
click at [46, 67] on span "Kho hàng" at bounding box center [46, 65] width 33 height 9
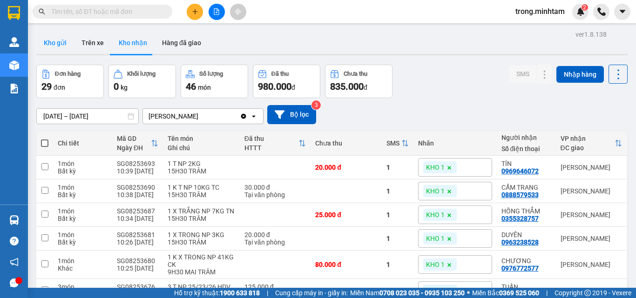
click at [41, 40] on button "Kho gửi" at bounding box center [55, 43] width 38 height 22
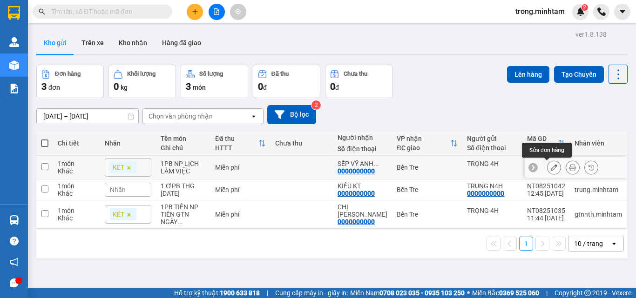
click at [551, 166] on button at bounding box center [554, 168] width 13 height 16
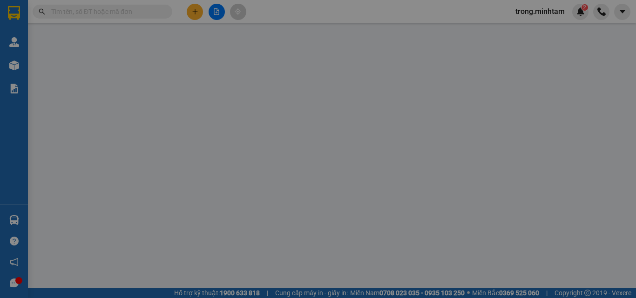
type input "TRỌNG 4H"
type input "0000000000"
type input "SẾP VỸ ANH NX"
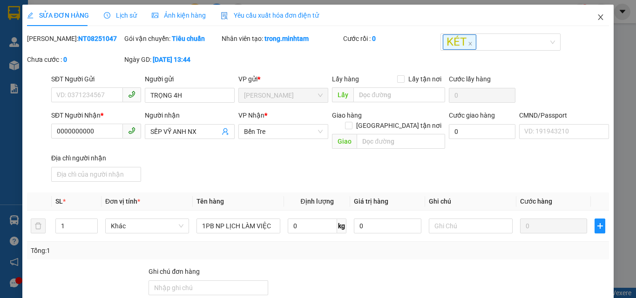
click at [599, 19] on span "Close" at bounding box center [601, 18] width 26 height 26
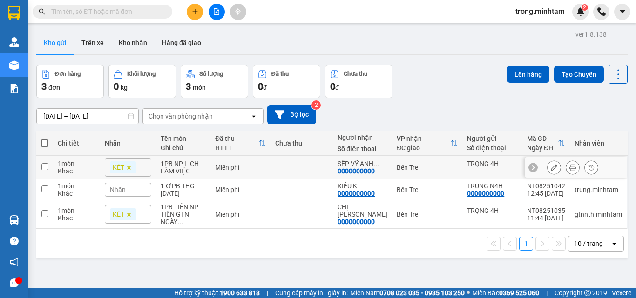
click at [214, 169] on td "Miễn phí" at bounding box center [240, 168] width 60 height 24
checkbox input "true"
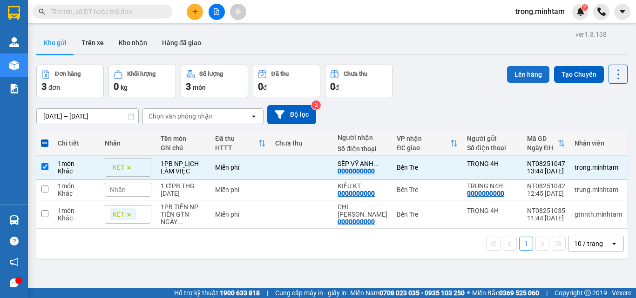
click at [522, 78] on button "Lên hàng" at bounding box center [528, 74] width 42 height 17
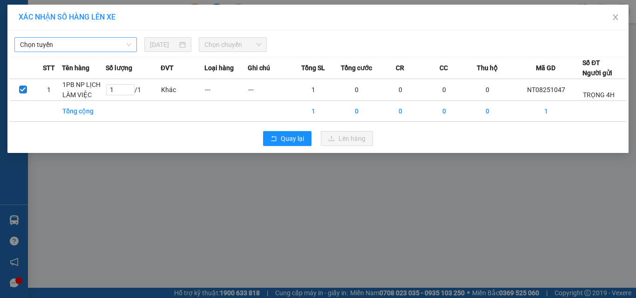
click at [74, 41] on span "Chọn tuyến" at bounding box center [75, 45] width 111 height 14
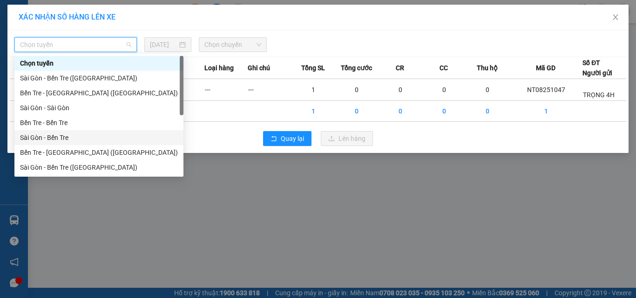
click at [63, 141] on div "Sài Gòn - Bến Tre" at bounding box center [99, 138] width 158 height 10
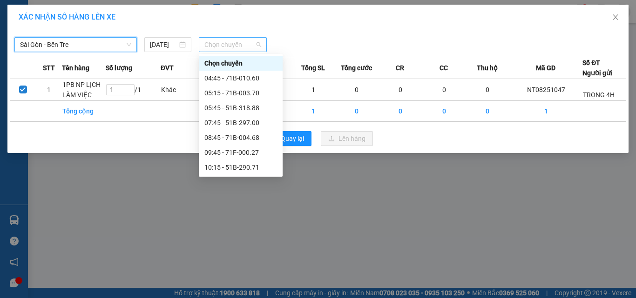
click at [226, 41] on span "Chọn chuyến" at bounding box center [232, 45] width 57 height 14
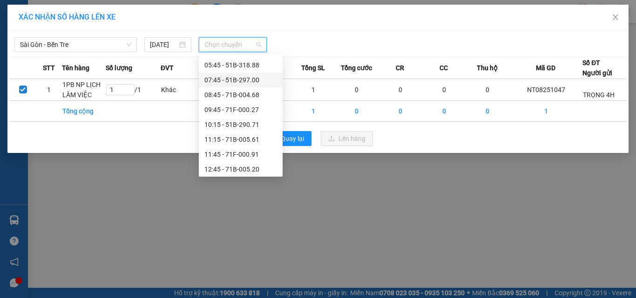
scroll to position [47, 0]
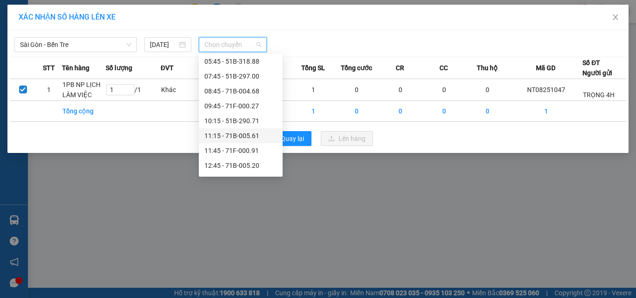
click at [244, 134] on div "11:15 - 71B-005.61" at bounding box center [240, 136] width 73 height 10
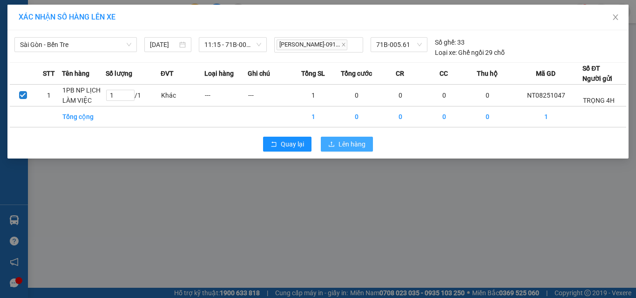
click at [323, 152] on button "Lên hàng" at bounding box center [347, 144] width 52 height 15
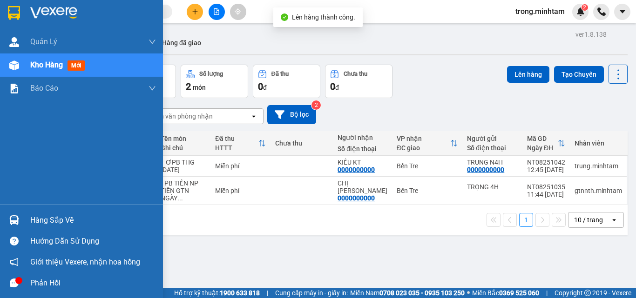
click at [45, 217] on div "Hàng sắp về" at bounding box center [93, 221] width 126 height 14
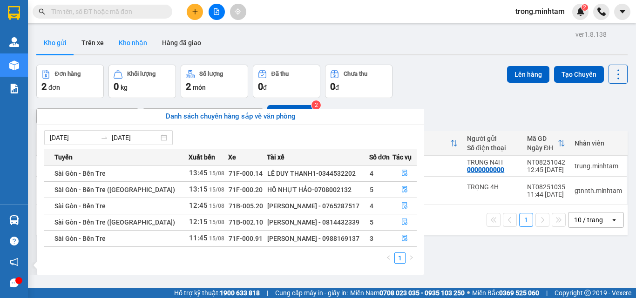
drag, startPoint x: 183, startPoint y: 90, endPoint x: 143, endPoint y: 52, distance: 55.3
click at [182, 86] on section "Kết quả tìm kiếm ( 9 ) Bộ lọc Mã ĐH Trạng thái Món hàng Tổng cước Chưa cước Nhã…" at bounding box center [318, 149] width 636 height 298
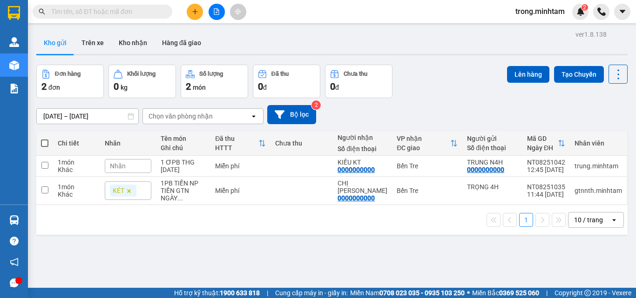
click at [101, 13] on input "text" at bounding box center [106, 12] width 110 height 10
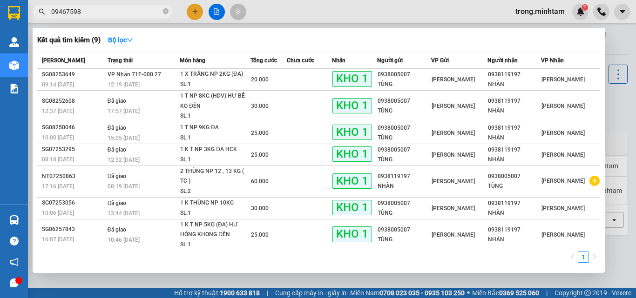
type input "094675986"
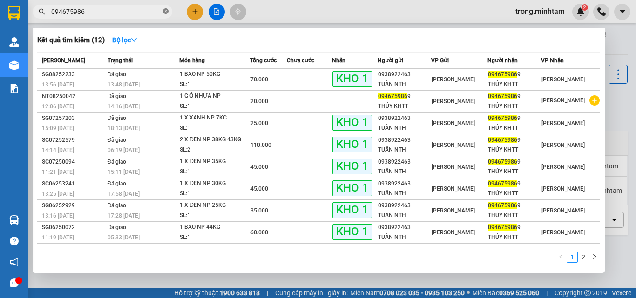
click at [167, 12] on icon "close-circle" at bounding box center [166, 11] width 6 height 6
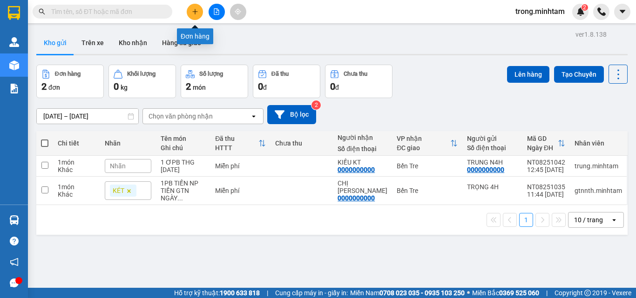
click at [201, 9] on button at bounding box center [195, 12] width 16 height 16
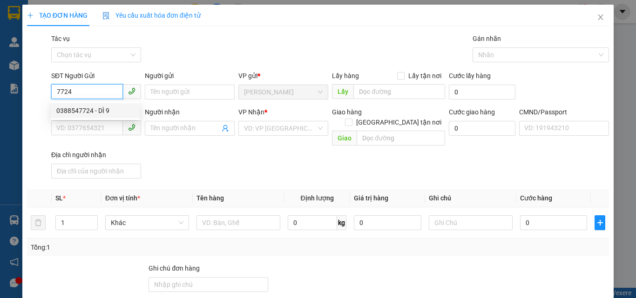
click at [102, 109] on div "0388547724 - DÌ 9" at bounding box center [95, 111] width 78 height 10
type input "0388547724"
type input "DÌ 9"
type input "0933774978"
type input "TUẤN"
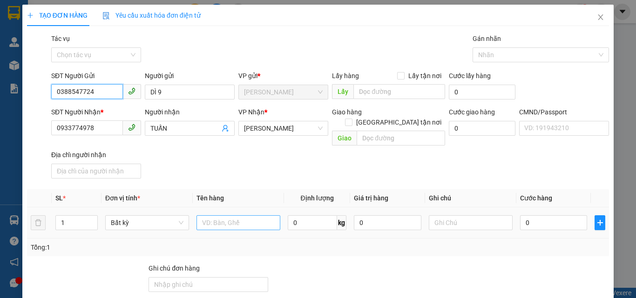
type input "0388547724"
click at [211, 216] on input "text" at bounding box center [238, 223] width 84 height 15
type input "1 X TRONG NP 15KG"
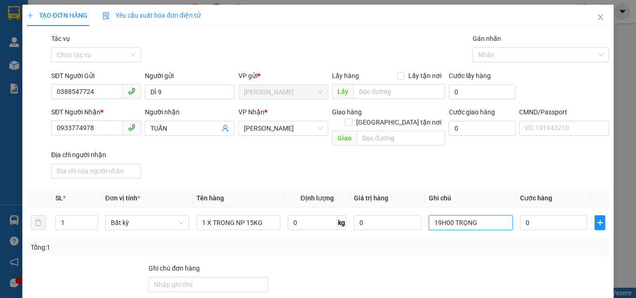
type input "19H00 TRỌNG"
type input "3"
type input "30"
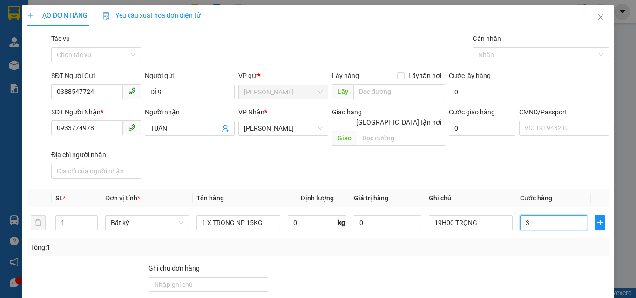
type input "30"
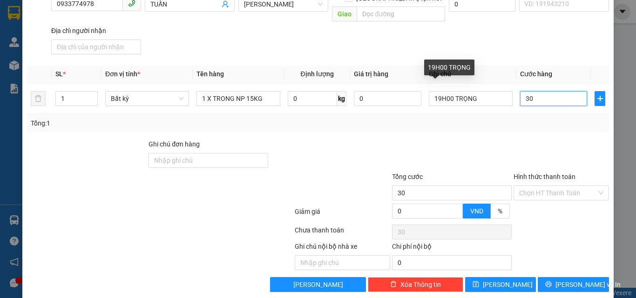
scroll to position [126, 0]
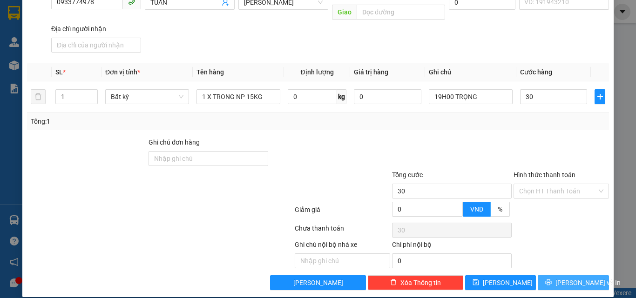
type input "30.000"
click at [560, 278] on span "[PERSON_NAME] và In" at bounding box center [587, 283] width 65 height 10
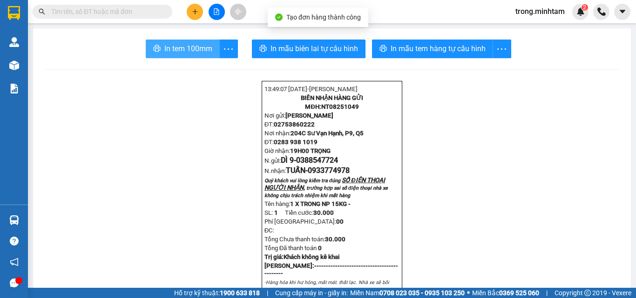
click at [172, 48] on span "In tem 100mm" at bounding box center [188, 49] width 48 height 12
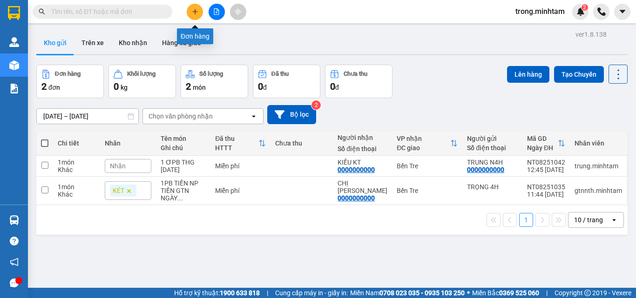
click at [195, 14] on icon "plus" at bounding box center [195, 11] width 7 height 7
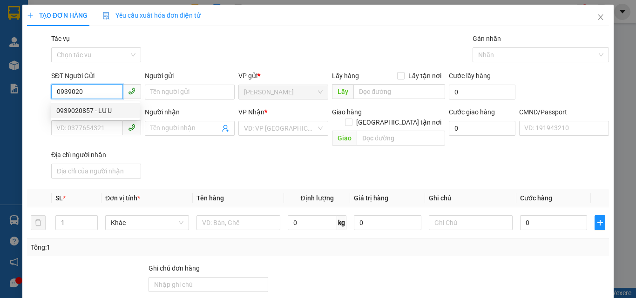
click at [93, 115] on div "0939020857 - LƯU" at bounding box center [95, 111] width 78 height 10
type input "0939020857"
type input "LƯU"
type input "0913654408"
type input "[PERSON_NAME]"
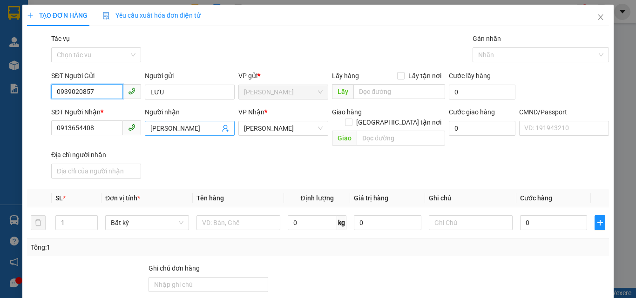
type input "0939020857"
click at [223, 127] on icon "user-add" at bounding box center [225, 128] width 7 height 7
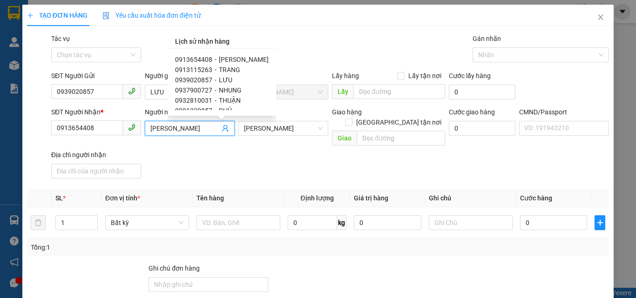
click at [206, 70] on span "0913115263" at bounding box center [193, 69] width 37 height 7
type input "0913115263"
type input "TRANG"
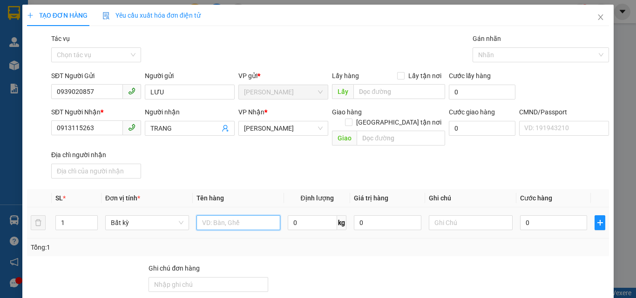
click at [207, 216] on input "text" at bounding box center [238, 223] width 84 height 15
type input "1 THÙNG NP32KG"
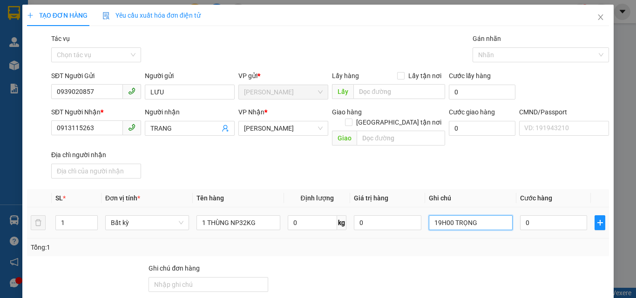
type input "19H00 TRỌNG"
type input "4"
type input "45"
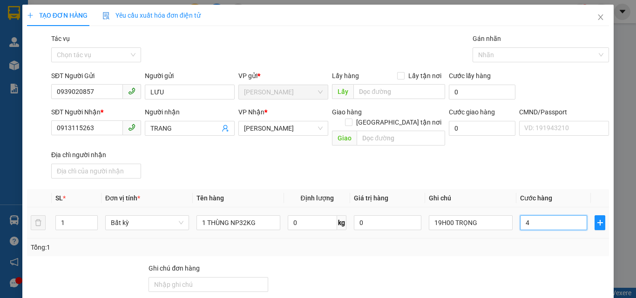
type input "45"
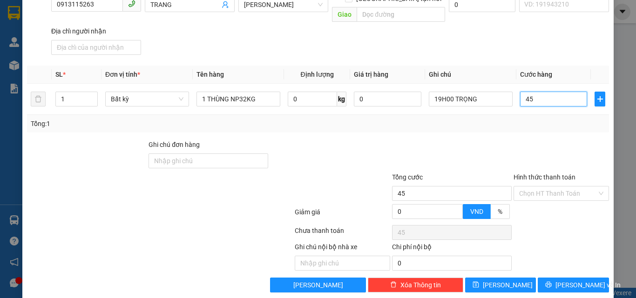
scroll to position [126, 0]
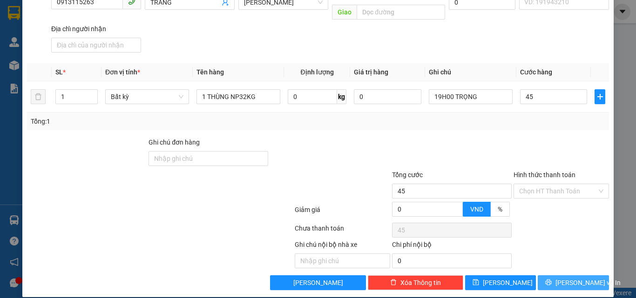
type input "45.000"
click at [566, 278] on span "[PERSON_NAME] và In" at bounding box center [587, 283] width 65 height 10
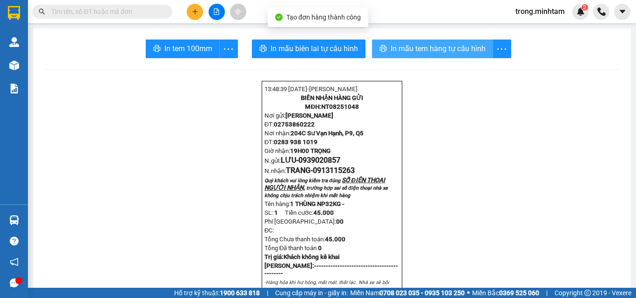
click at [379, 46] on icon "printer" at bounding box center [382, 48] width 7 height 7
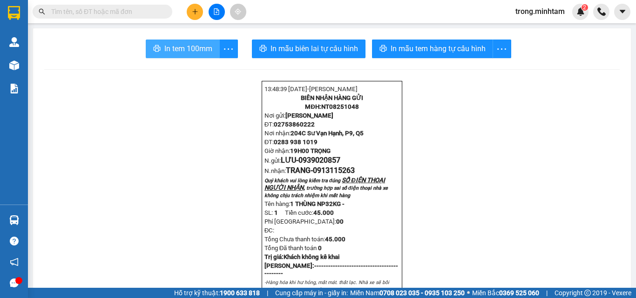
click at [195, 50] on span "In tem 100mm" at bounding box center [188, 49] width 48 height 12
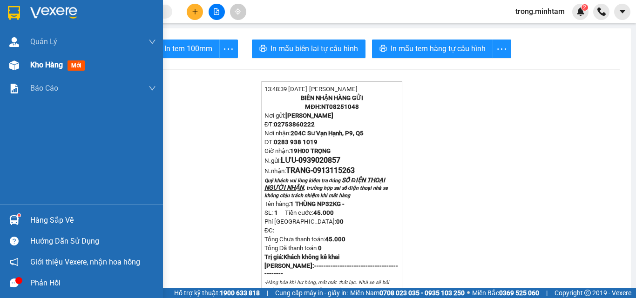
click at [40, 65] on span "Kho hàng" at bounding box center [46, 65] width 33 height 9
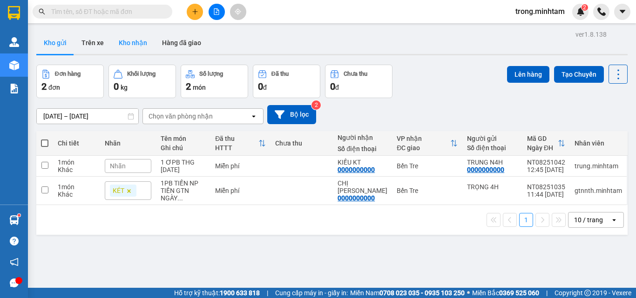
click at [142, 47] on button "Kho nhận" at bounding box center [132, 43] width 43 height 22
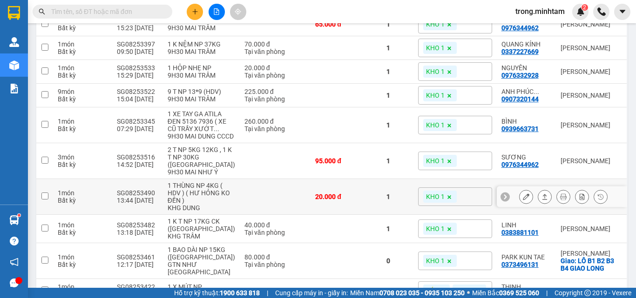
scroll to position [683, 0]
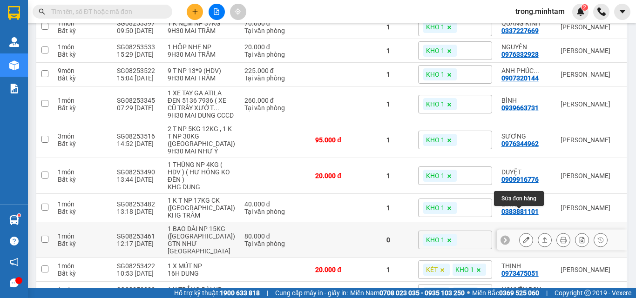
click at [523, 237] on icon at bounding box center [526, 240] width 7 height 7
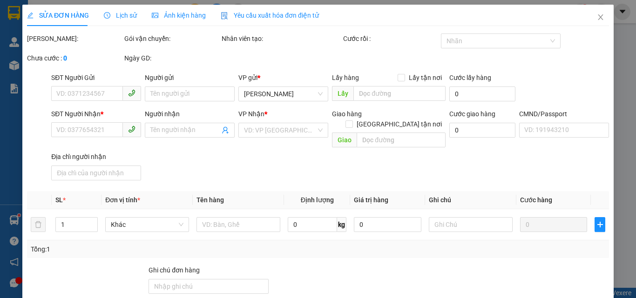
type input "0707461167"
type input "CTY CK"
type input "0373496131"
type input "PARK KUN TAE"
checkbox input "true"
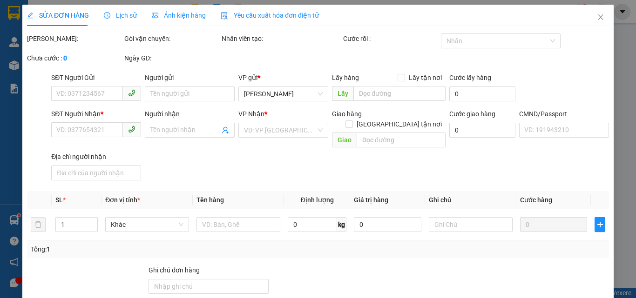
type input "LÔ B1 B2 B3 B4 GIAO LONG"
type input "KBM"
type input "80.000"
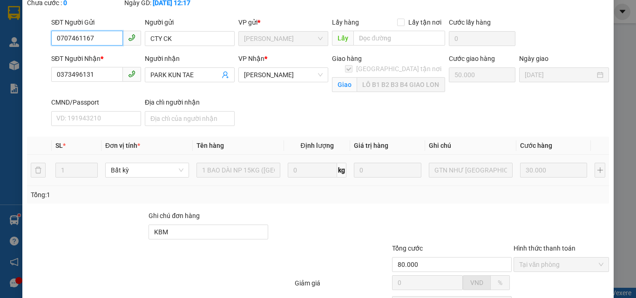
scroll to position [141, 0]
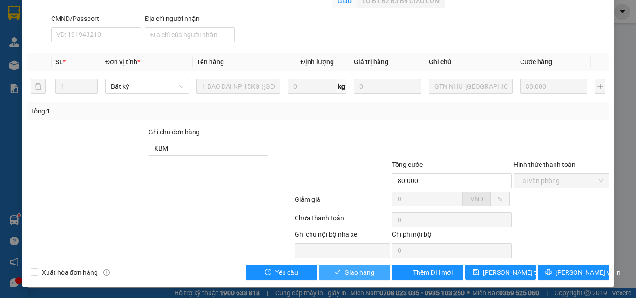
click at [374, 271] on button "Giao hàng" at bounding box center [354, 272] width 71 height 15
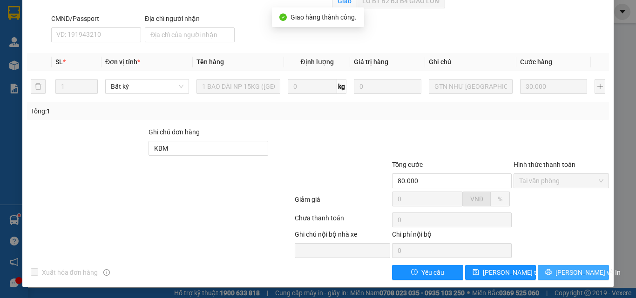
click at [562, 276] on span "[PERSON_NAME] và In" at bounding box center [587, 273] width 65 height 10
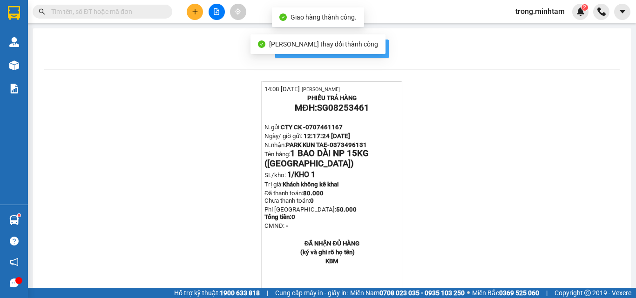
click at [376, 46] on span "In mẫu biên lai tự cấu hình" at bounding box center [338, 49] width 88 height 12
